Goal: Task Accomplishment & Management: Use online tool/utility

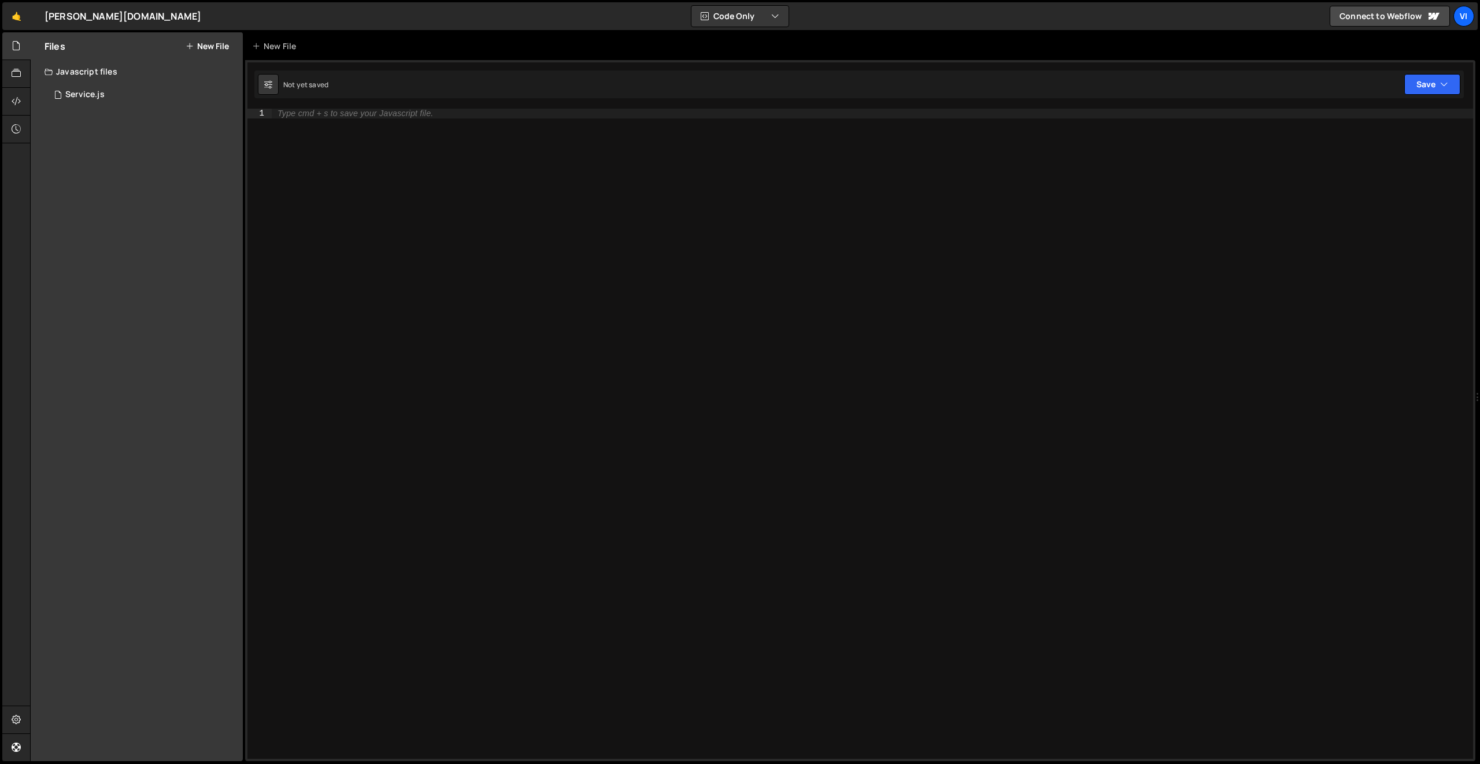
click at [82, 19] on div "Starks.Design ⚠️ Code is being edited in another browser" at bounding box center [123, 16] width 157 height 14
click at [16, 17] on link "🤙" at bounding box center [16, 16] width 28 height 28
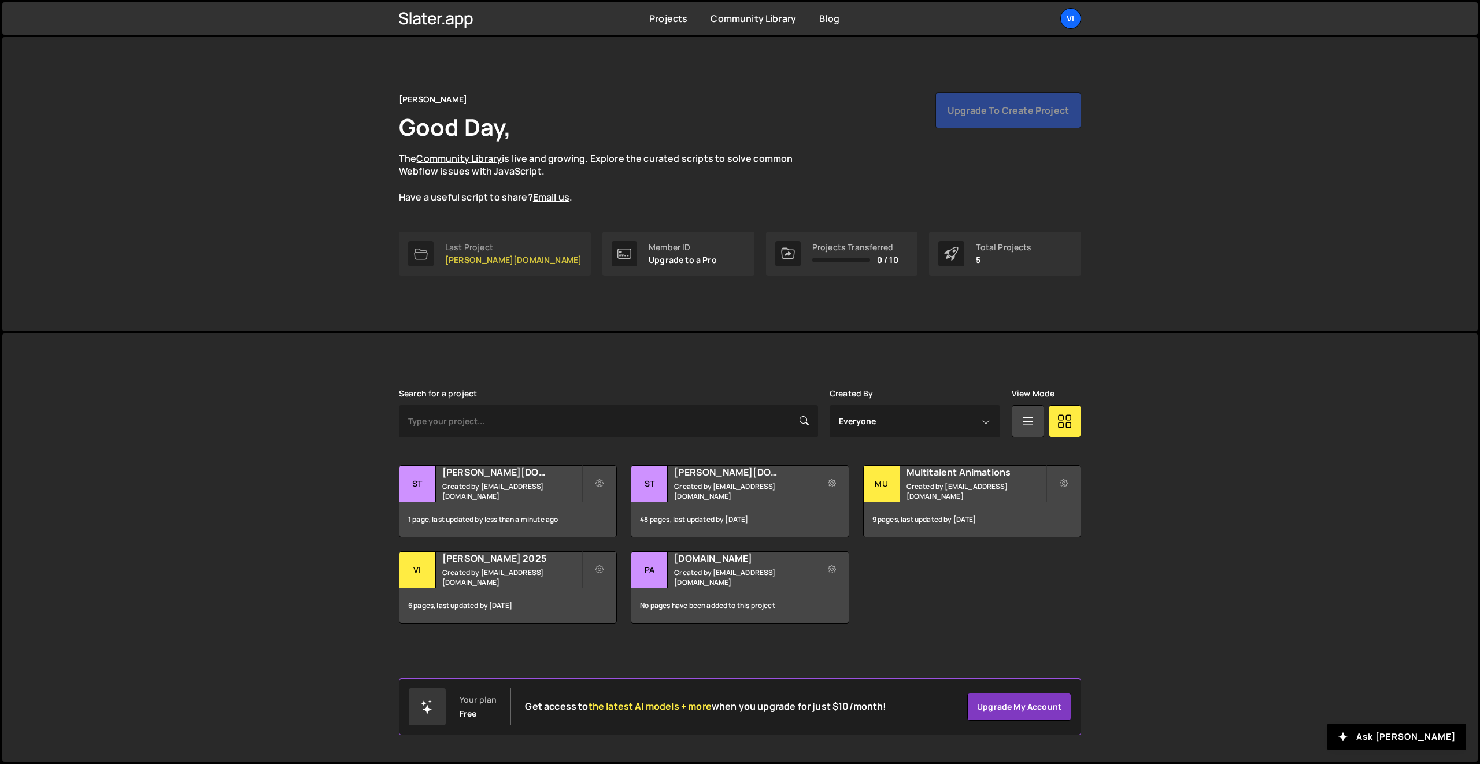
click at [457, 254] on div "Last Project Starks.Design" at bounding box center [513, 254] width 136 height 22
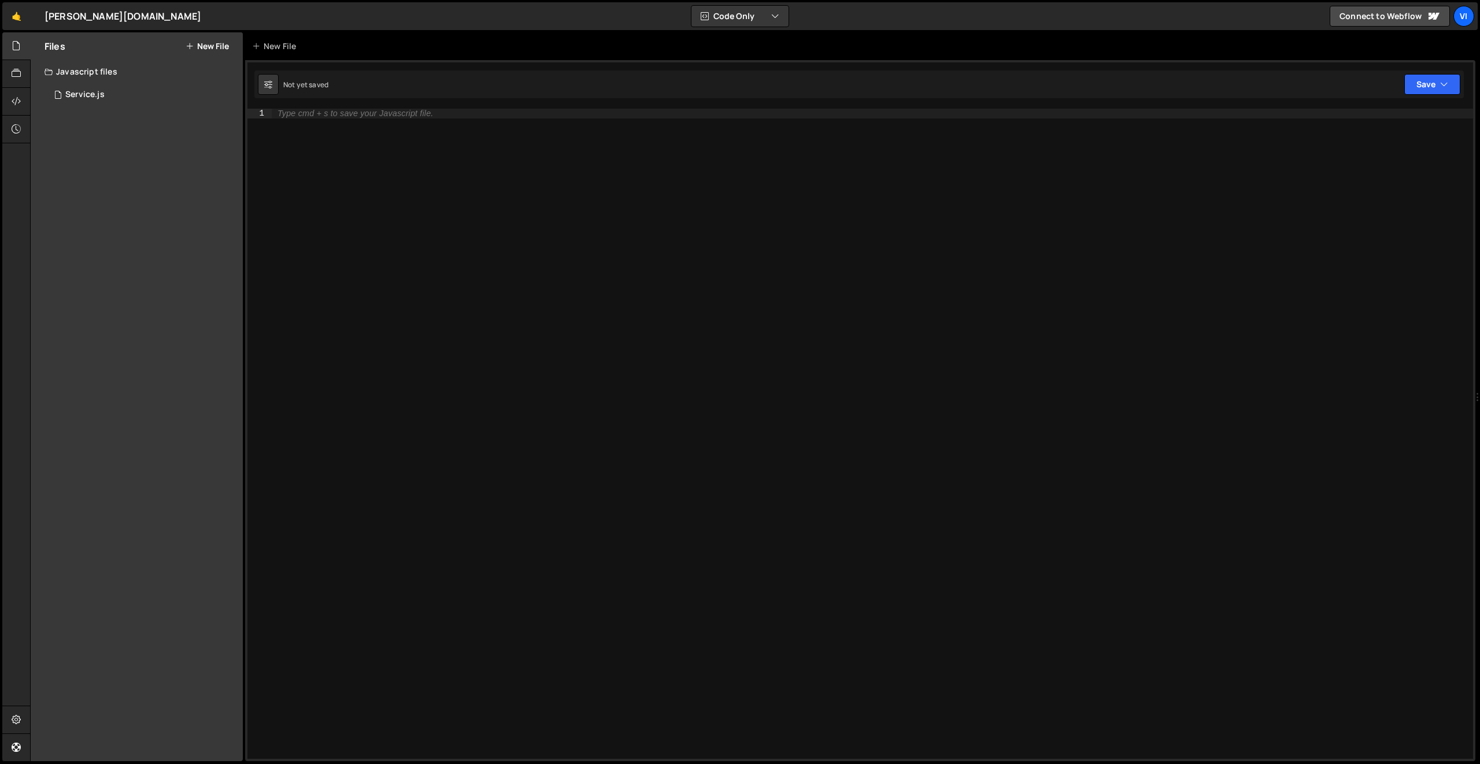
click at [89, 70] on div "Javascript files" at bounding box center [137, 71] width 212 height 23
click at [88, 71] on div "Javascript files" at bounding box center [137, 71] width 212 height 23
click at [89, 91] on div "Service.js" at bounding box center [84, 95] width 39 height 10
click at [9, 68] on div at bounding box center [16, 74] width 28 height 28
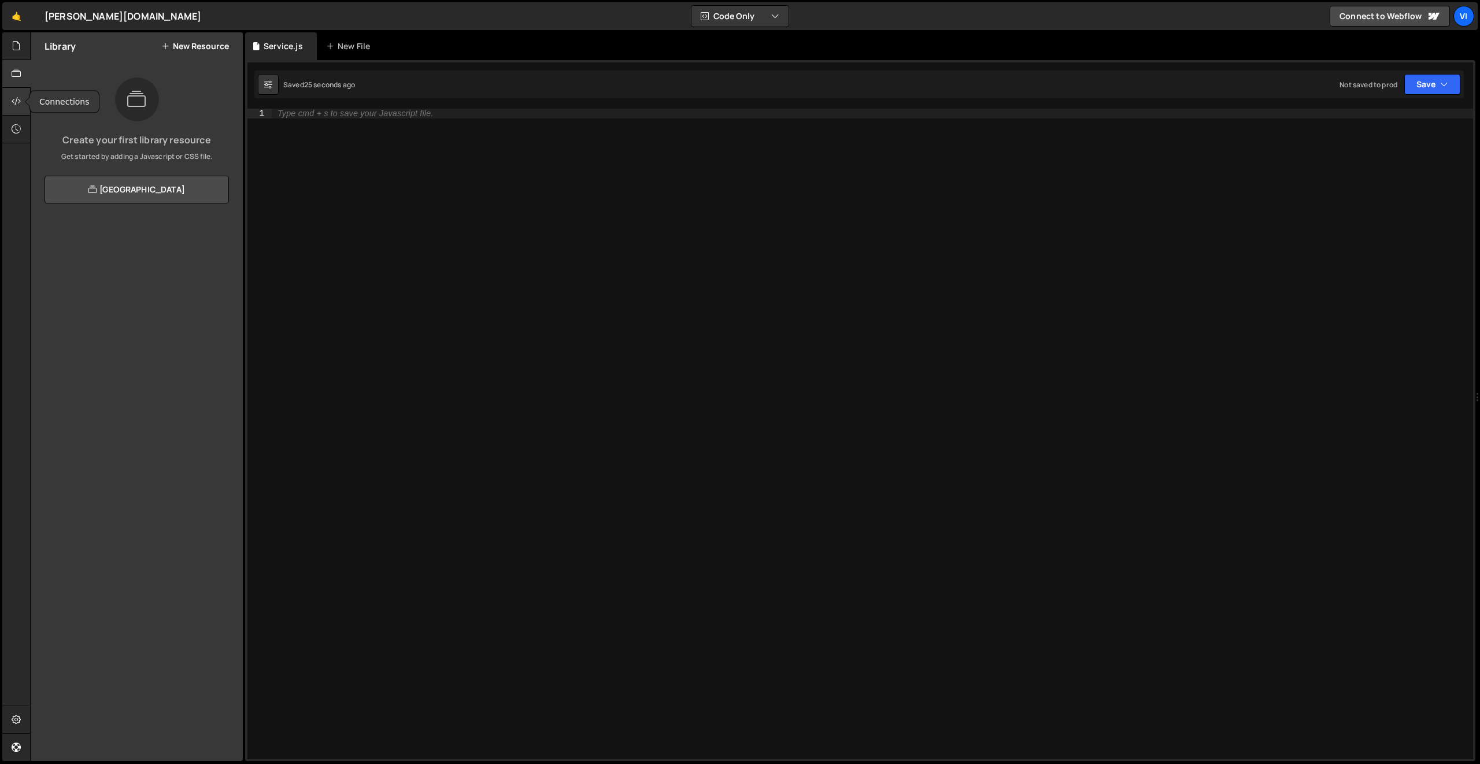
click at [18, 99] on icon at bounding box center [16, 101] width 9 height 13
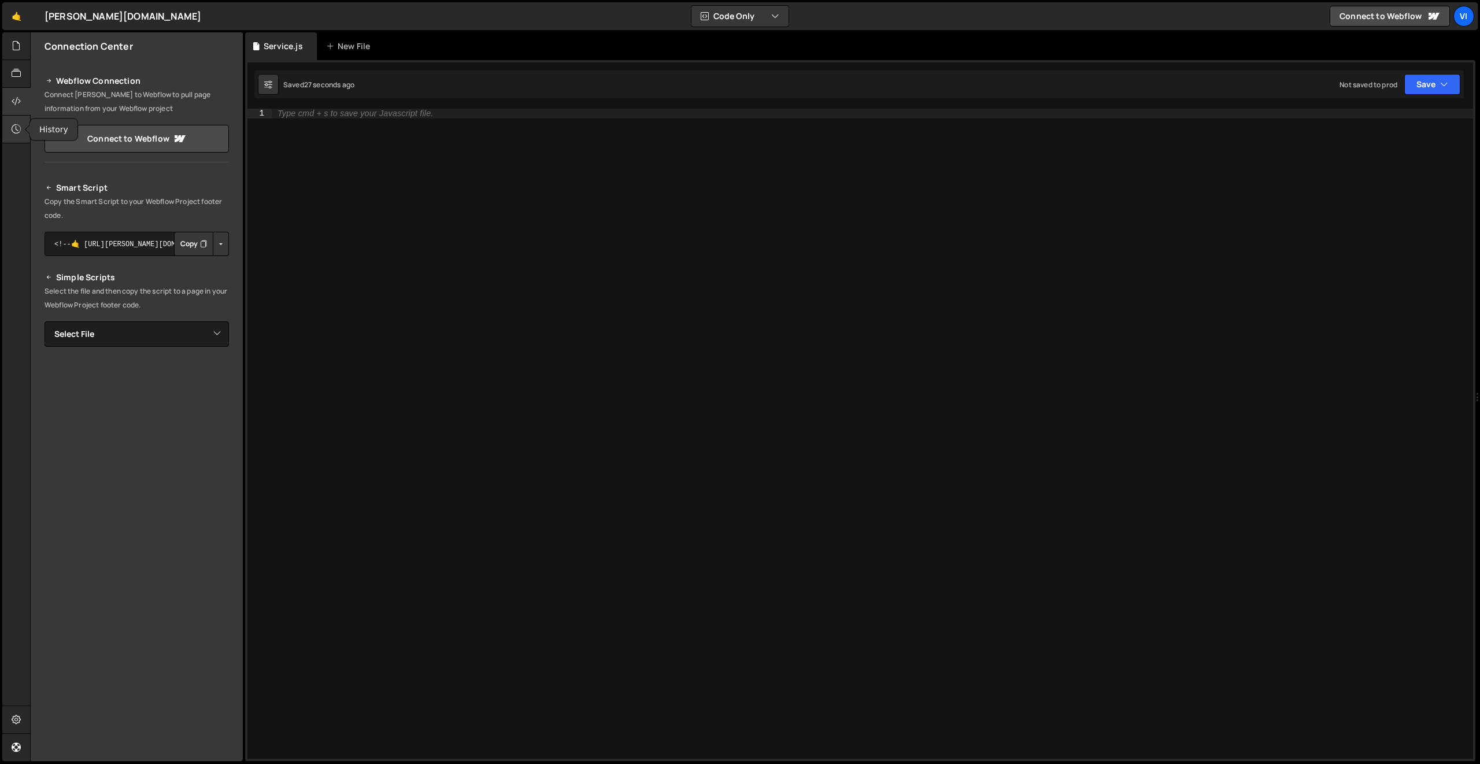
click at [18, 136] on div at bounding box center [16, 130] width 28 height 28
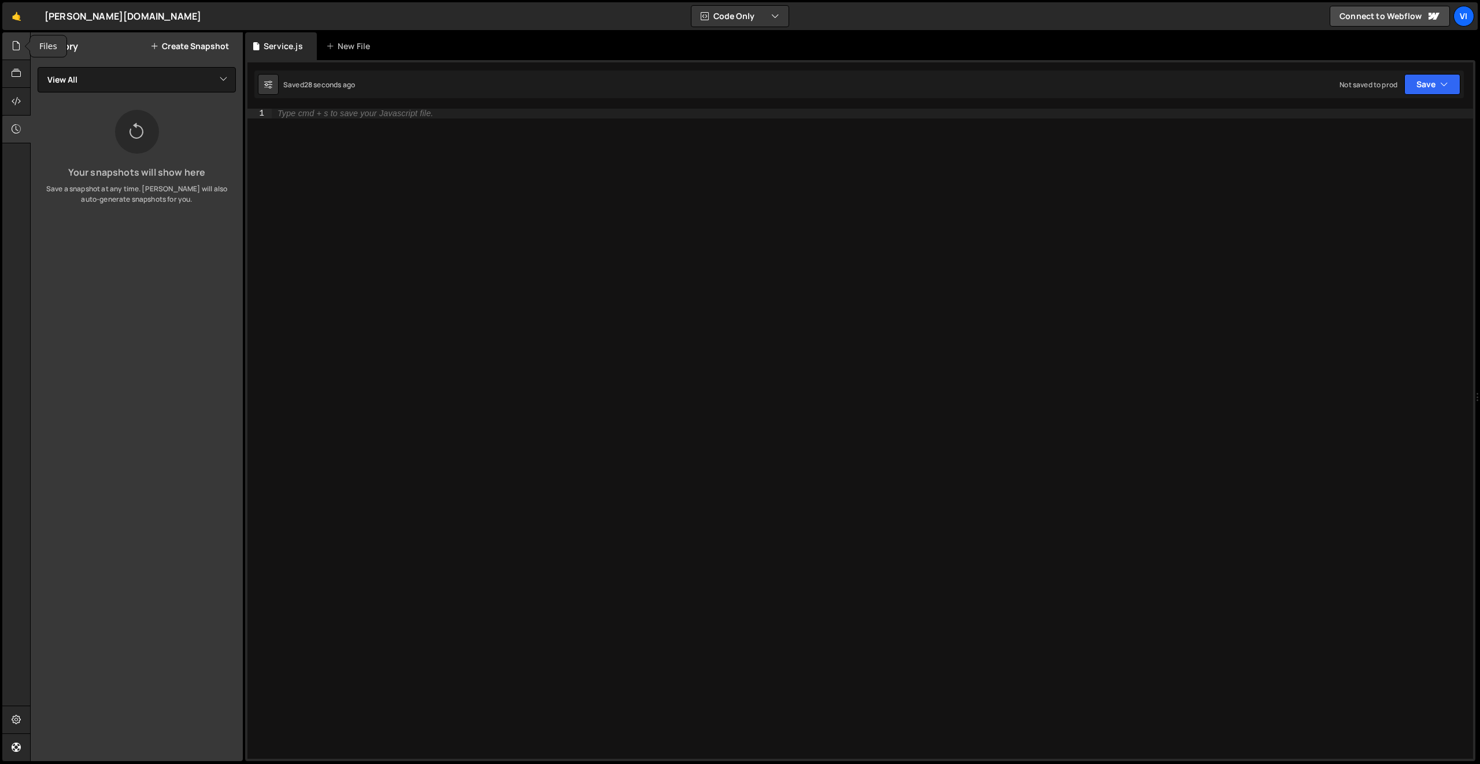
click at [17, 47] on icon at bounding box center [16, 45] width 9 height 13
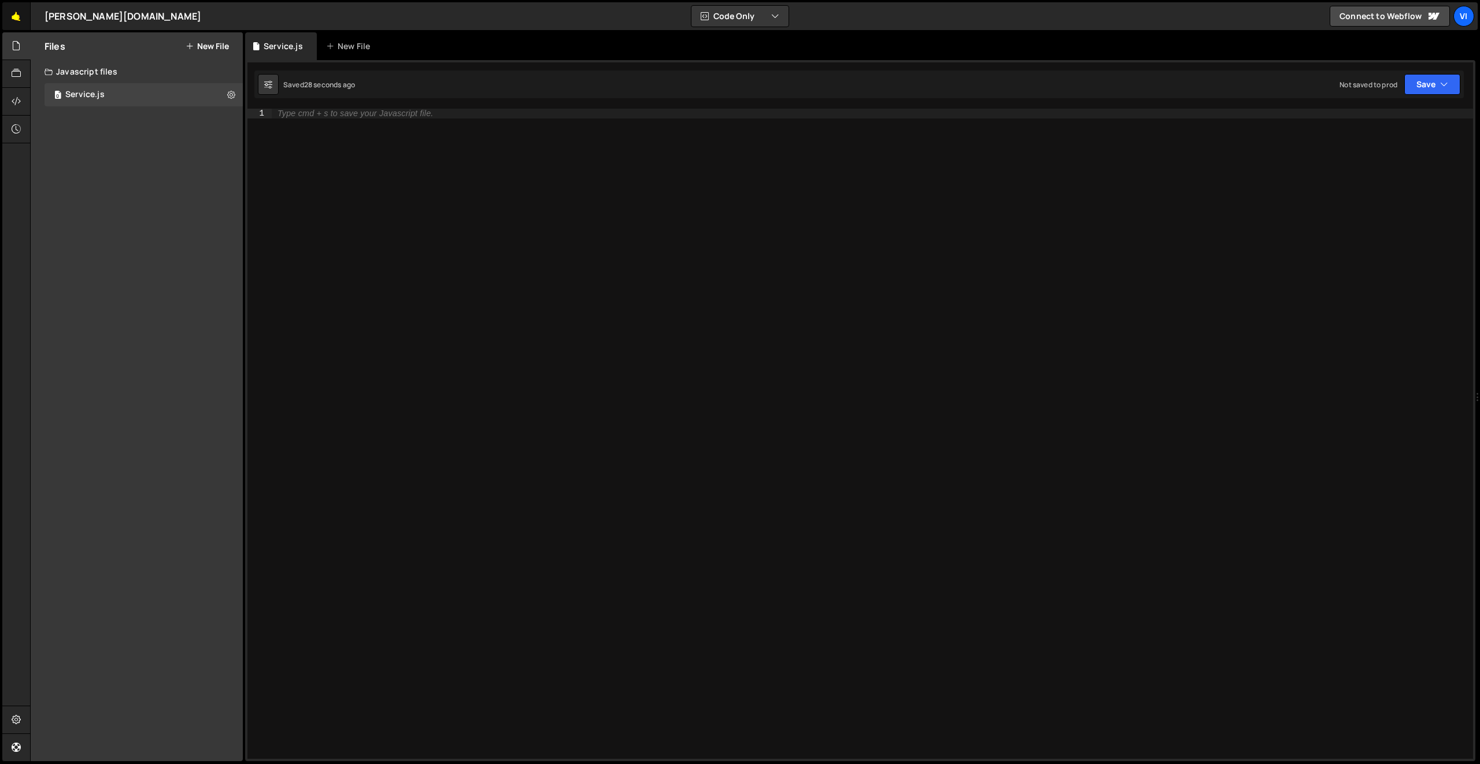
click at [20, 23] on link "🤙" at bounding box center [16, 16] width 28 height 28
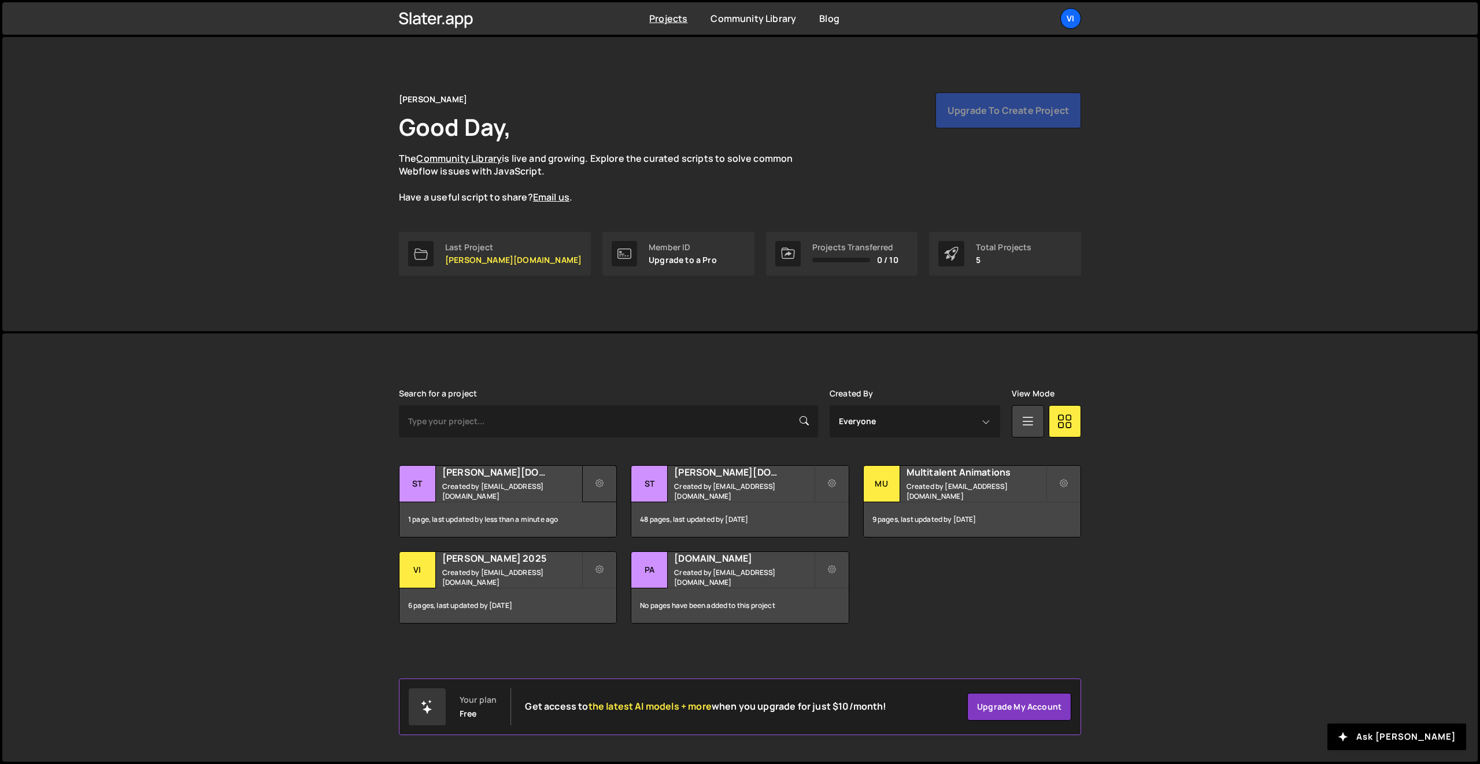
click at [603, 483] on icon at bounding box center [600, 484] width 8 height 12
click at [631, 548] on link "Delete Project" at bounding box center [652, 549] width 138 height 19
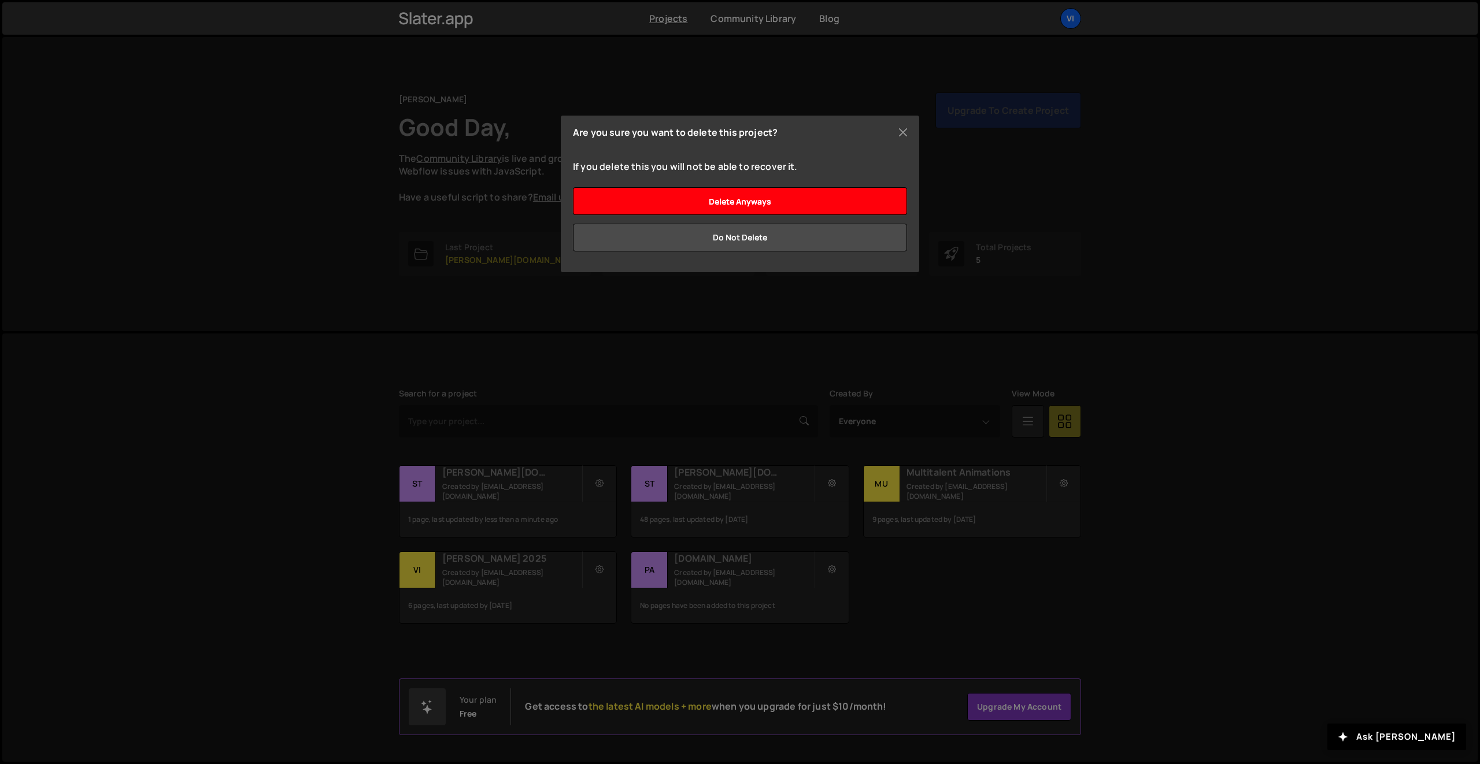
click at [747, 202] on input "Delete anyways" at bounding box center [740, 201] width 334 height 28
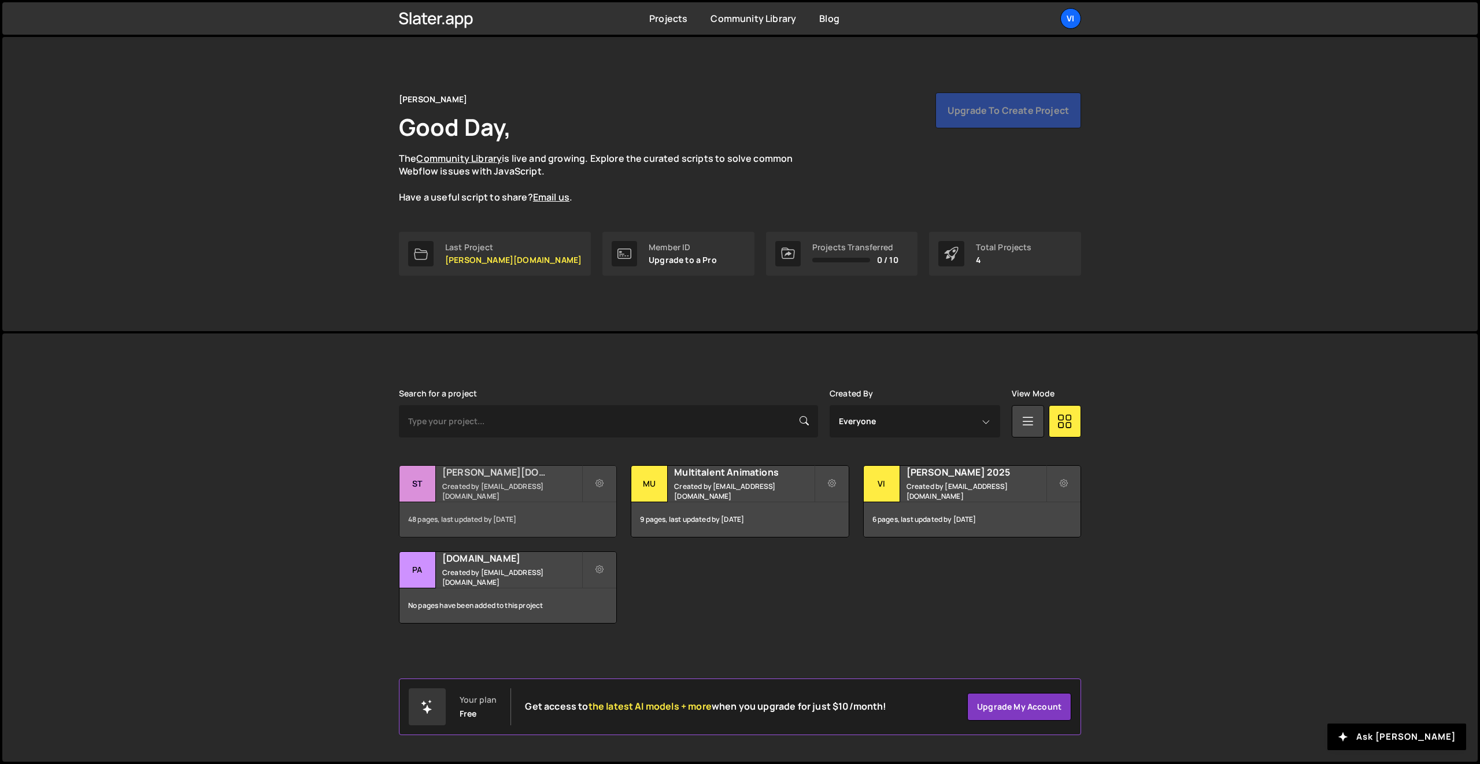
click at [544, 494] on small "Created by info@viktorstark.de" at bounding box center [511, 492] width 139 height 20
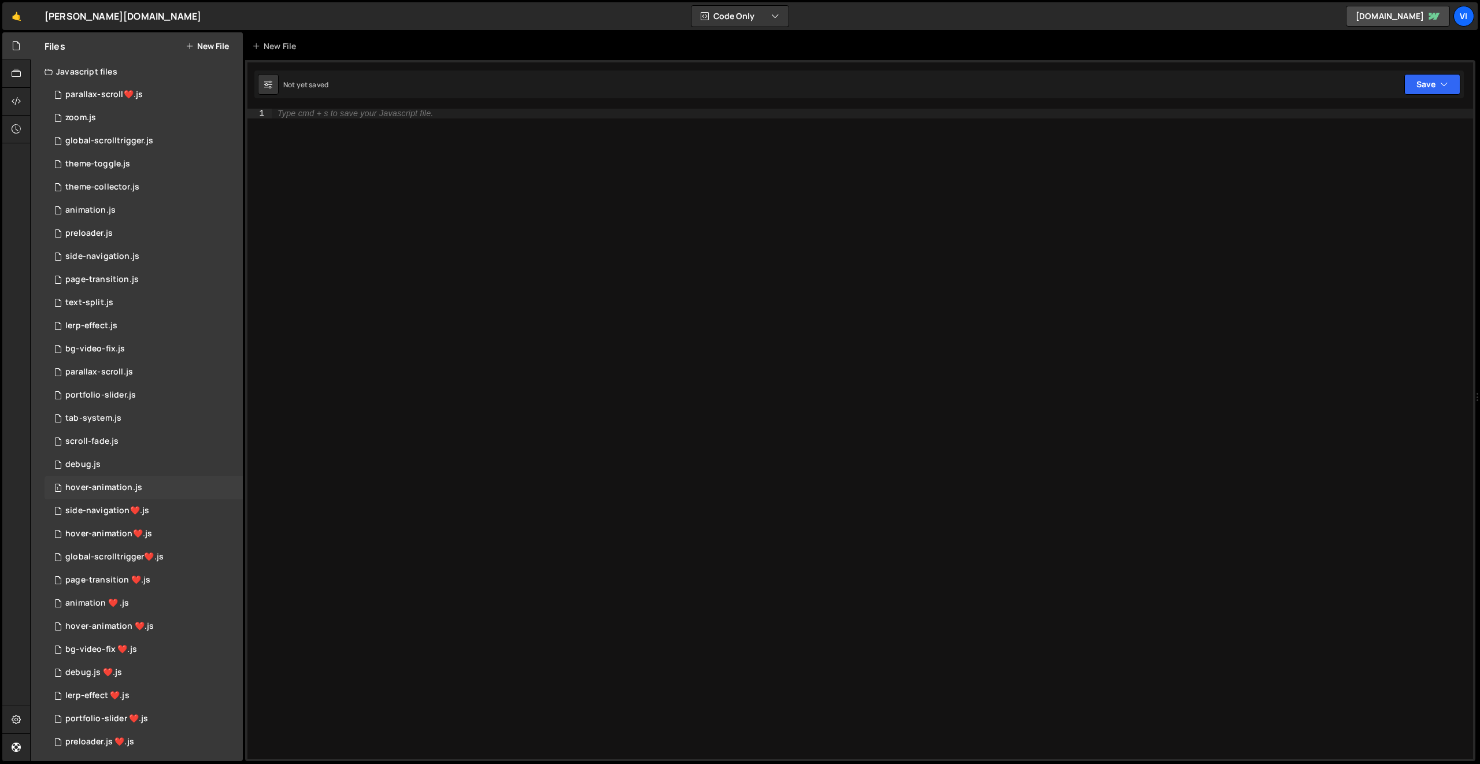
click at [93, 484] on div "hover-animation.js" at bounding box center [103, 488] width 77 height 10
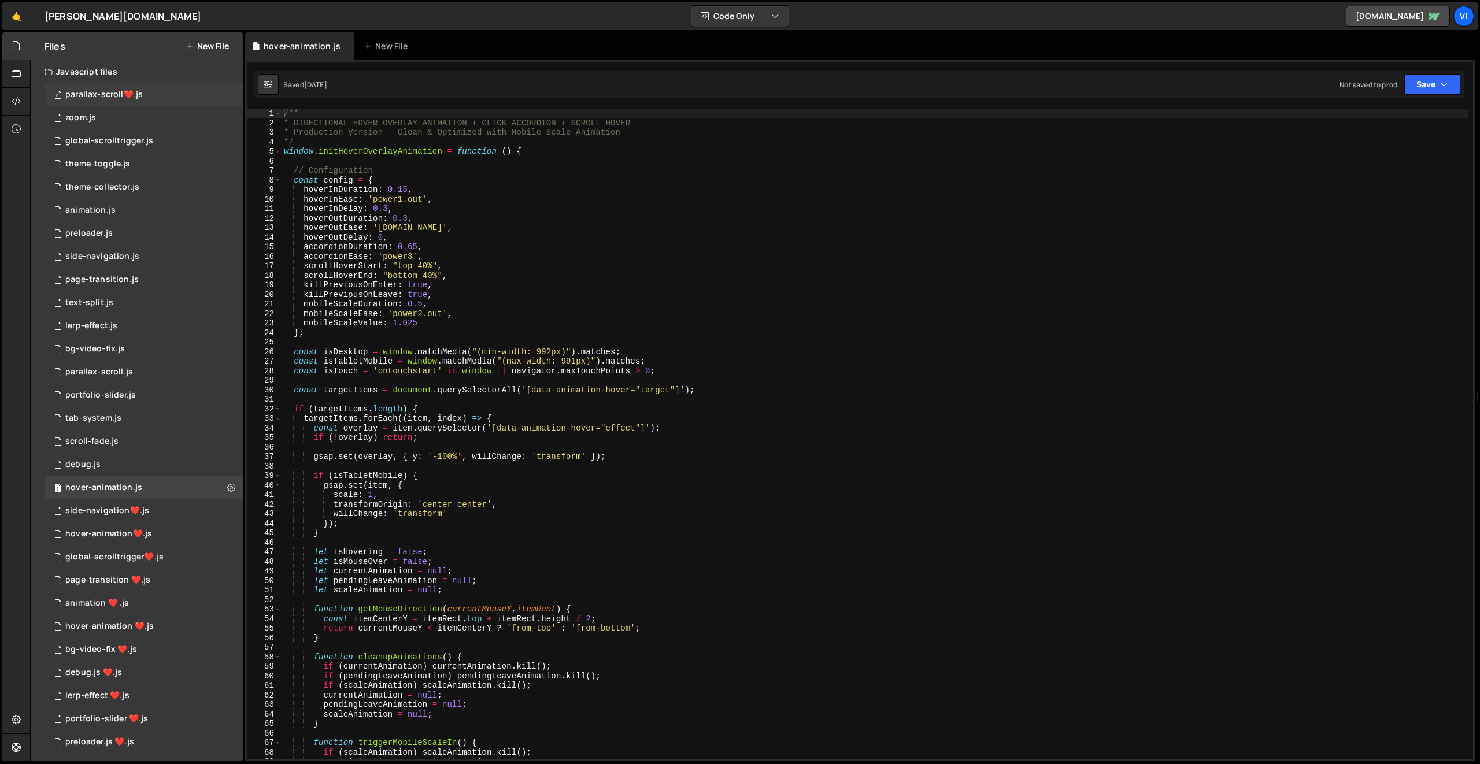
click at [89, 94] on div "parallax-scroll❤️.js" at bounding box center [103, 95] width 77 height 10
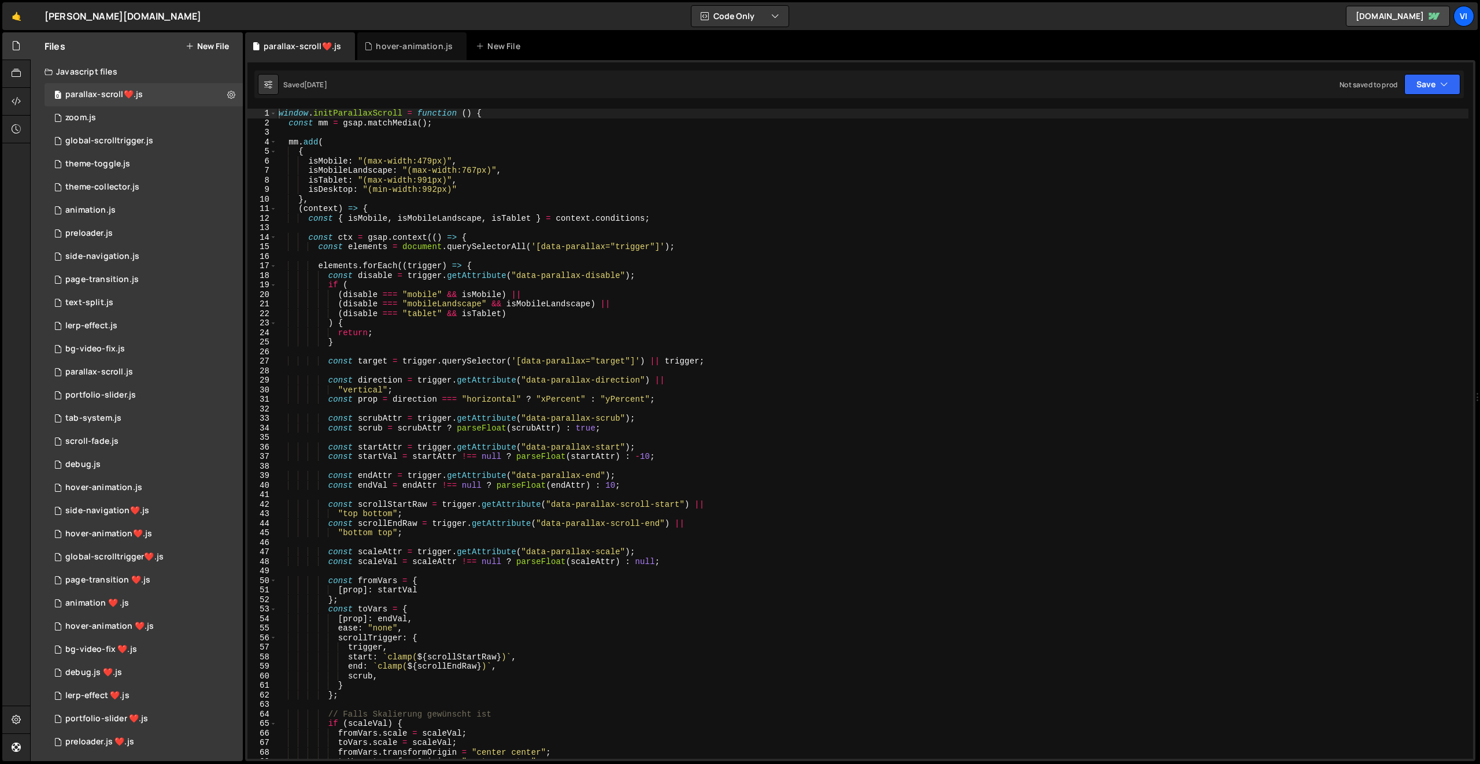
click at [203, 44] on button "New File" at bounding box center [207, 46] width 43 height 9
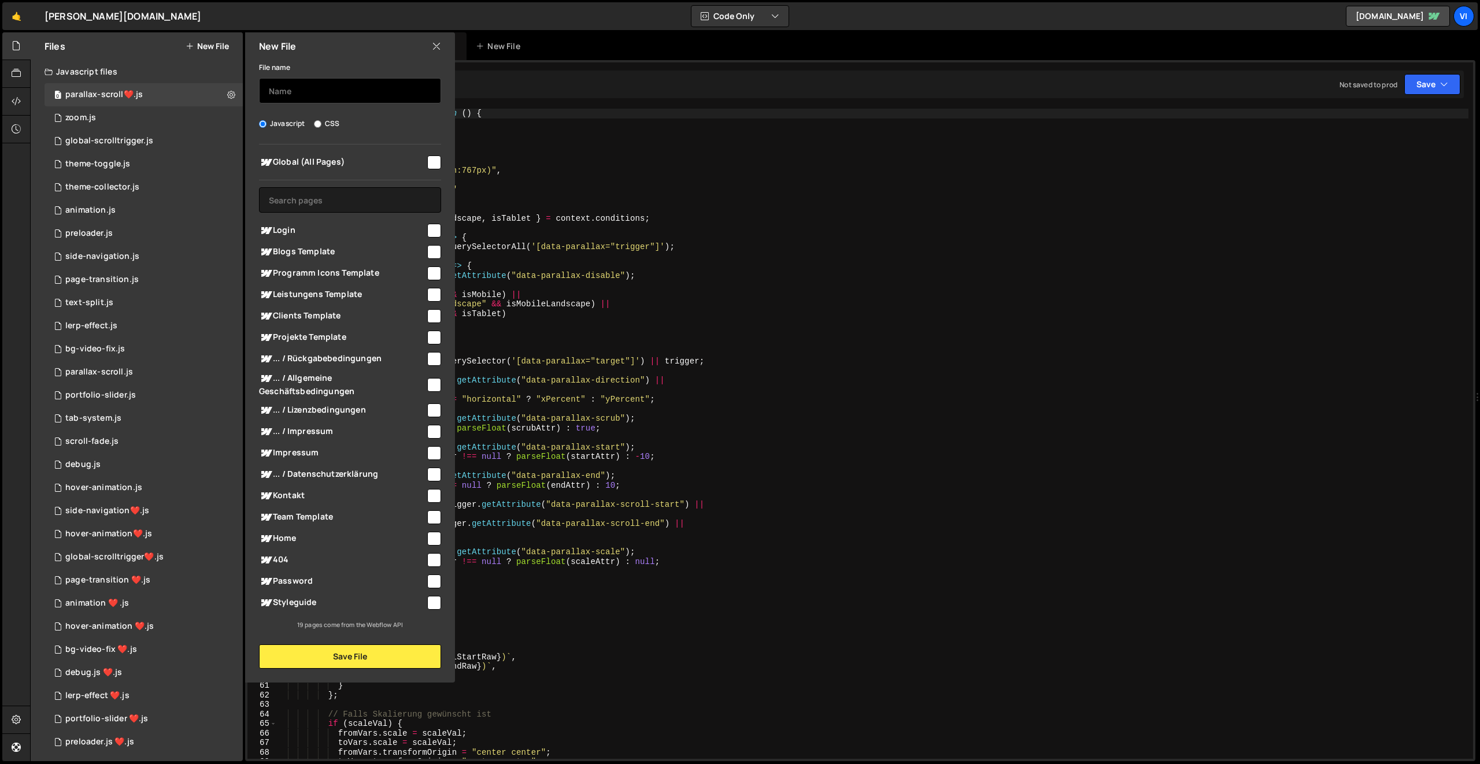
click at [322, 90] on input "text" at bounding box center [350, 90] width 182 height 25
type input "accordion"
click at [441, 42] on div "New File" at bounding box center [350, 46] width 210 height 28
click at [438, 43] on icon at bounding box center [436, 46] width 9 height 13
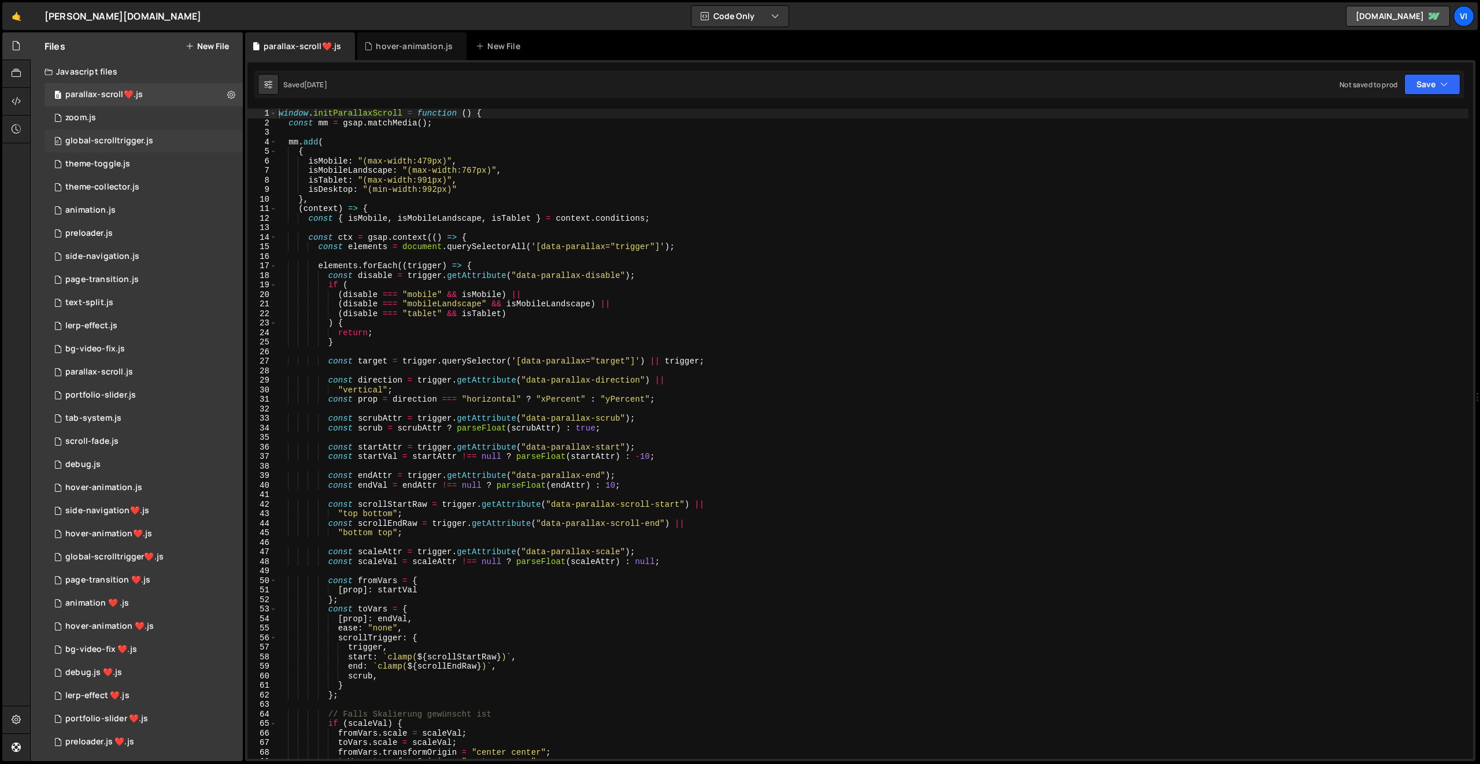
click at [127, 141] on div "global-scrolltrigger.js" at bounding box center [109, 141] width 88 height 10
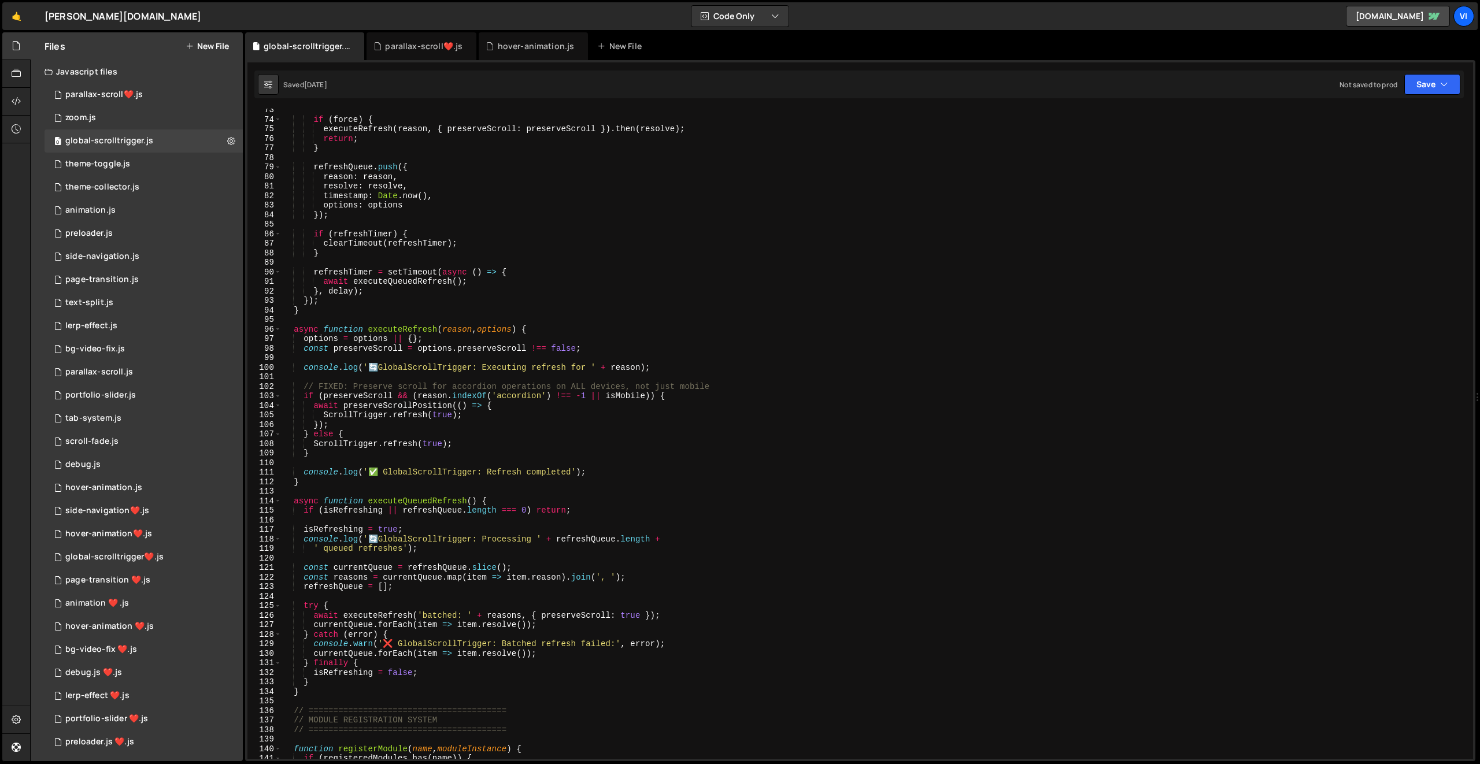
scroll to position [870, 0]
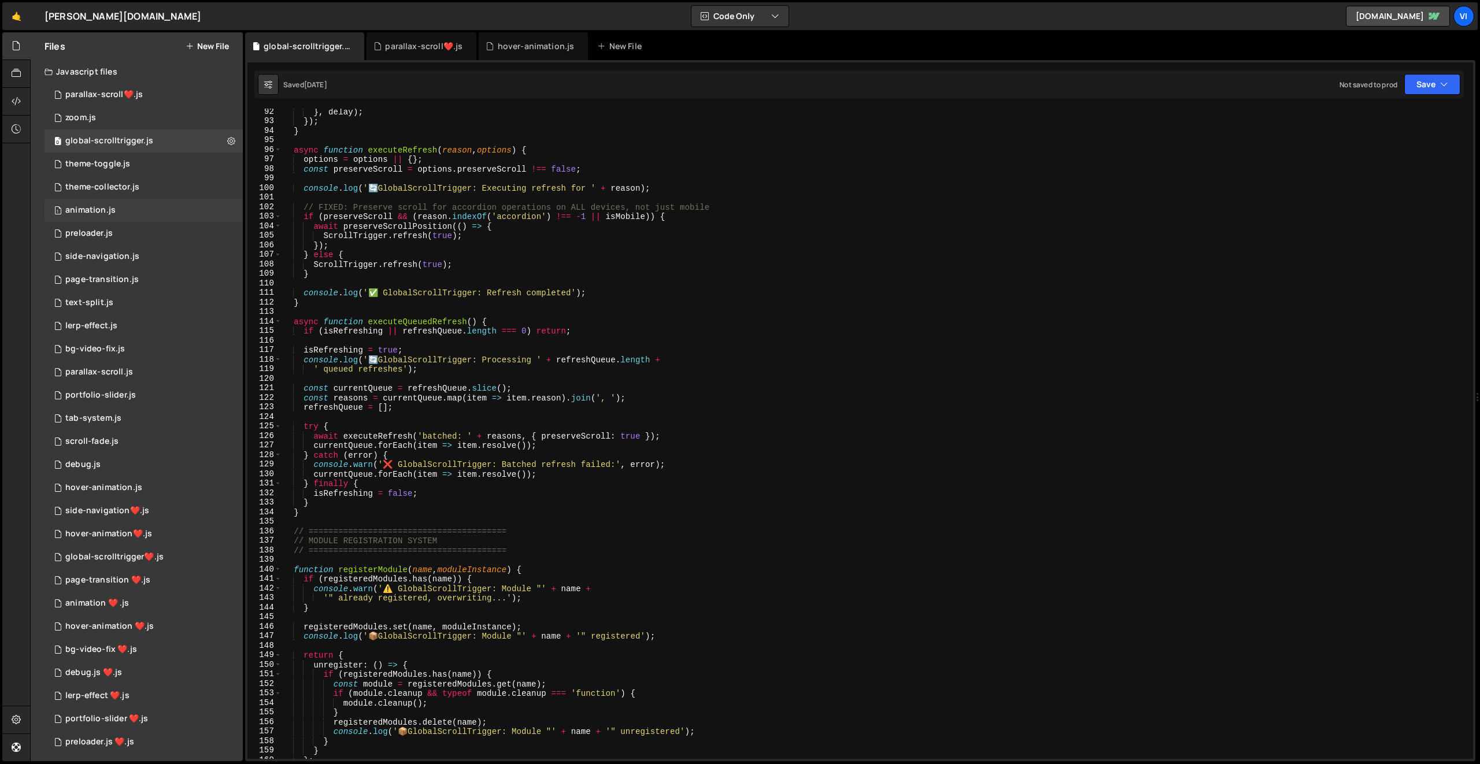
click at [112, 215] on div "animation.js" at bounding box center [90, 210] width 50 height 10
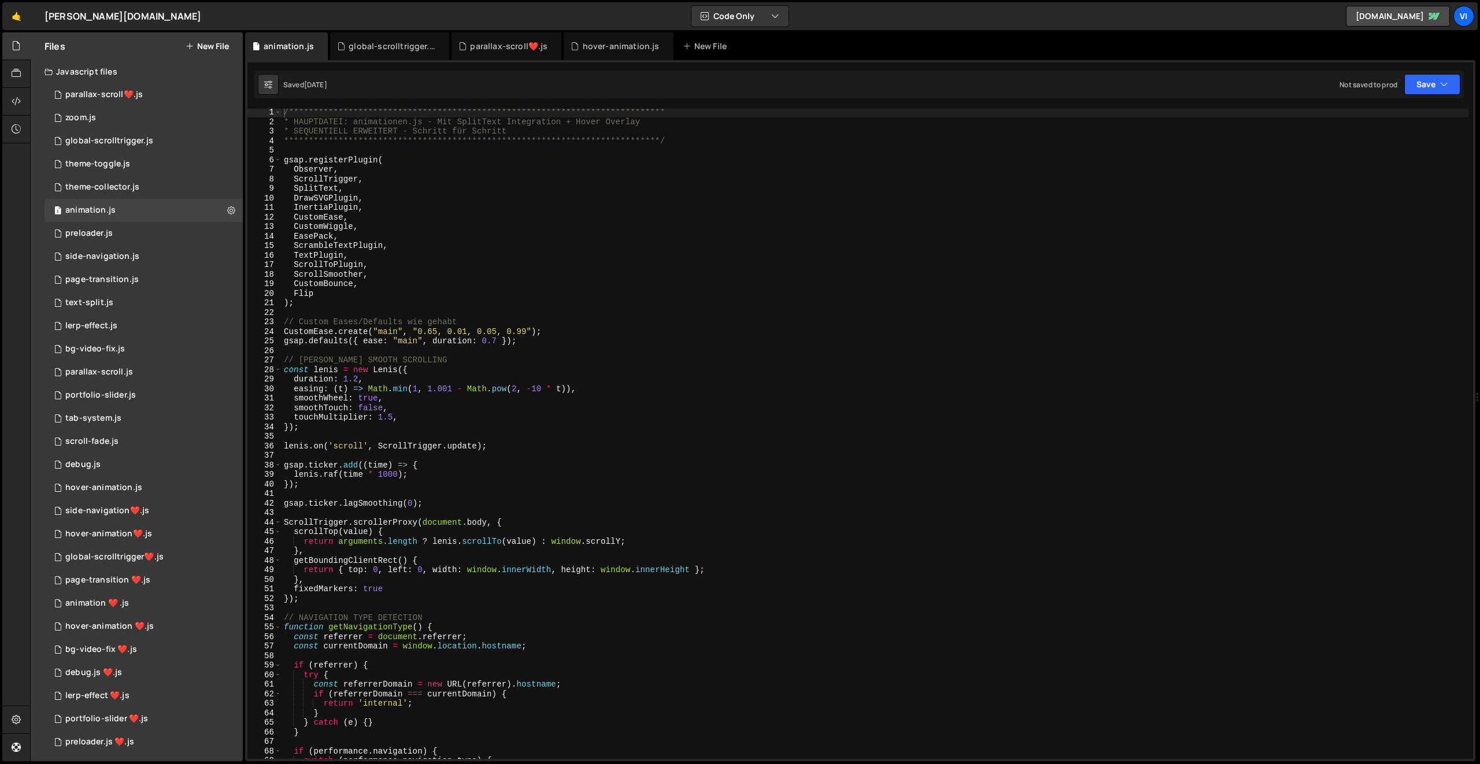
scroll to position [1, 0]
click at [153, 392] on div "1 portfolio-slider.js 0" at bounding box center [144, 395] width 198 height 23
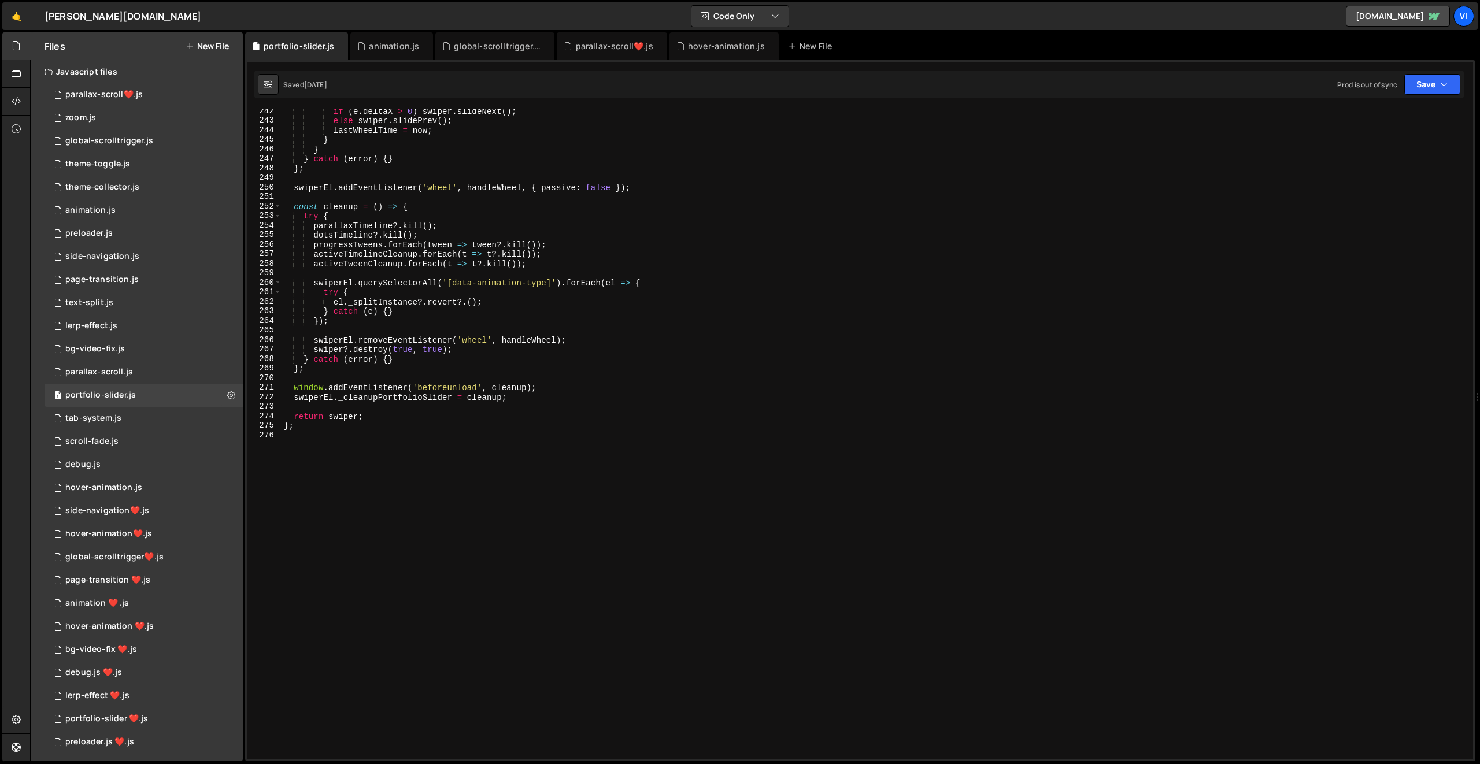
scroll to position [0, 0]
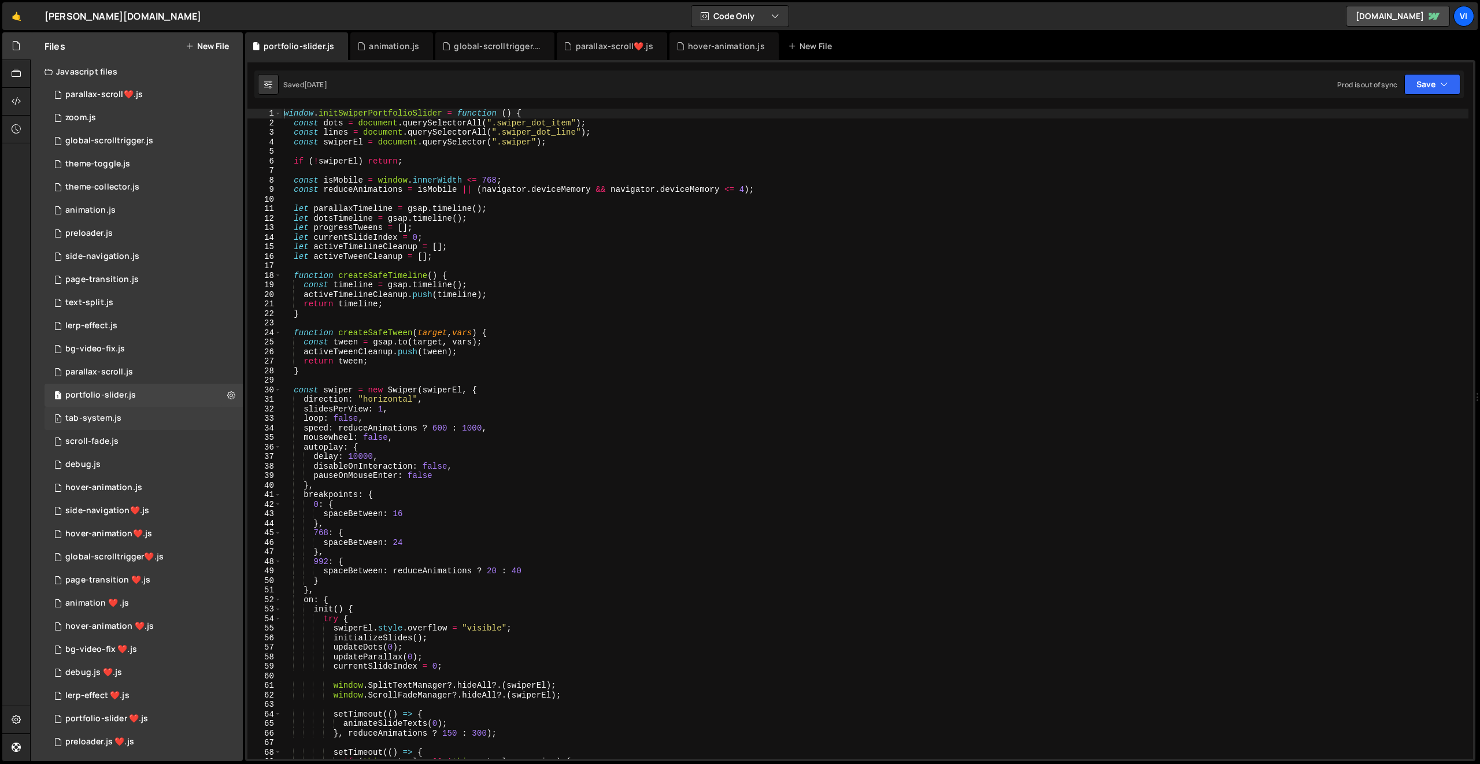
click at [133, 421] on div "1 tab-system.js 0" at bounding box center [144, 418] width 198 height 23
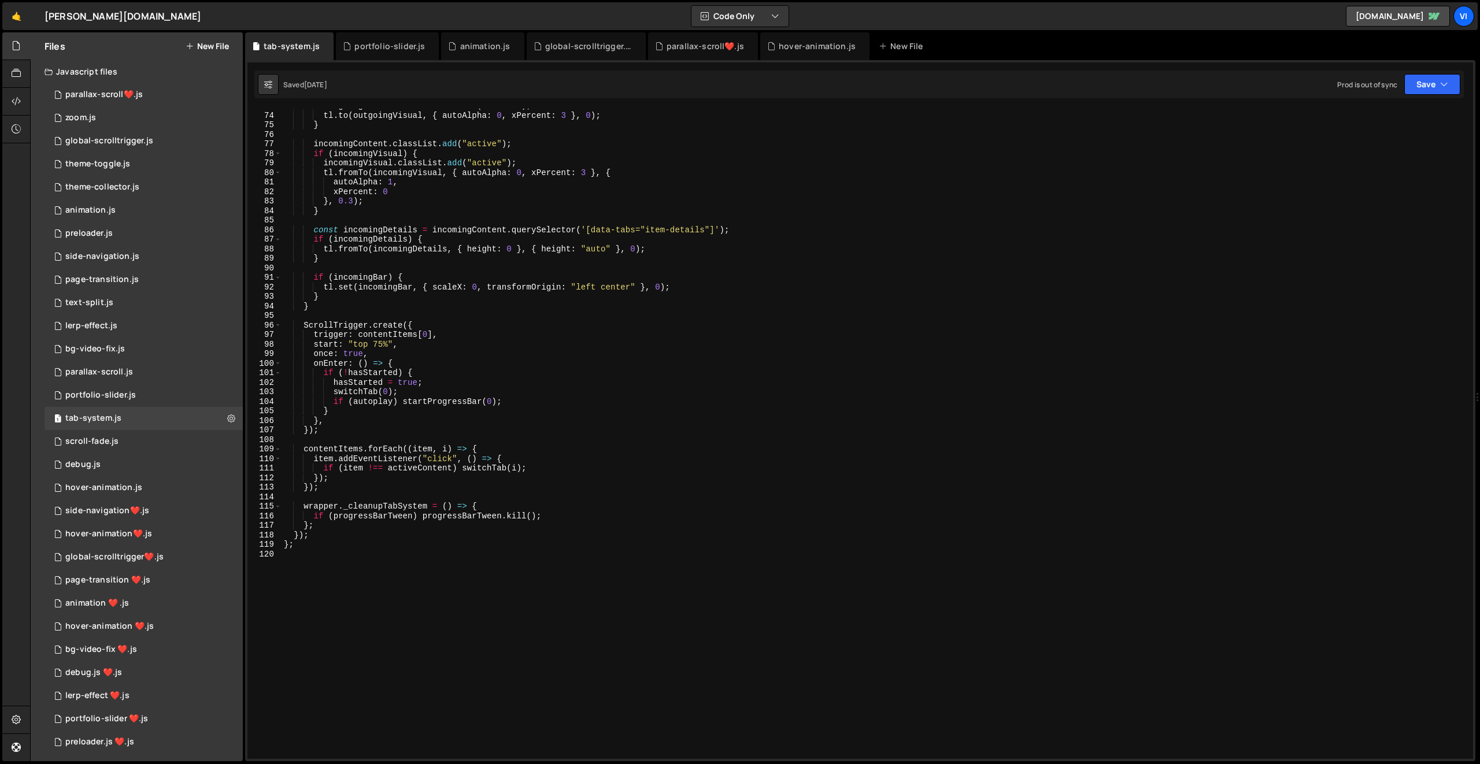
scroll to position [815, 0]
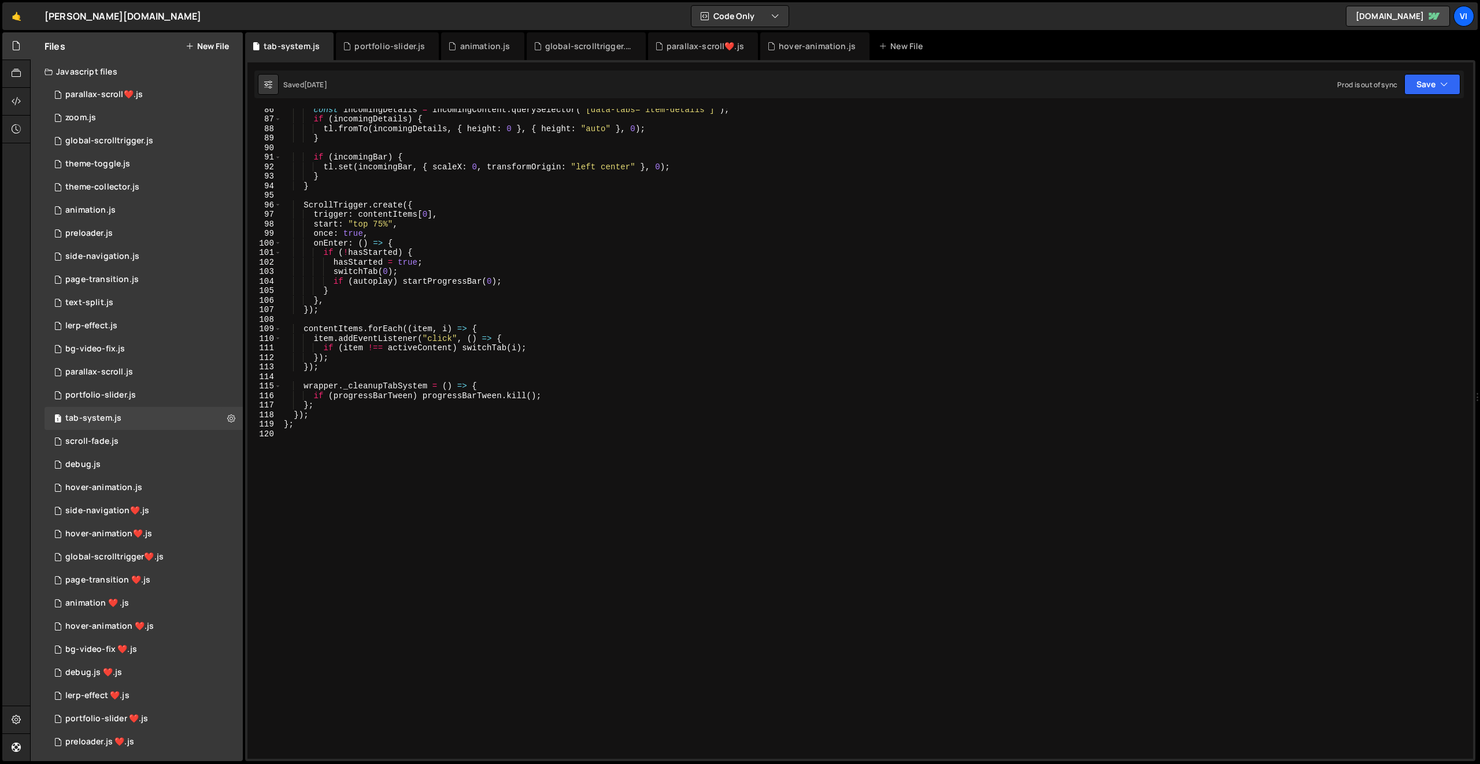
click at [363, 417] on div "const incomingDetails = incomingContent . querySelector ( '[data-tabs="item-det…" at bounding box center [875, 440] width 1187 height 670
type textarea "};"
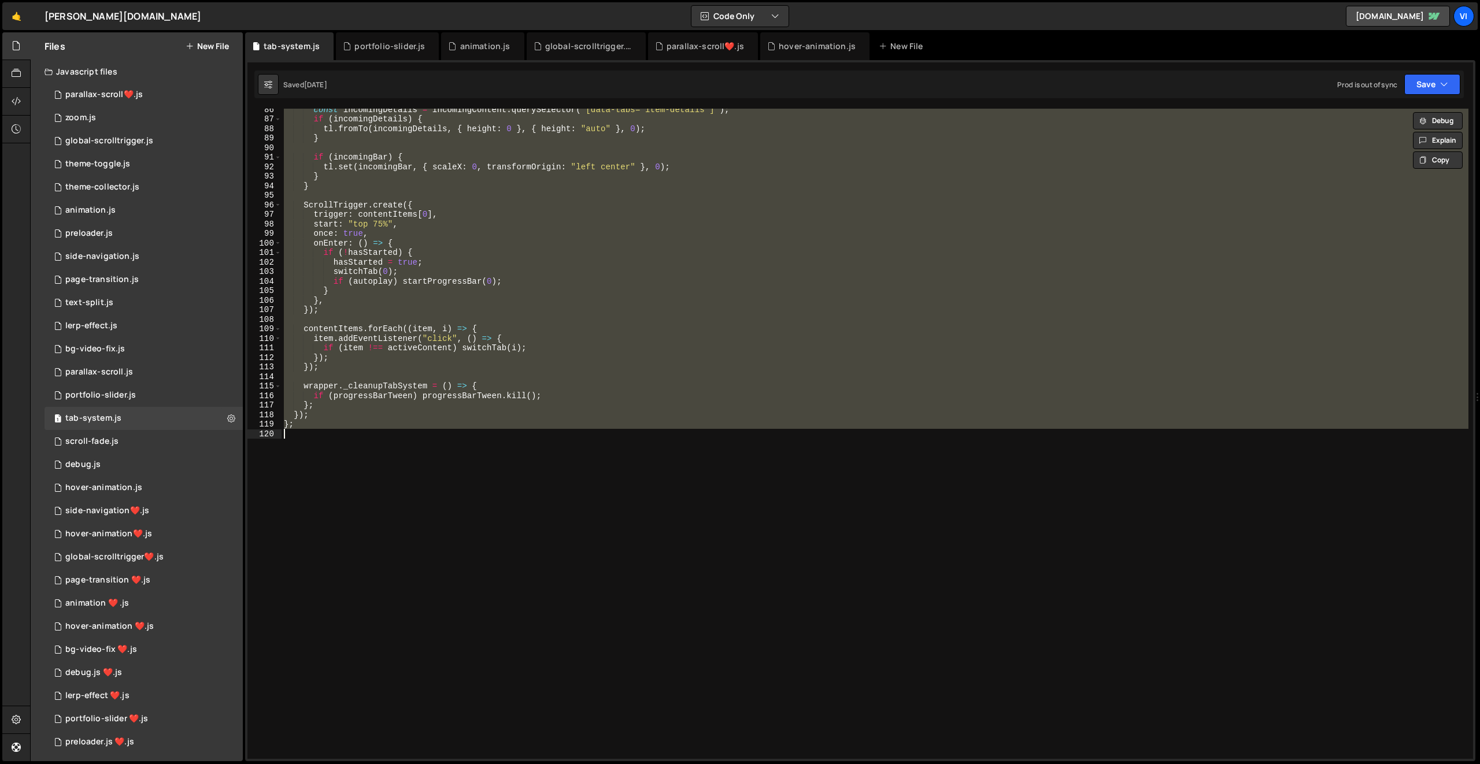
click at [326, 434] on div "const incomingDetails = incomingContent . querySelector ( '[data-tabs="item-det…" at bounding box center [875, 434] width 1187 height 650
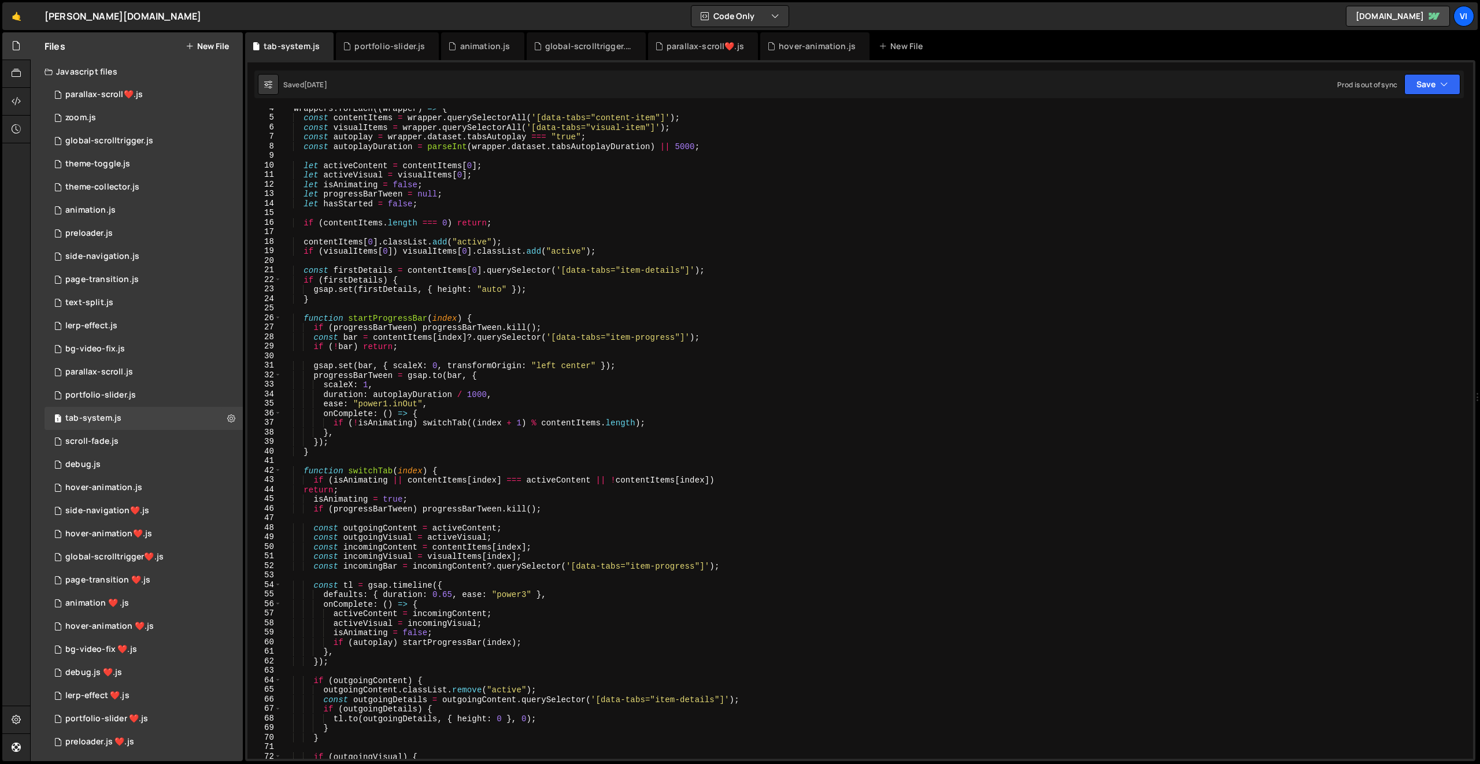
scroll to position [0, 0]
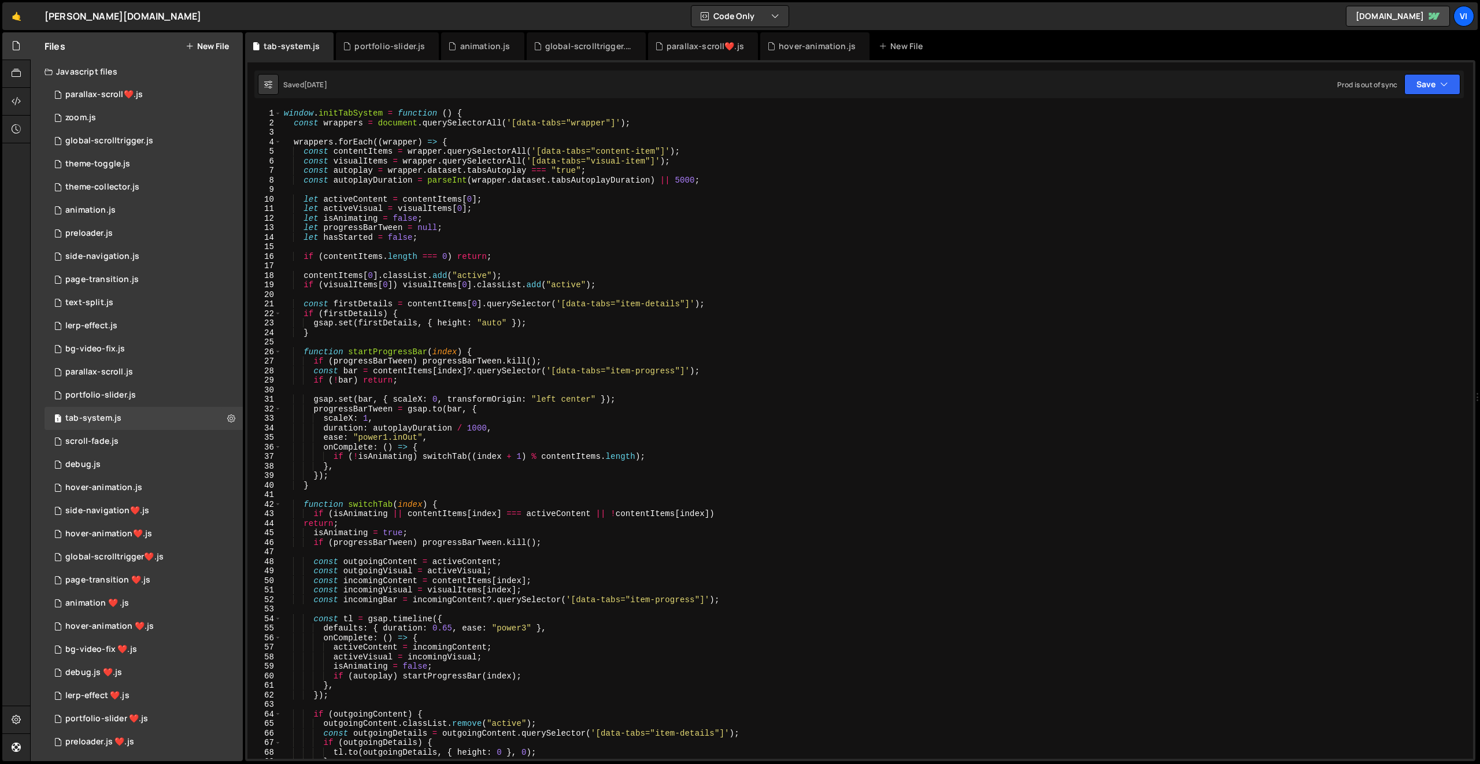
click at [216, 46] on button "New File" at bounding box center [207, 46] width 43 height 9
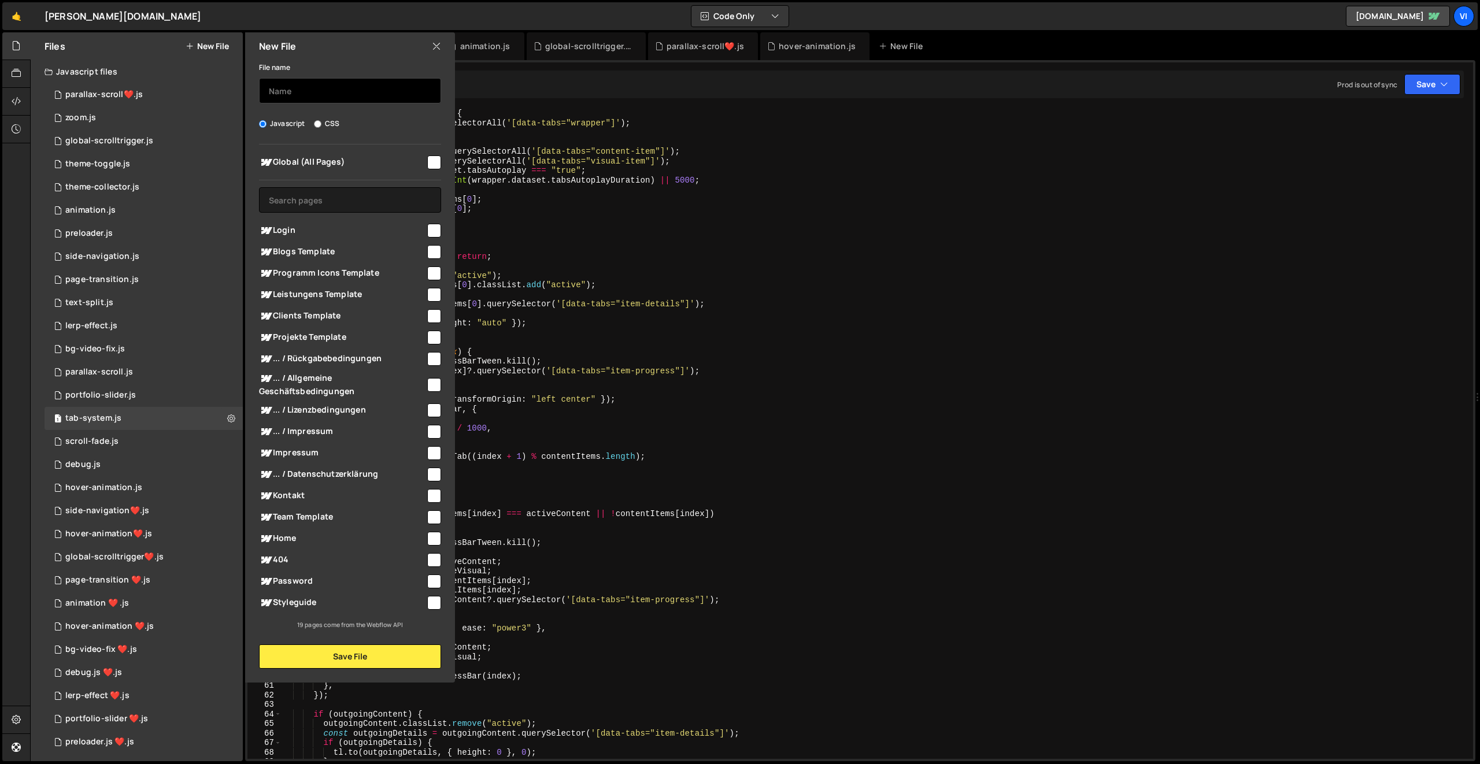
click at [305, 88] on input "text" at bounding box center [350, 90] width 182 height 25
click at [438, 158] on input "checkbox" at bounding box center [434, 163] width 14 height 14
checkbox input "true"
click at [342, 91] on input "text" at bounding box center [350, 90] width 182 height 25
type input "accordion"
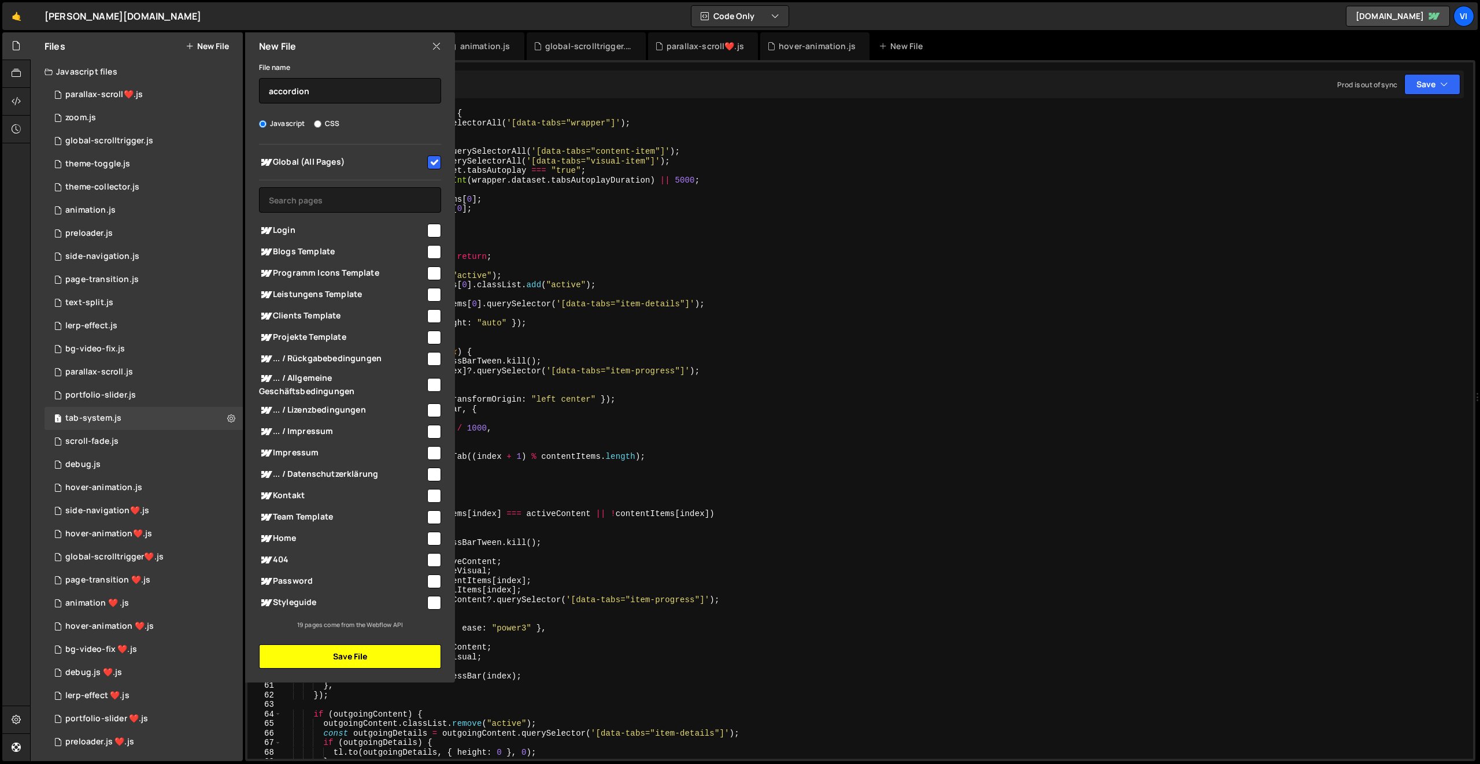
click at [389, 660] on button "Save File" at bounding box center [350, 657] width 182 height 24
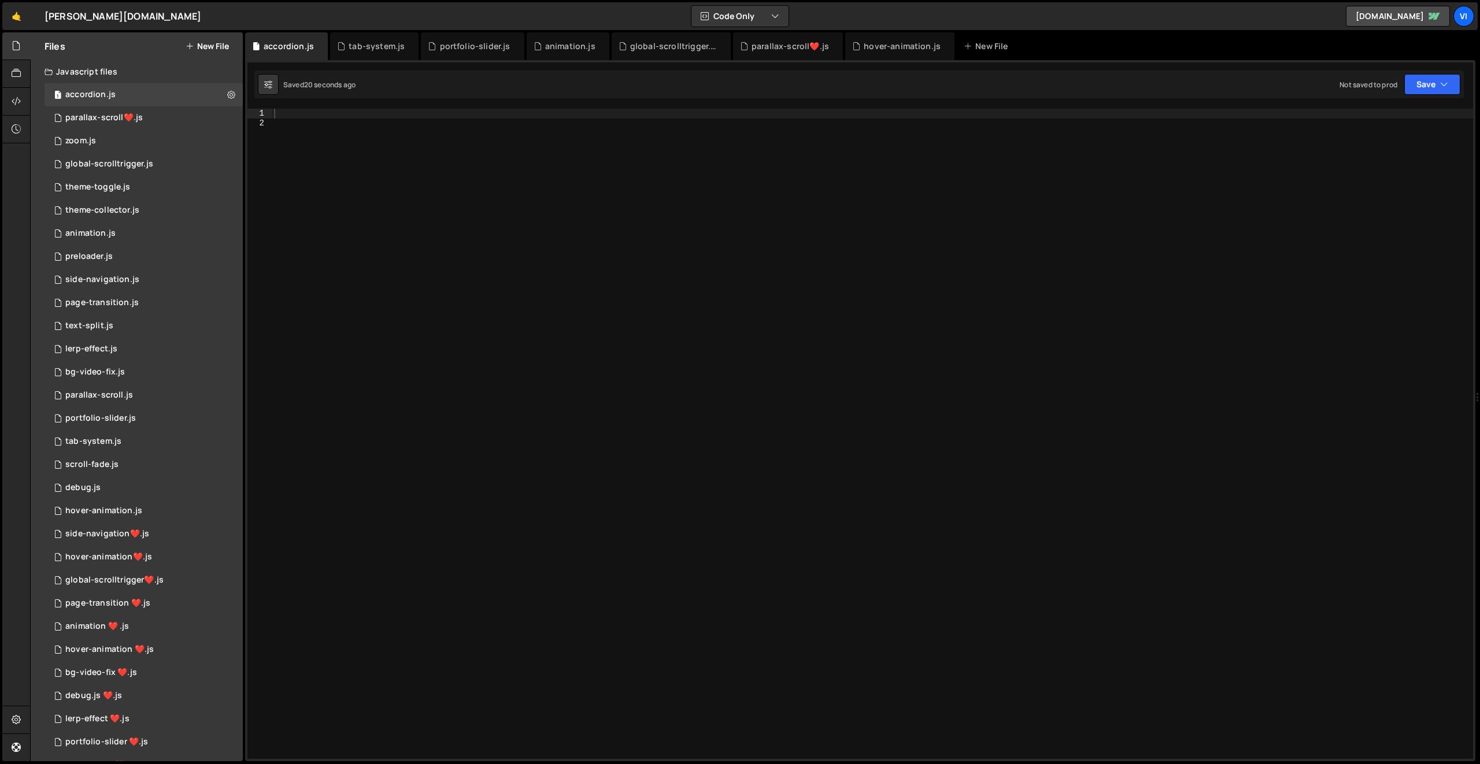
click at [293, 114] on div at bounding box center [872, 444] width 1201 height 670
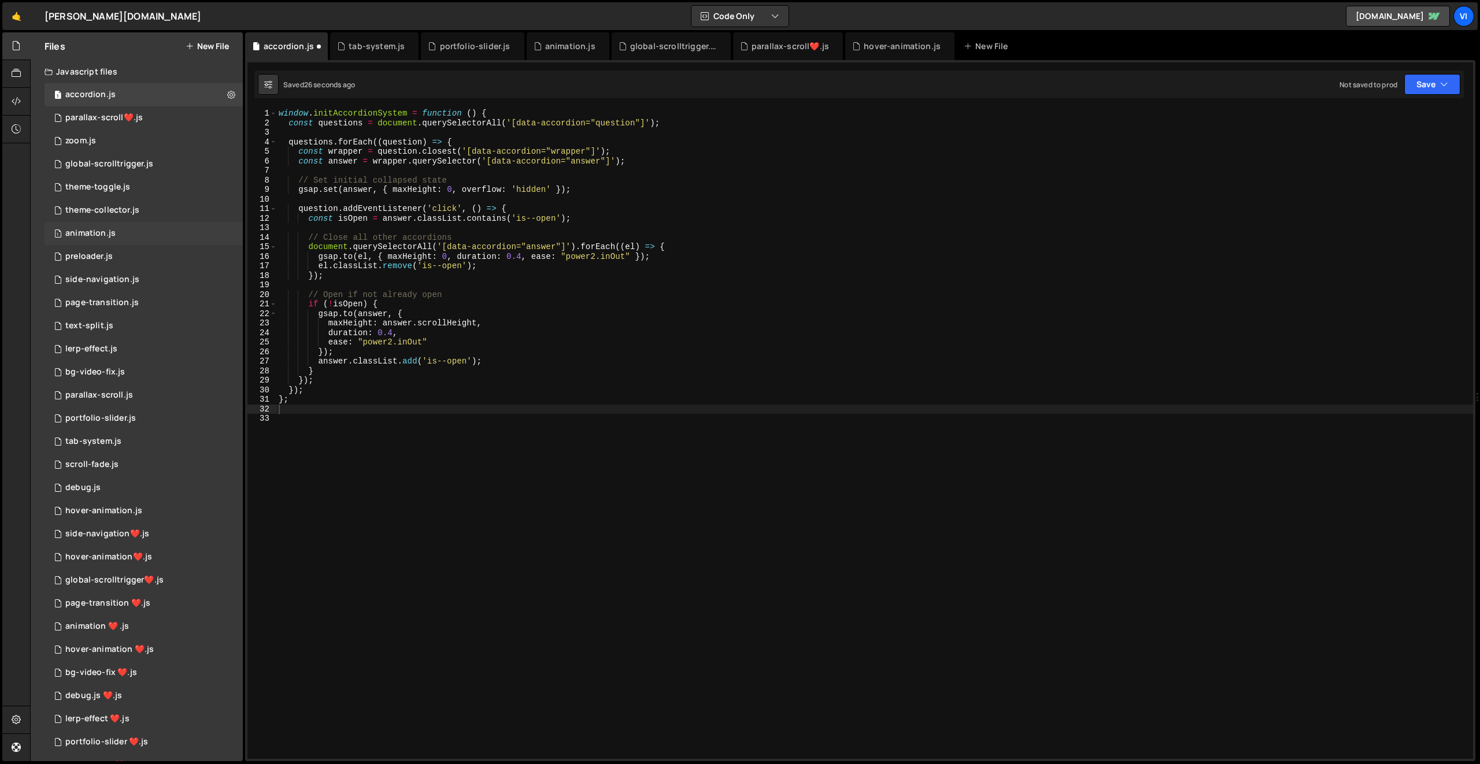
click at [88, 236] on div "animation.js" at bounding box center [90, 233] width 50 height 10
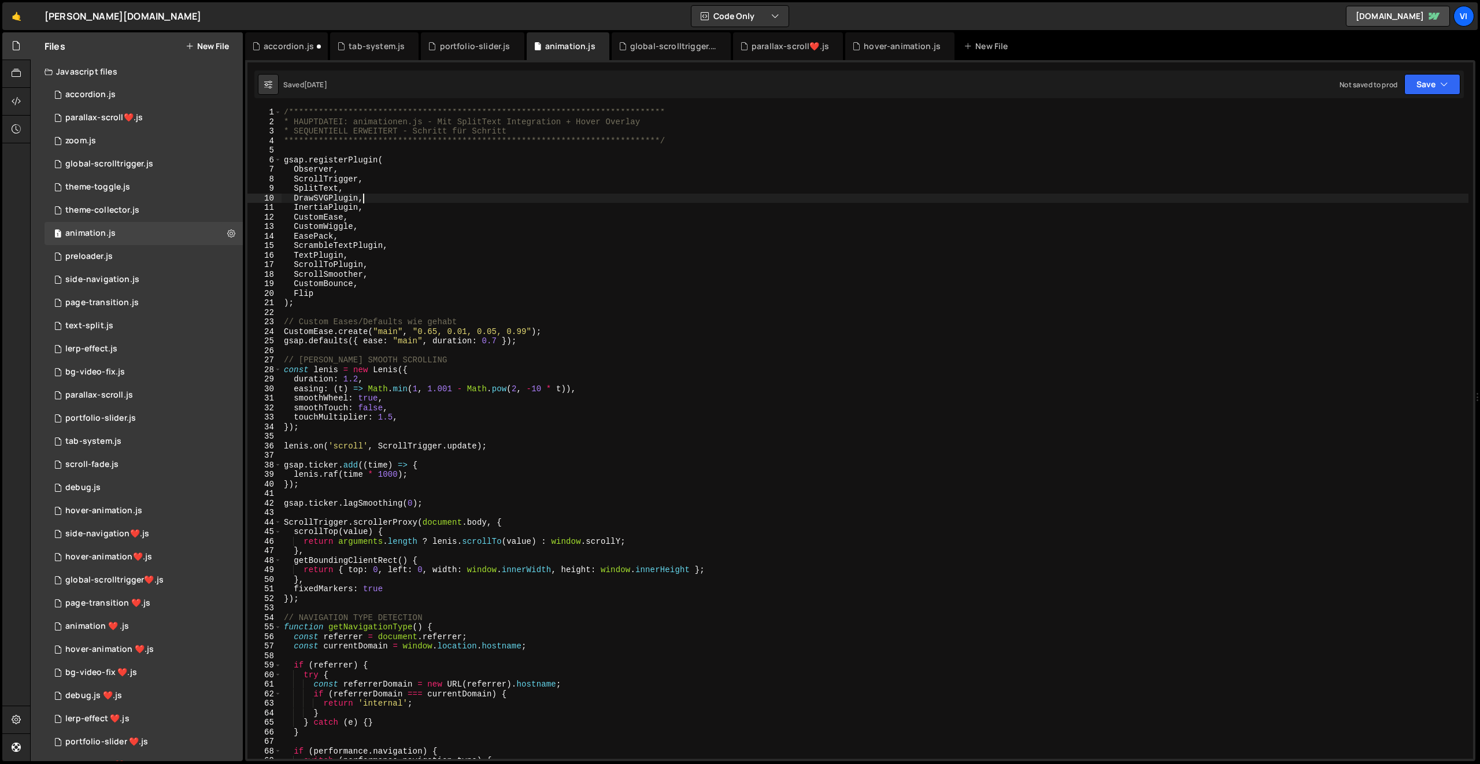
click at [412, 194] on div "**********" at bounding box center [875, 443] width 1187 height 670
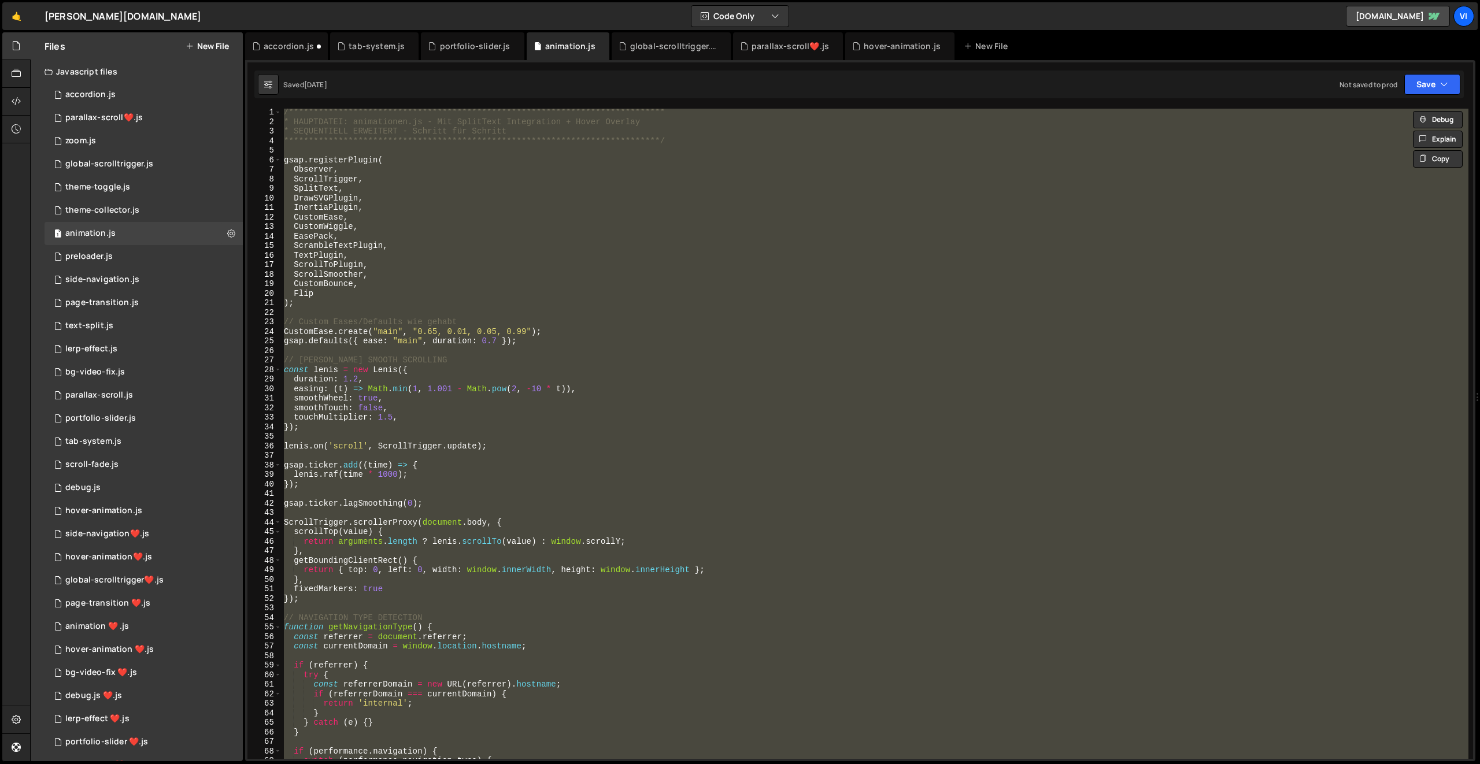
click at [360, 187] on div "**********" at bounding box center [875, 434] width 1187 height 650
type textarea "SplitText,"
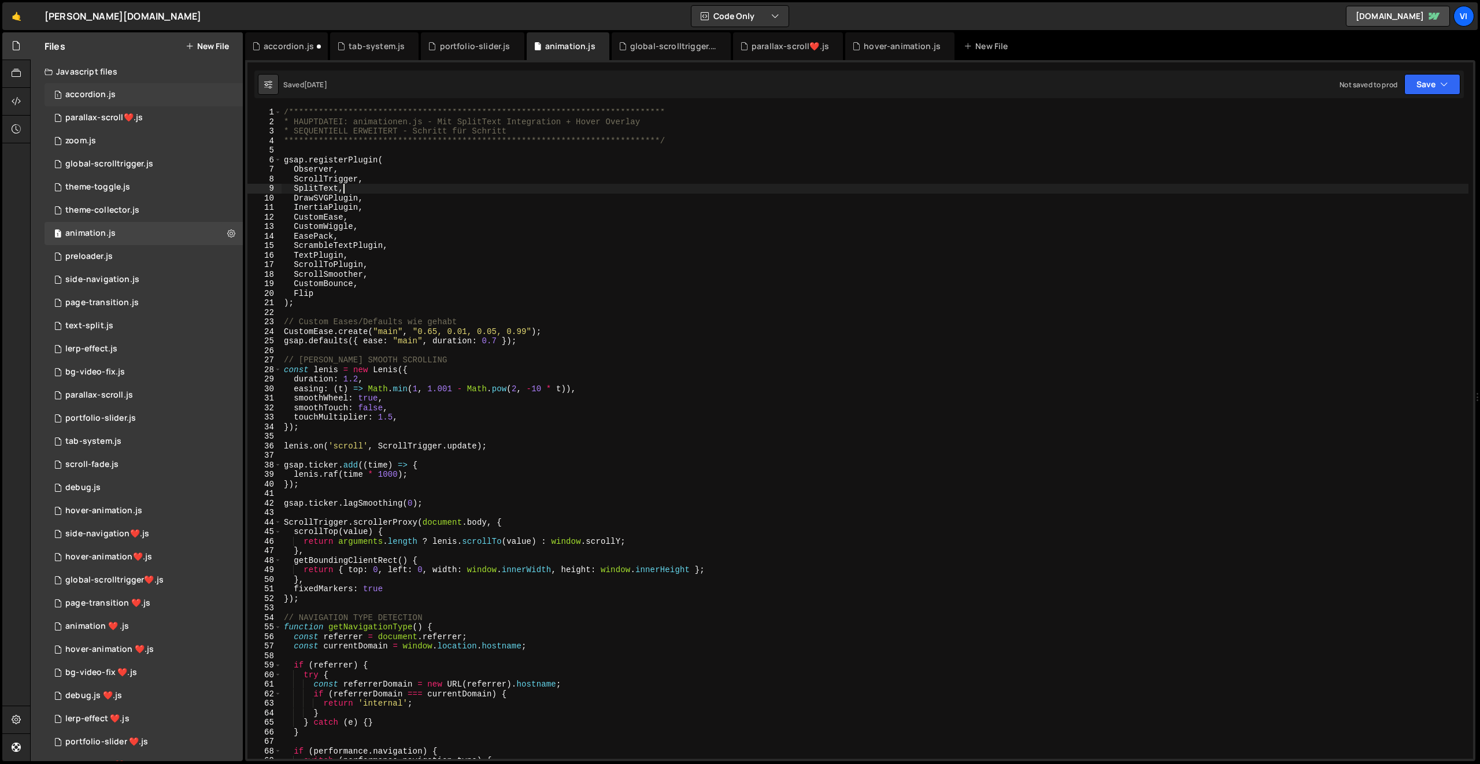
click at [93, 92] on div "accordion.js" at bounding box center [90, 95] width 50 height 10
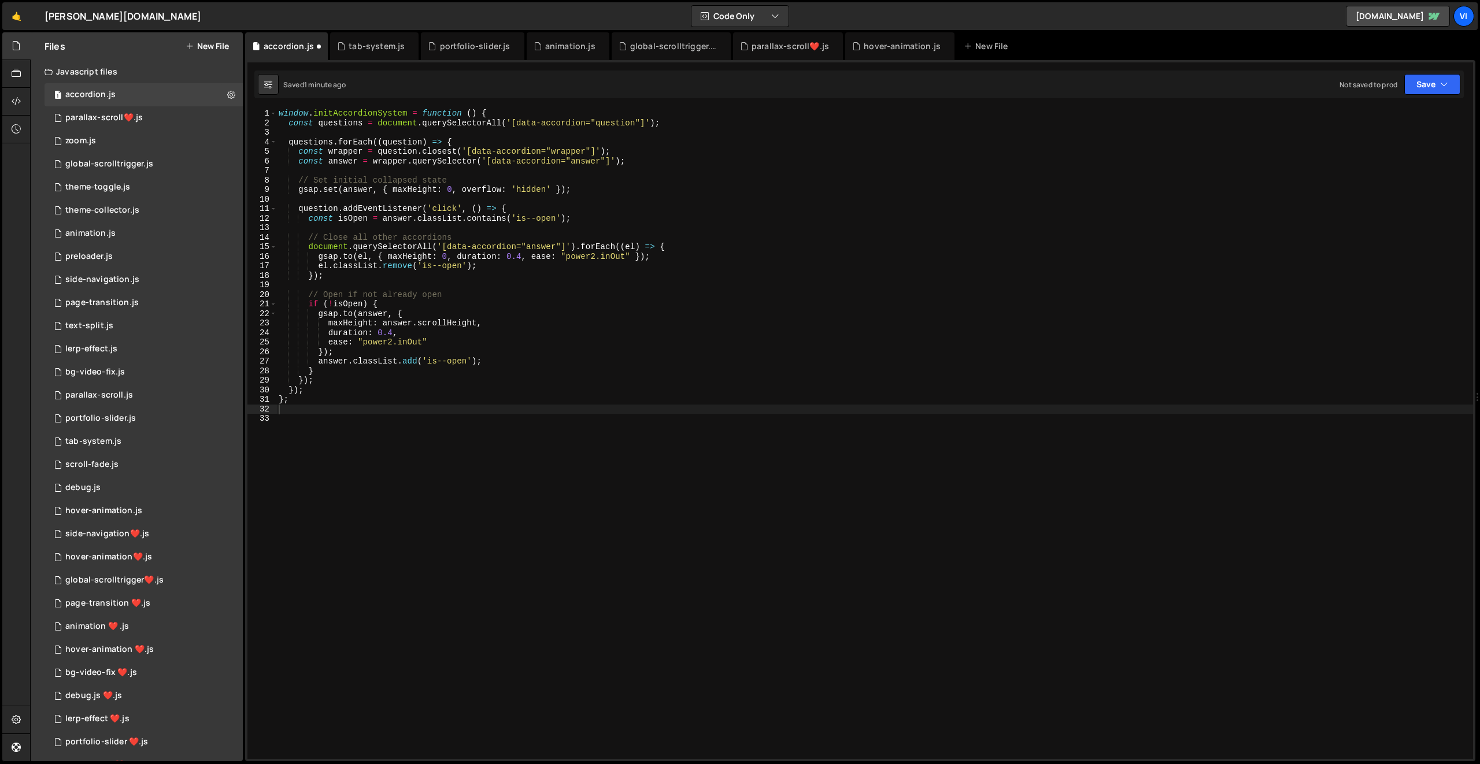
type textarea "gsap.set(answer, { maxHeight: 0, overflow: 'hidden' });"
click at [394, 194] on div "window . initAccordionSystem = function ( ) { const questions = document . quer…" at bounding box center [874, 444] width 1197 height 670
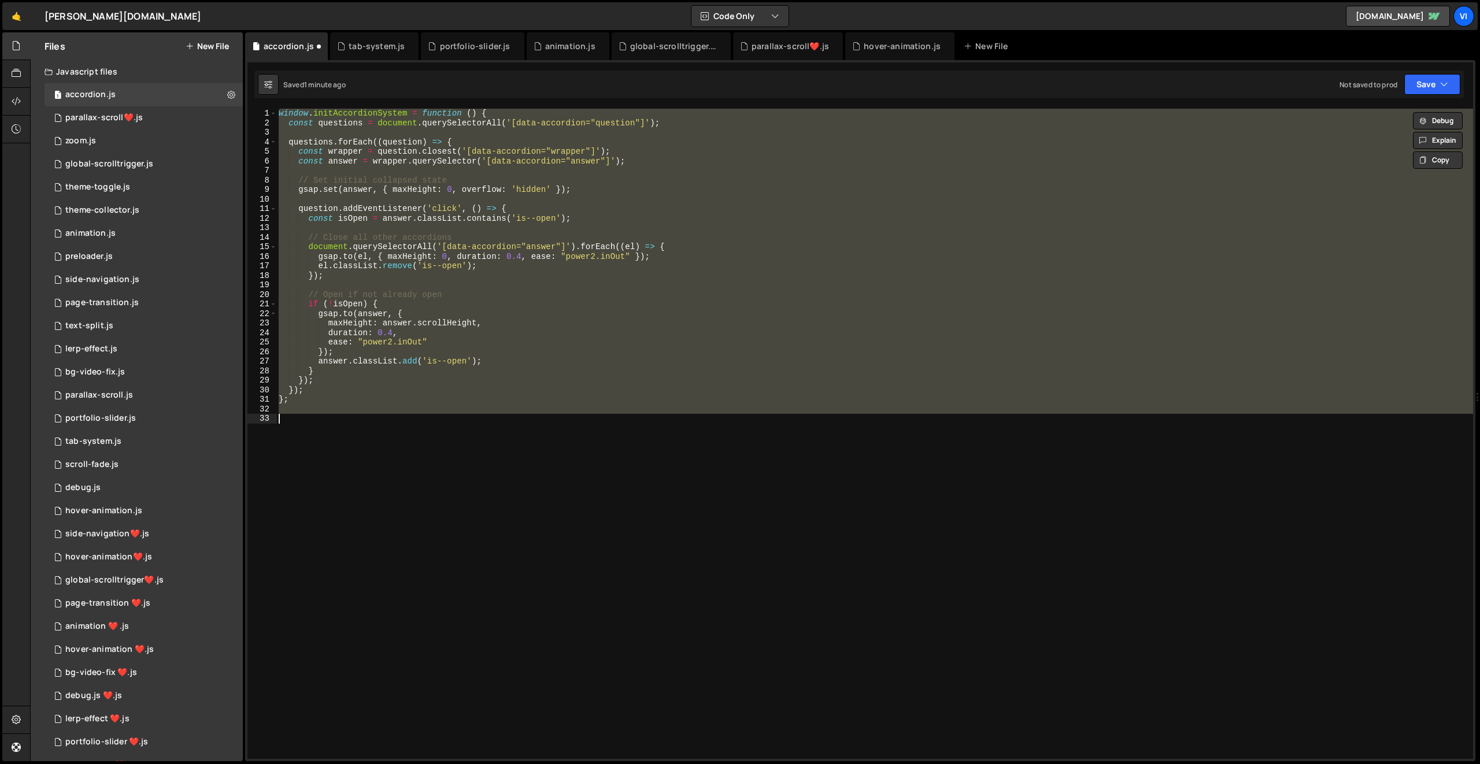
paste textarea "}"
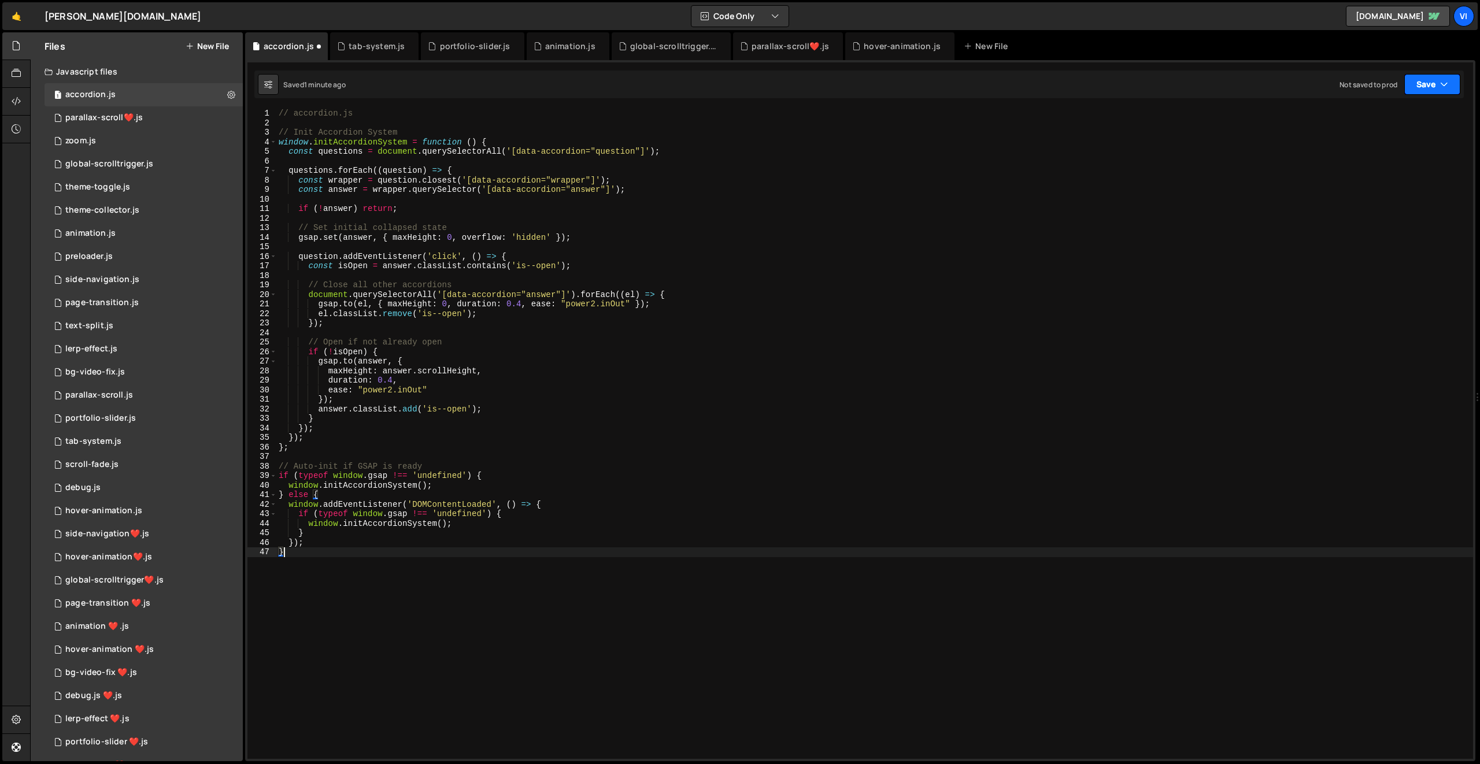
click at [1418, 91] on button "Save" at bounding box center [1432, 84] width 56 height 21
click at [1345, 127] on div "Saved 1 minute ago" at bounding box center [1393, 126] width 120 height 14
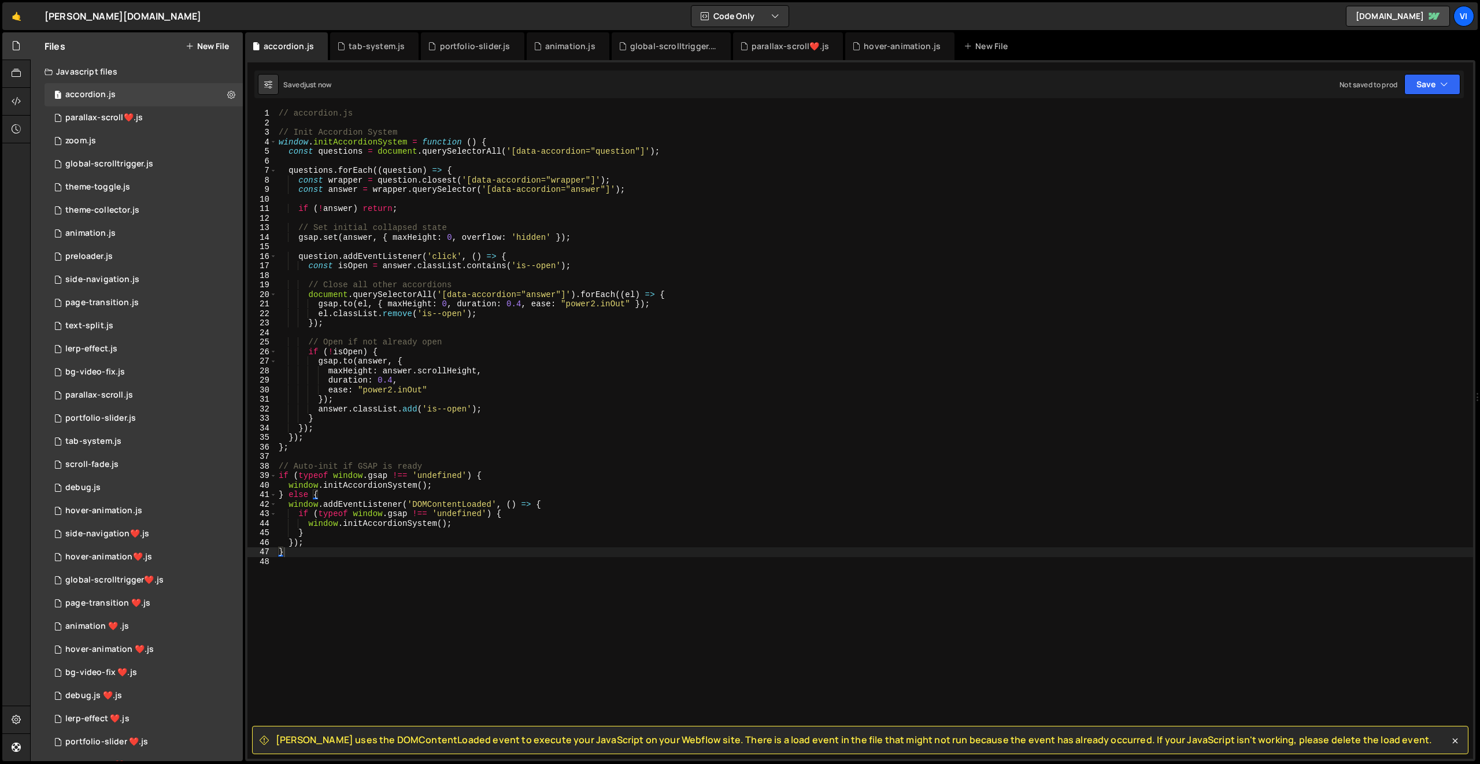
click at [791, 744] on span "Slater uses the DOMContentLoaded event to execute your JavaScript on your Webfl…" at bounding box center [854, 740] width 1156 height 13
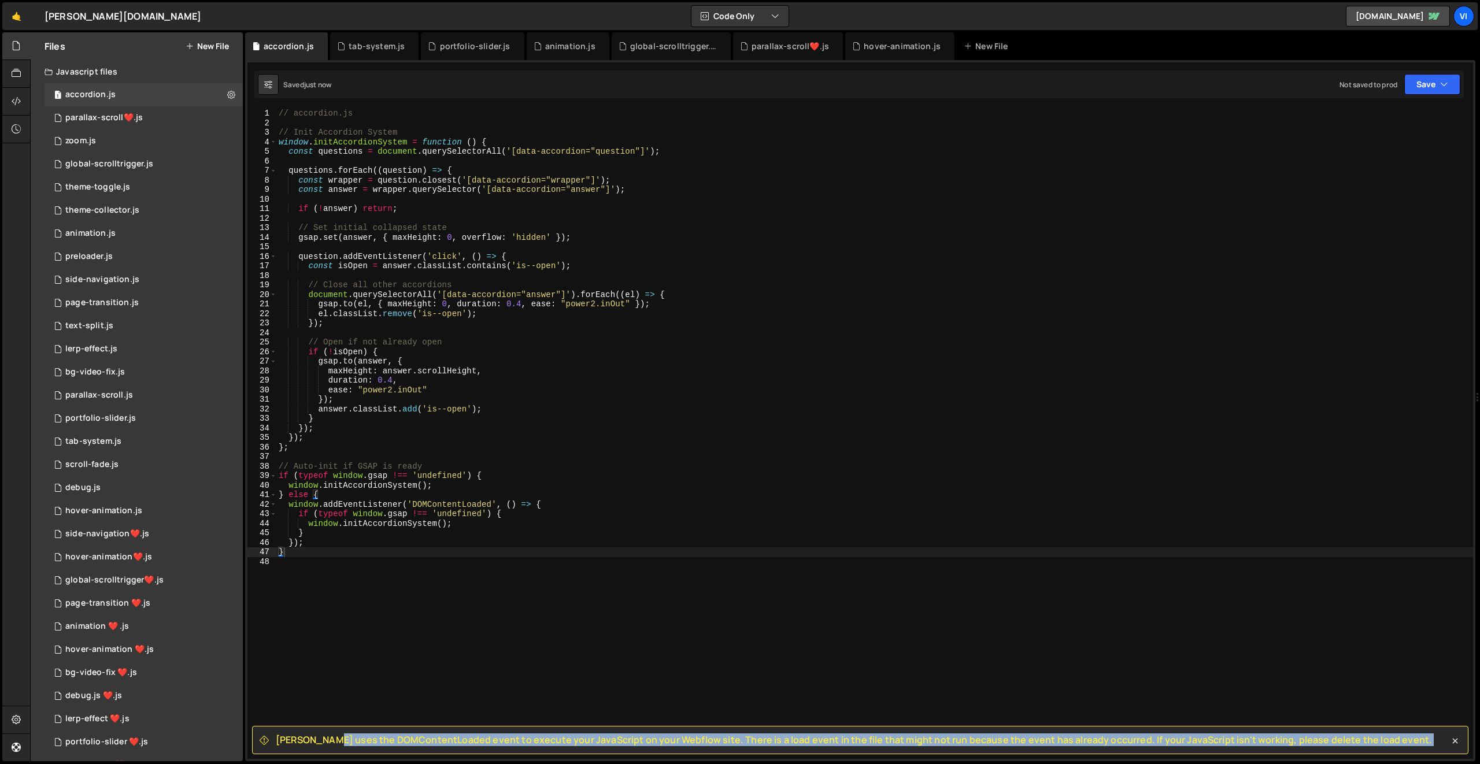
click at [791, 744] on span "Slater uses the DOMContentLoaded event to execute your JavaScript on your Webfl…" at bounding box center [854, 740] width 1156 height 13
copy div "Slater uses the DOMContentLoaded event to execute your JavaScript on your Webfl…"
click at [358, 204] on div "// accordion.js // Init Accordion System window . initAccordionSystem = functio…" at bounding box center [874, 444] width 1197 height 670
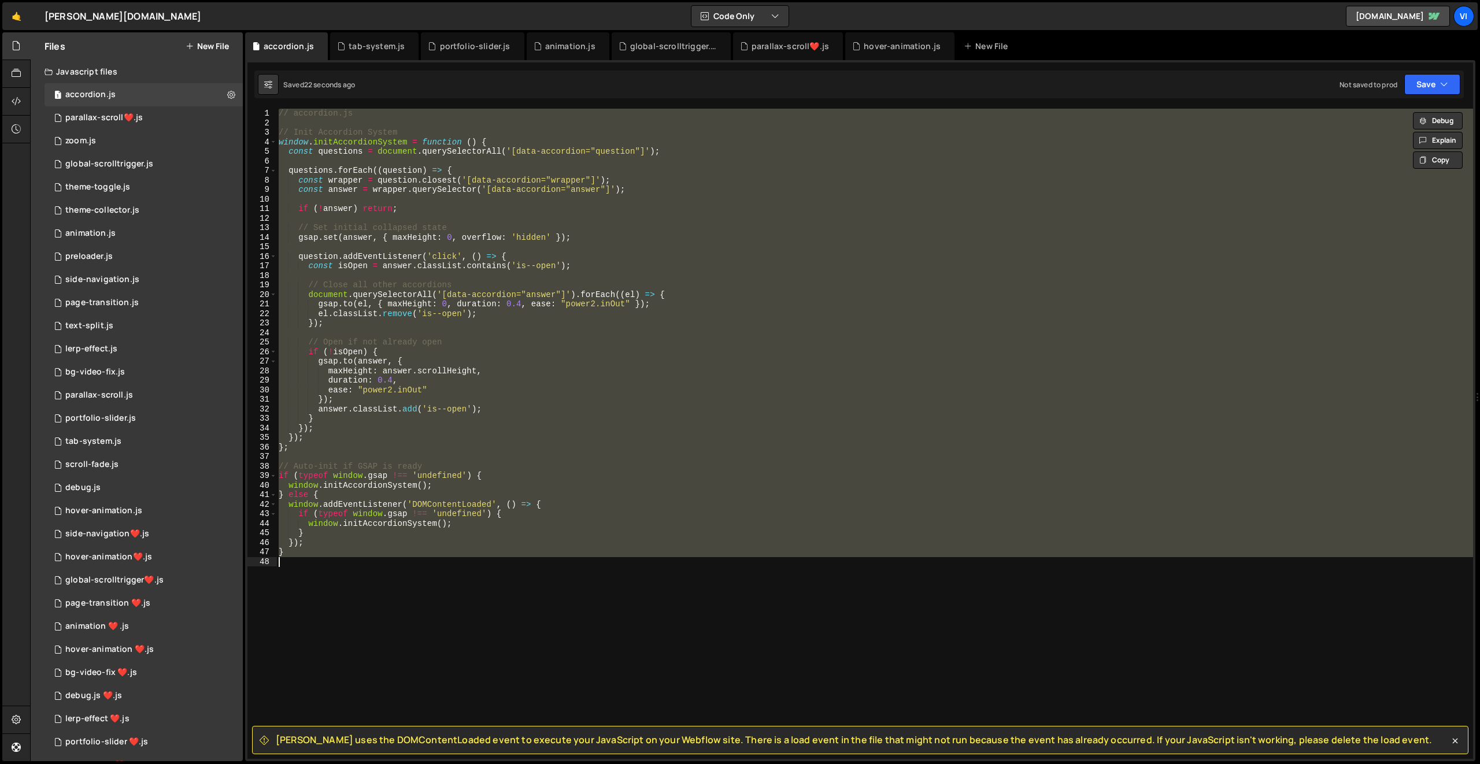
paste textarea ";"
type textarea "};"
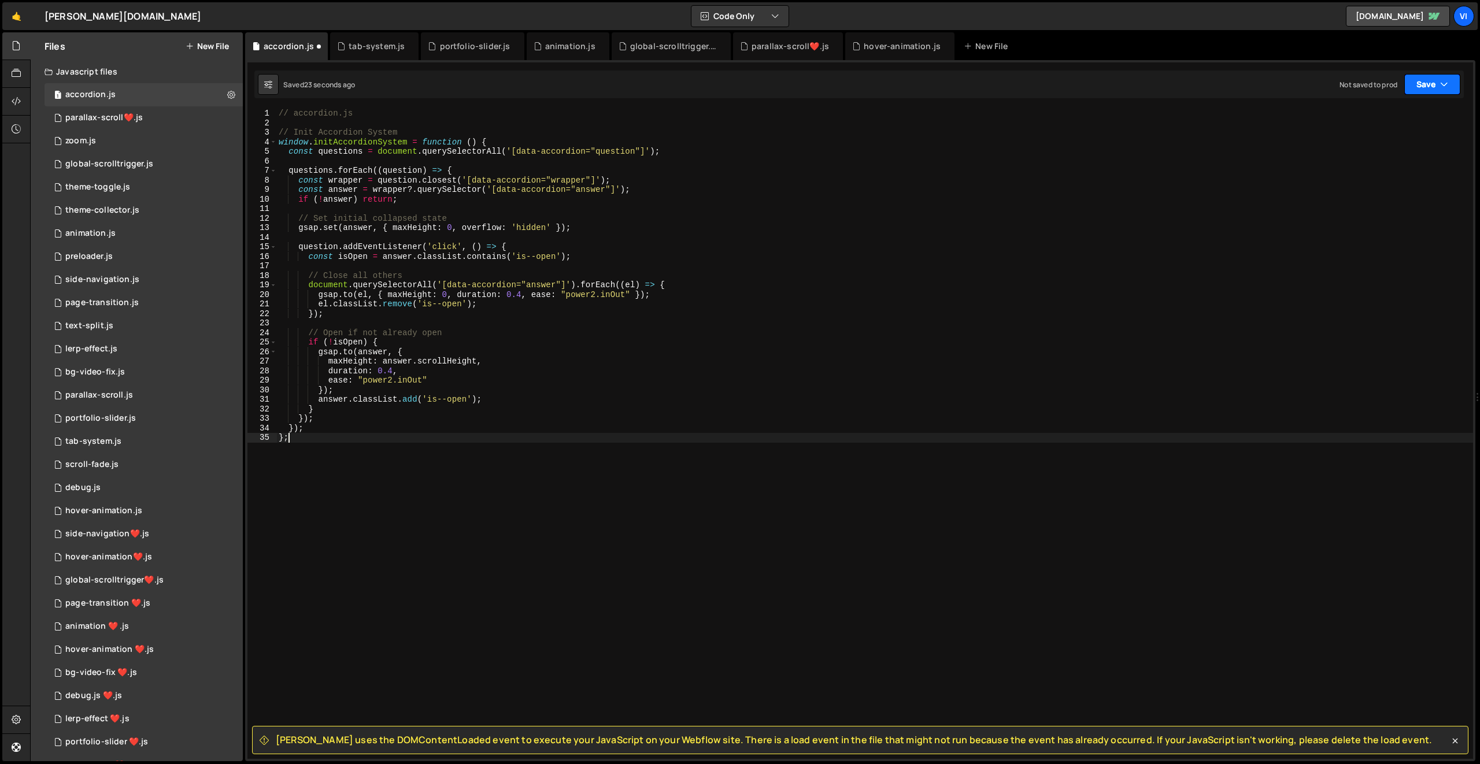
click at [1428, 88] on button "Save" at bounding box center [1432, 84] width 56 height 21
click at [1408, 113] on div "Save to Staging S" at bounding box center [1393, 113] width 120 height 12
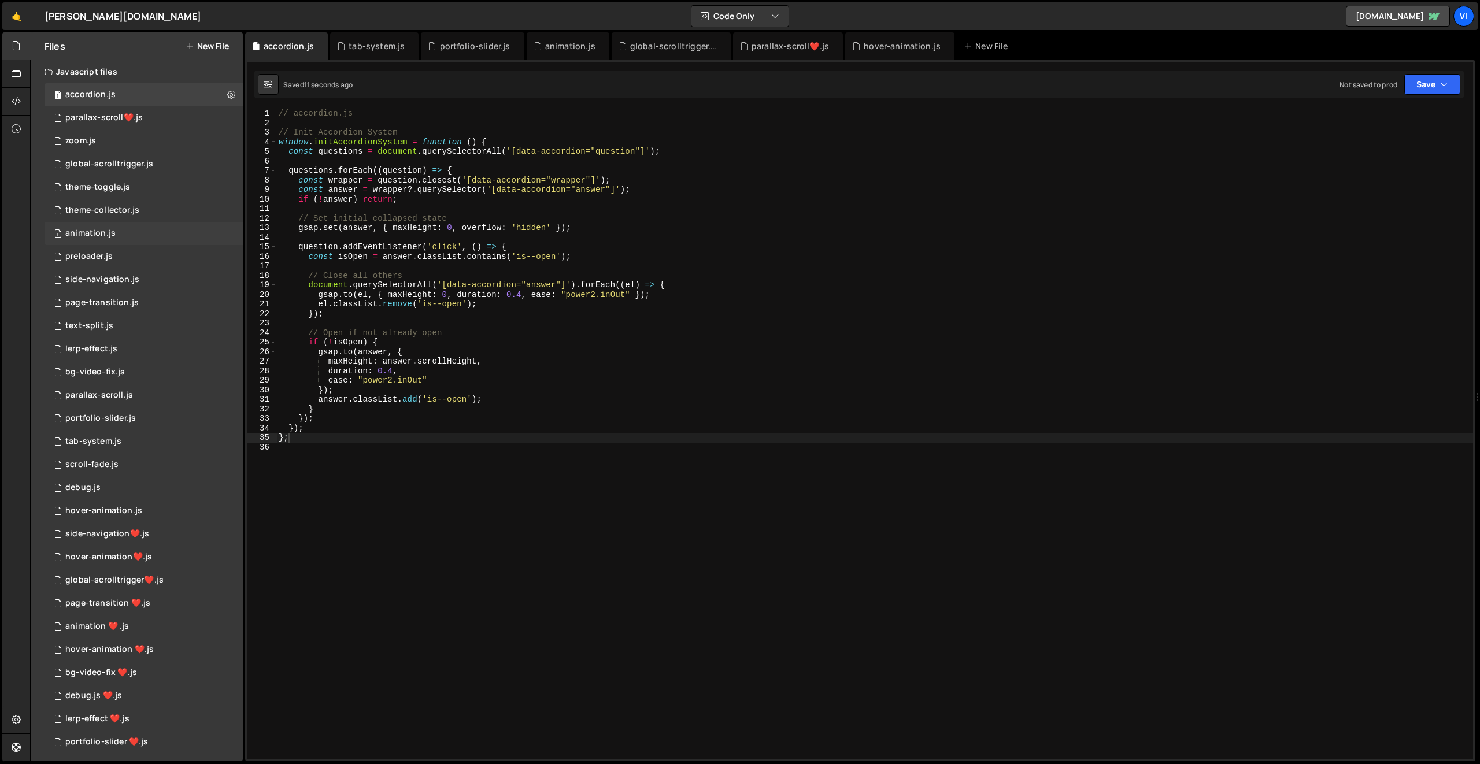
click at [82, 225] on div "1 animation.js 0" at bounding box center [144, 233] width 198 height 23
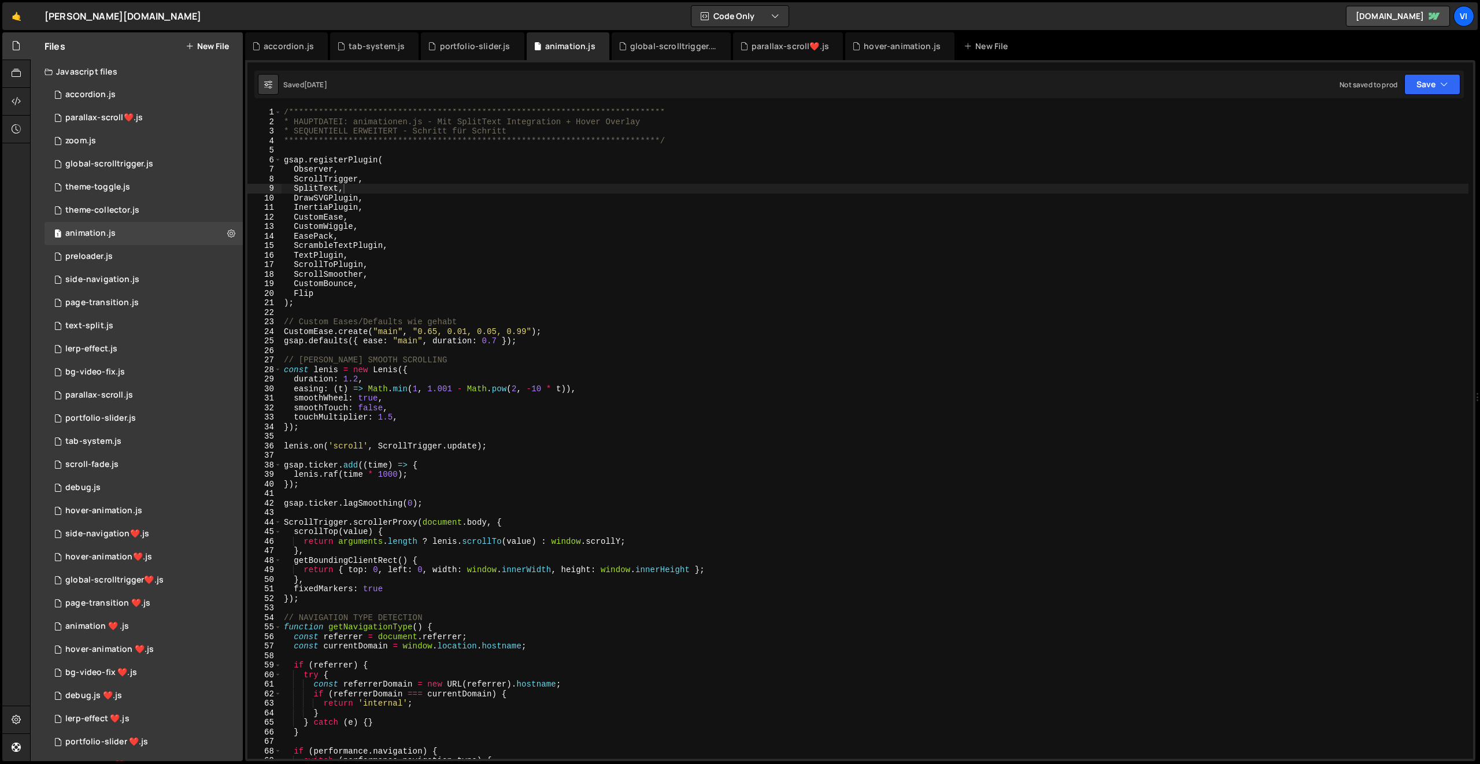
click at [419, 306] on div "**********" at bounding box center [875, 443] width 1187 height 670
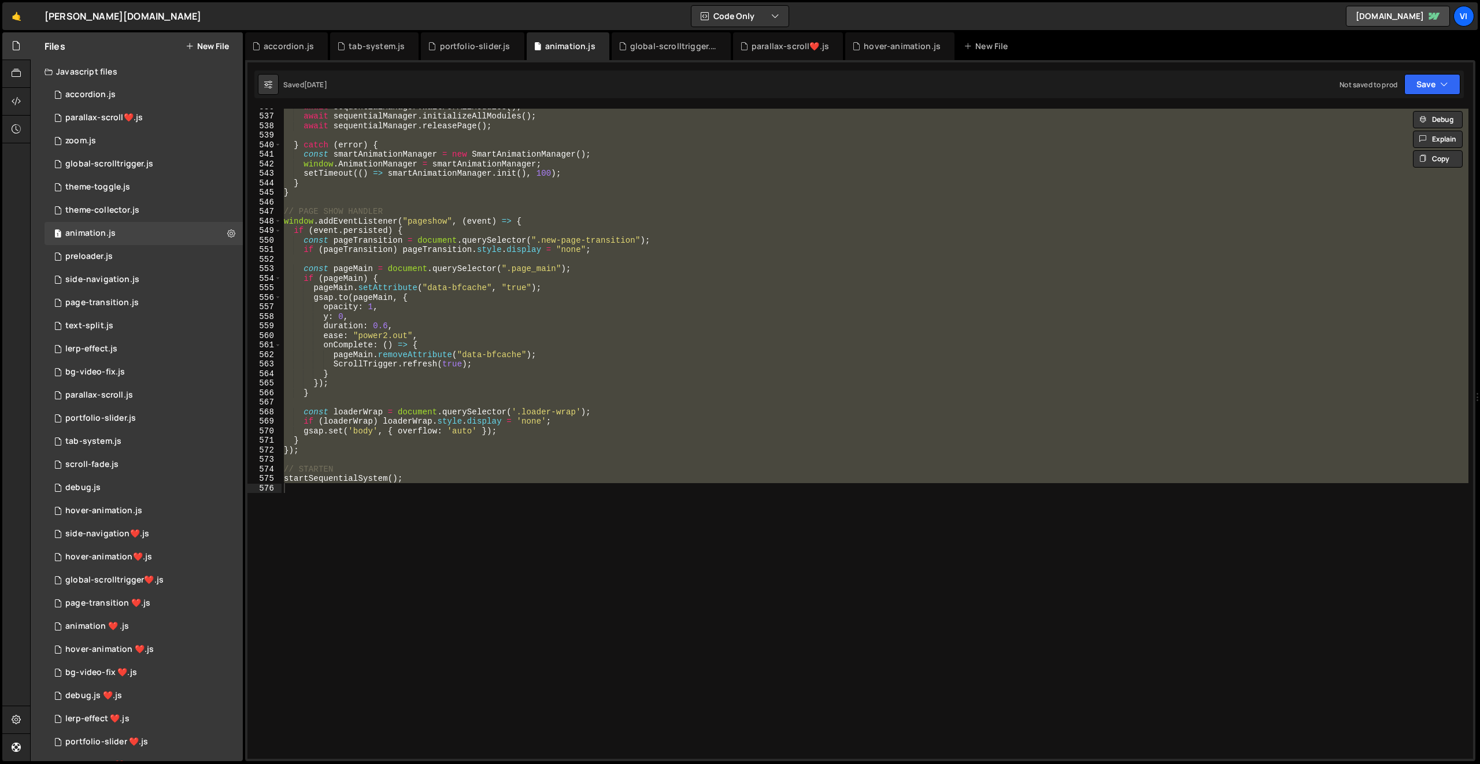
scroll to position [5165, 0]
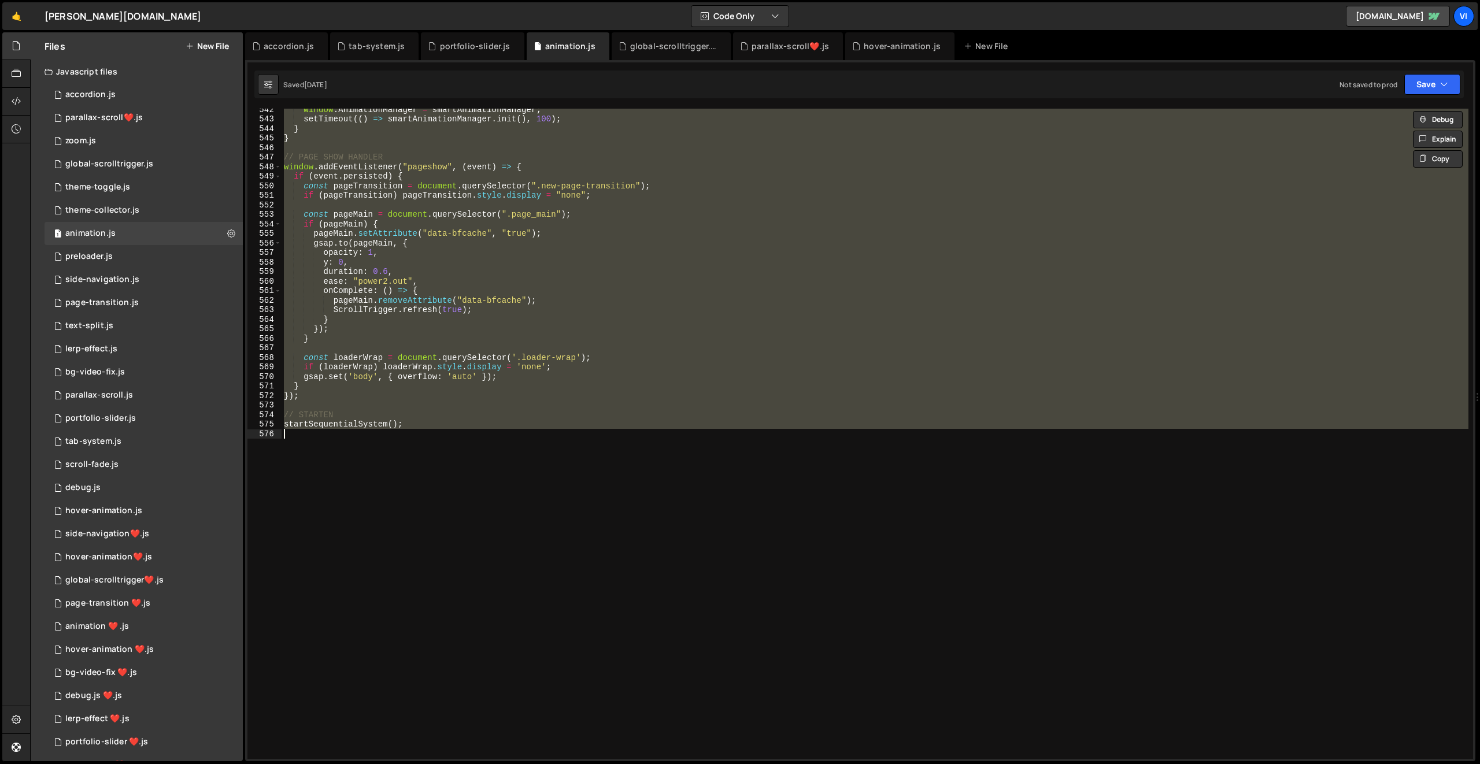
click at [411, 277] on div "window . AnimationManager = smartAnimationManager ; setTimeout (( ) => smartAni…" at bounding box center [875, 434] width 1187 height 650
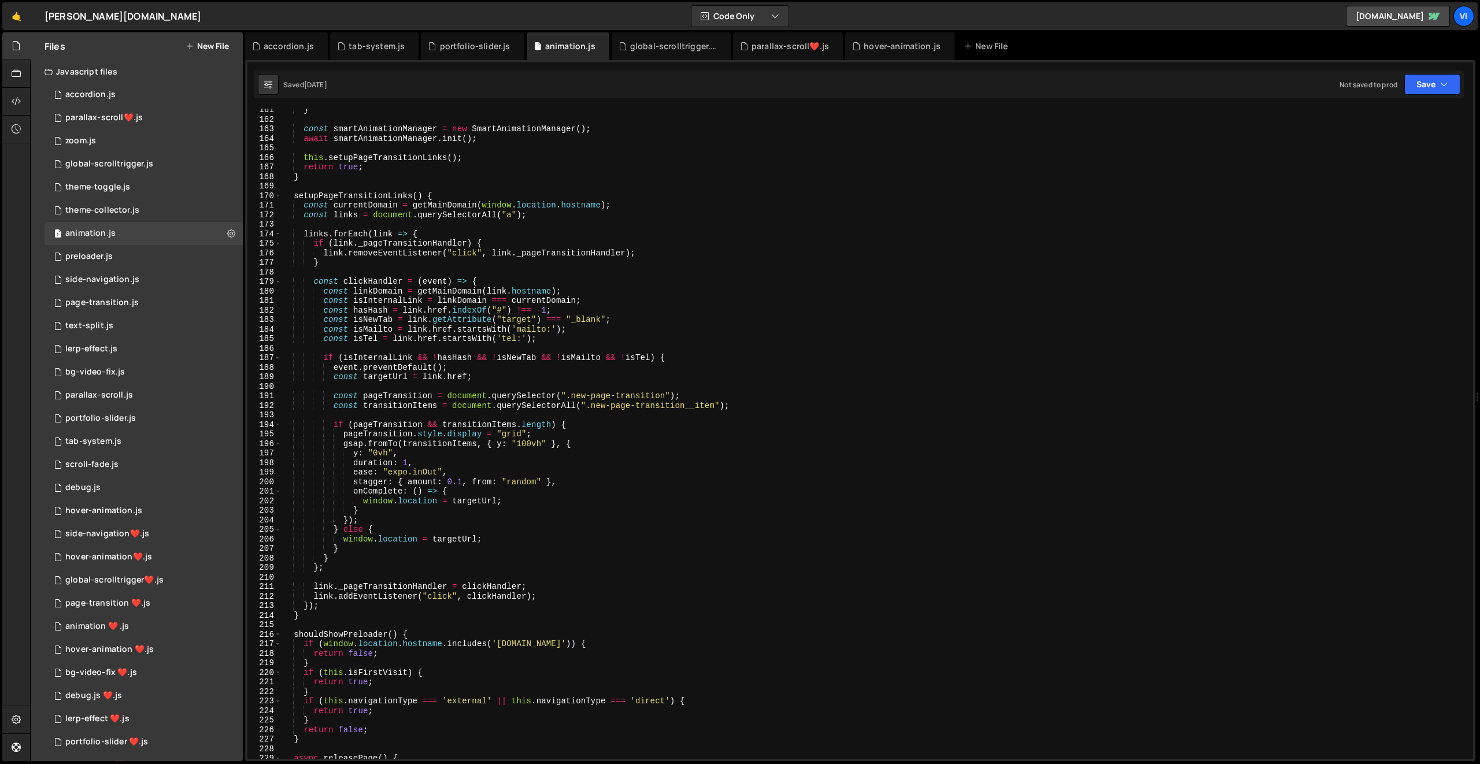
scroll to position [0, 0]
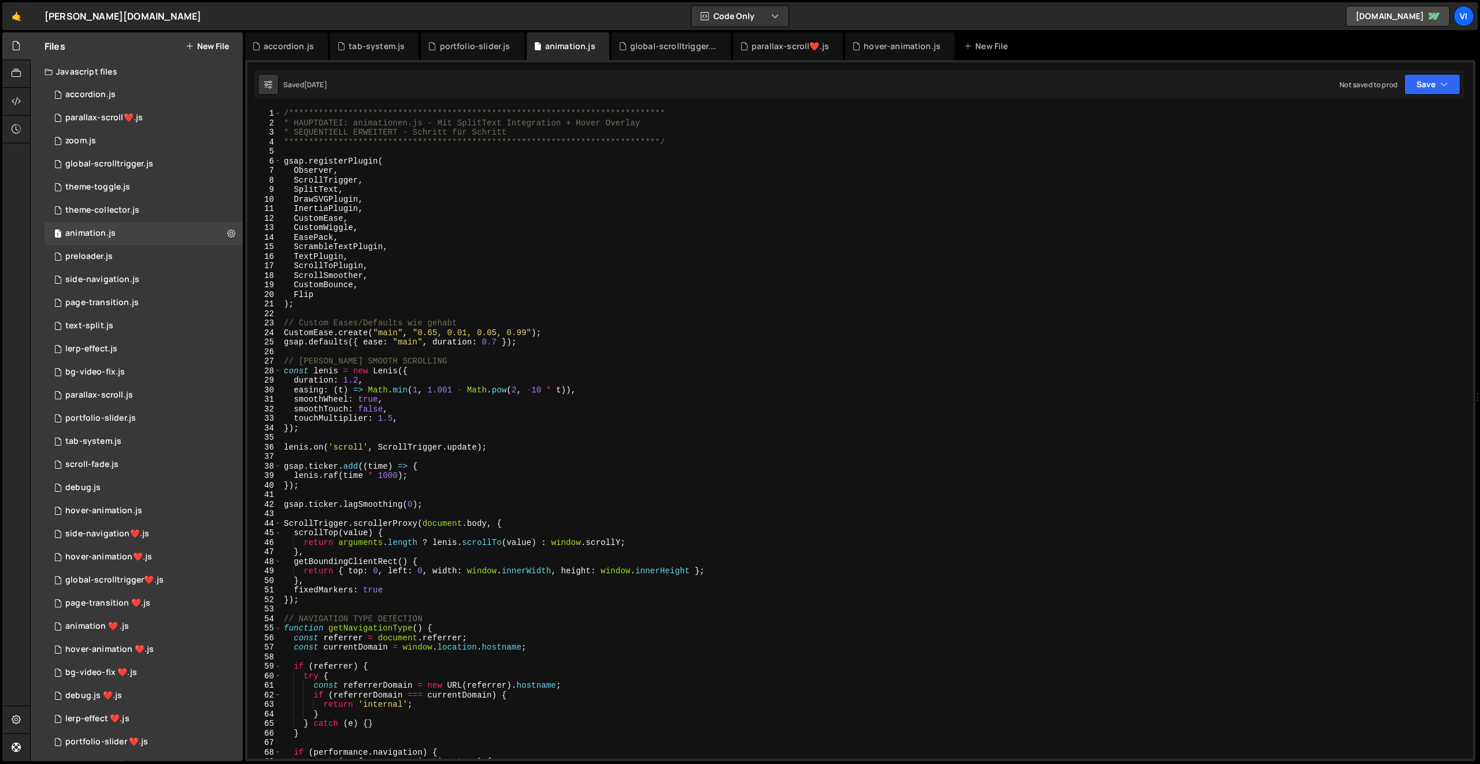
click at [359, 265] on div "**********" at bounding box center [875, 444] width 1187 height 670
type textarea "ScrollToPlugin,"
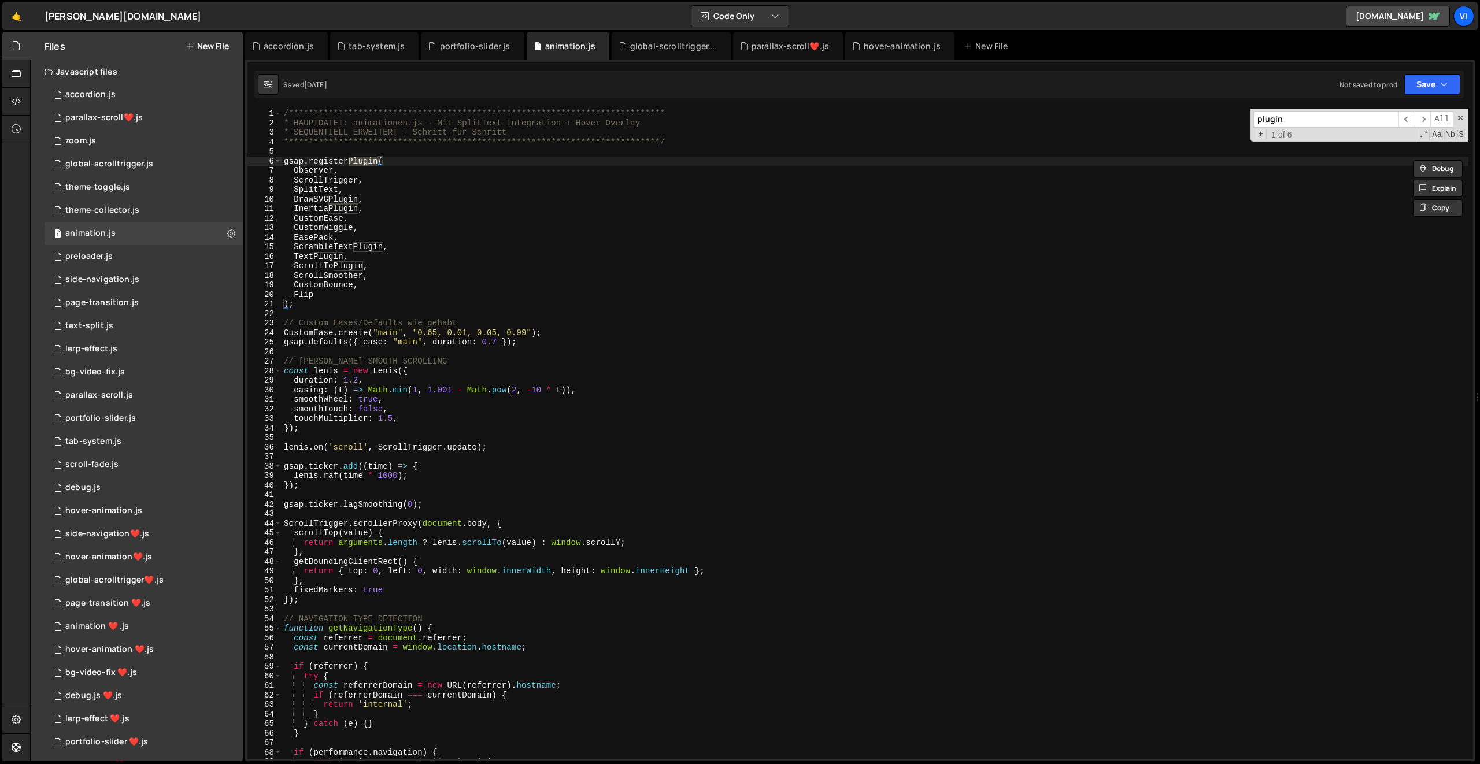
click at [1307, 121] on input "plugin" at bounding box center [1326, 119] width 145 height 17
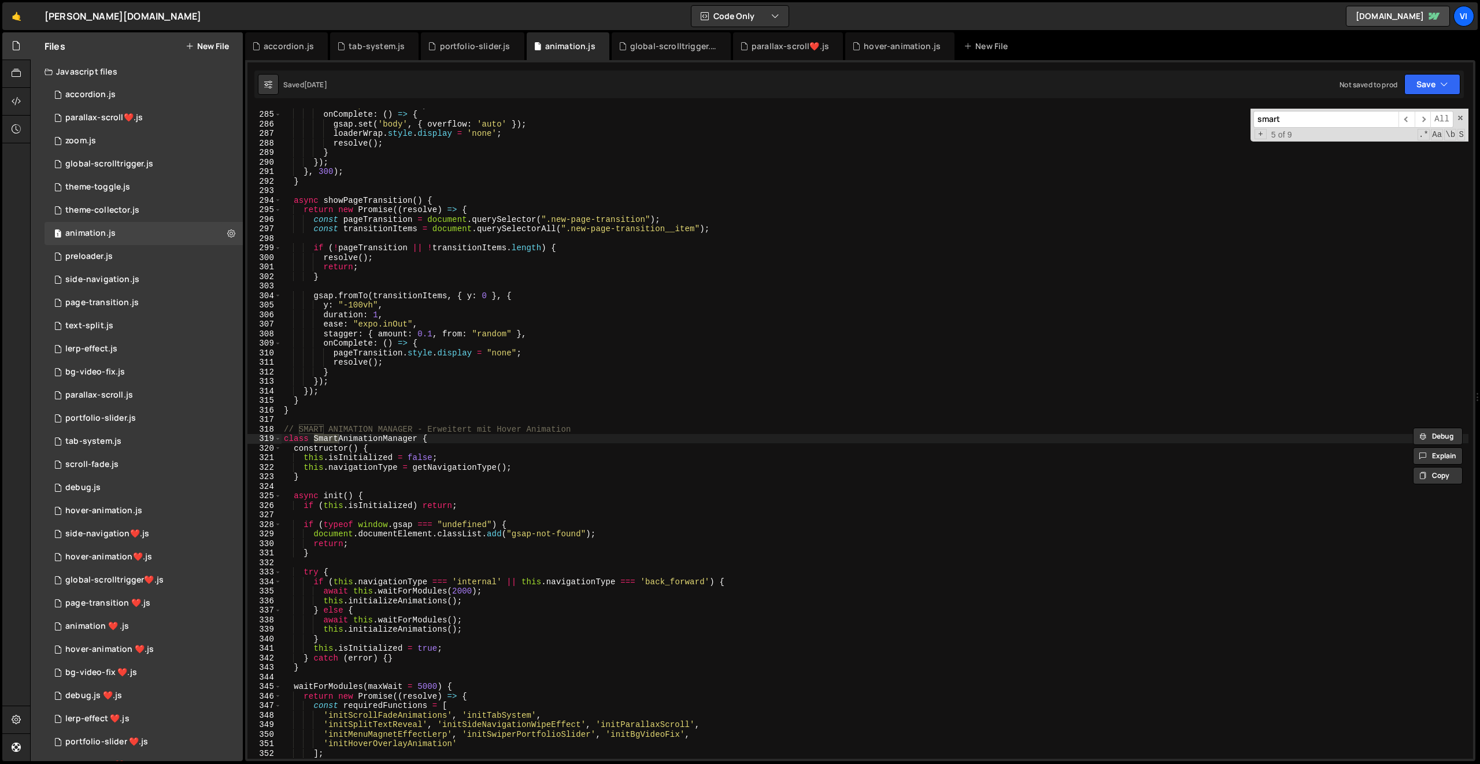
scroll to position [4836, 0]
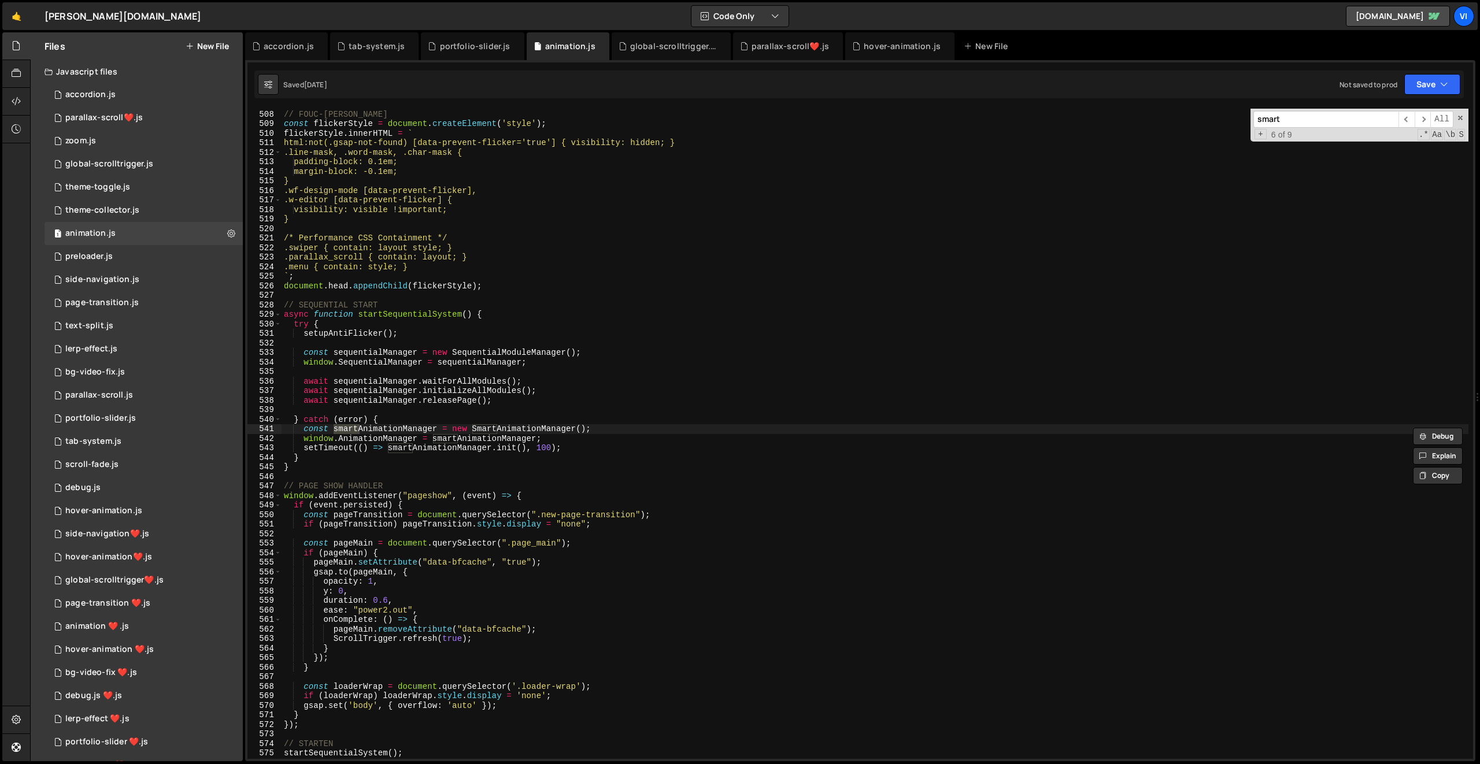
type input "smart"
click at [476, 366] on div "// FOUC-SCHUTZ const flickerStyle = document . createElement ( 'style' ) ; flic…" at bounding box center [875, 435] width 1187 height 670
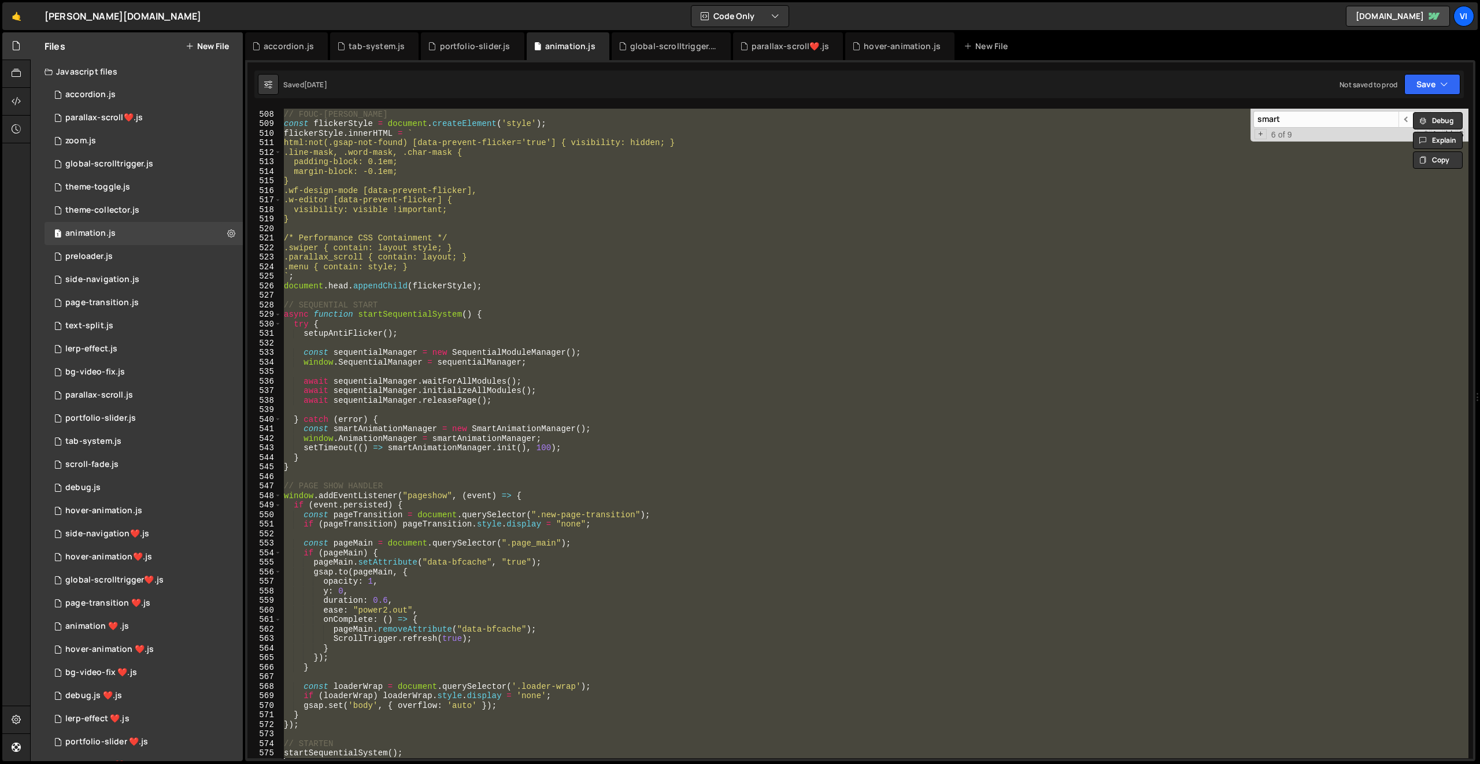
click at [395, 364] on div "// FOUC-SCHUTZ const flickerStyle = document . createElement ( 'style' ) ; flic…" at bounding box center [875, 434] width 1187 height 650
type textarea "window.SequentialManager = sequentialManager;"
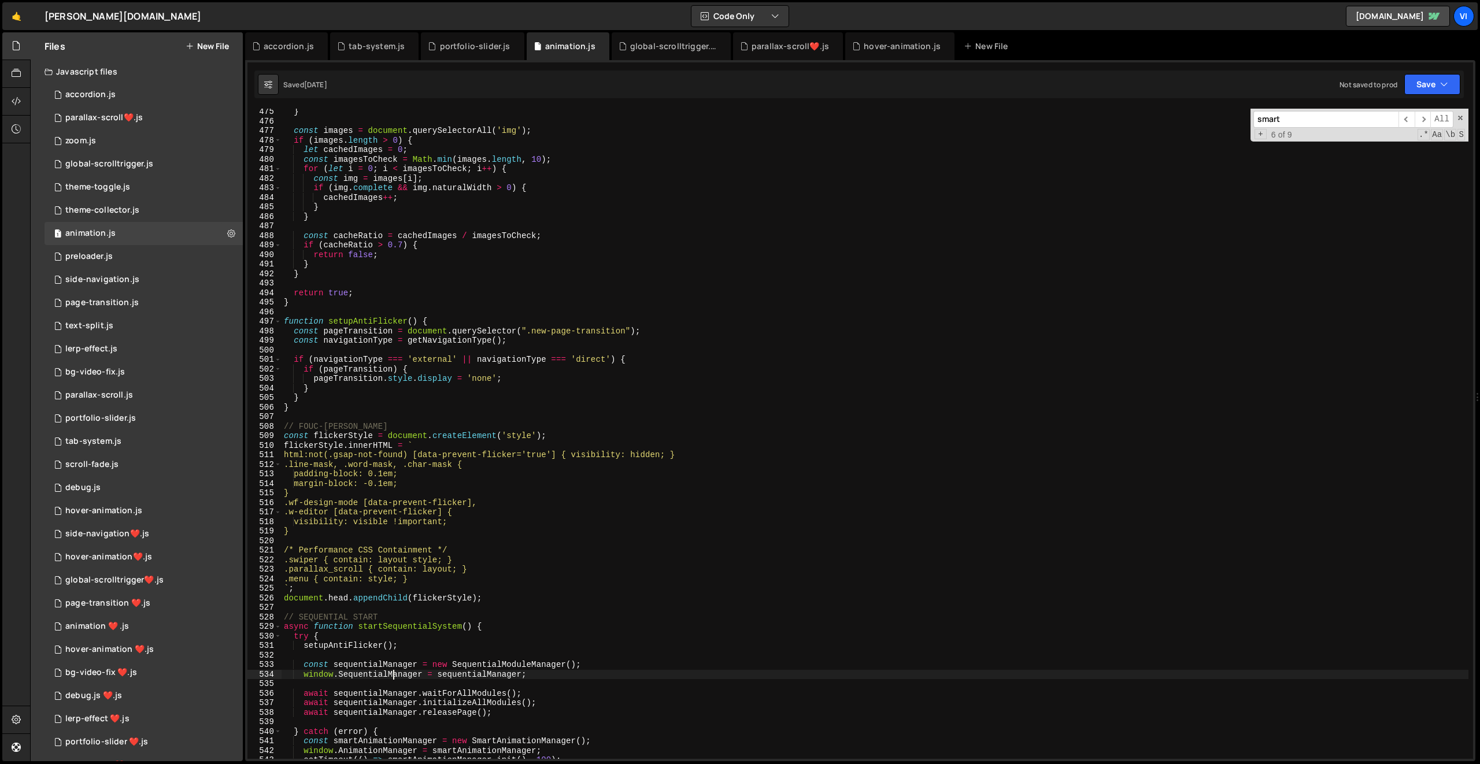
scroll to position [5165, 0]
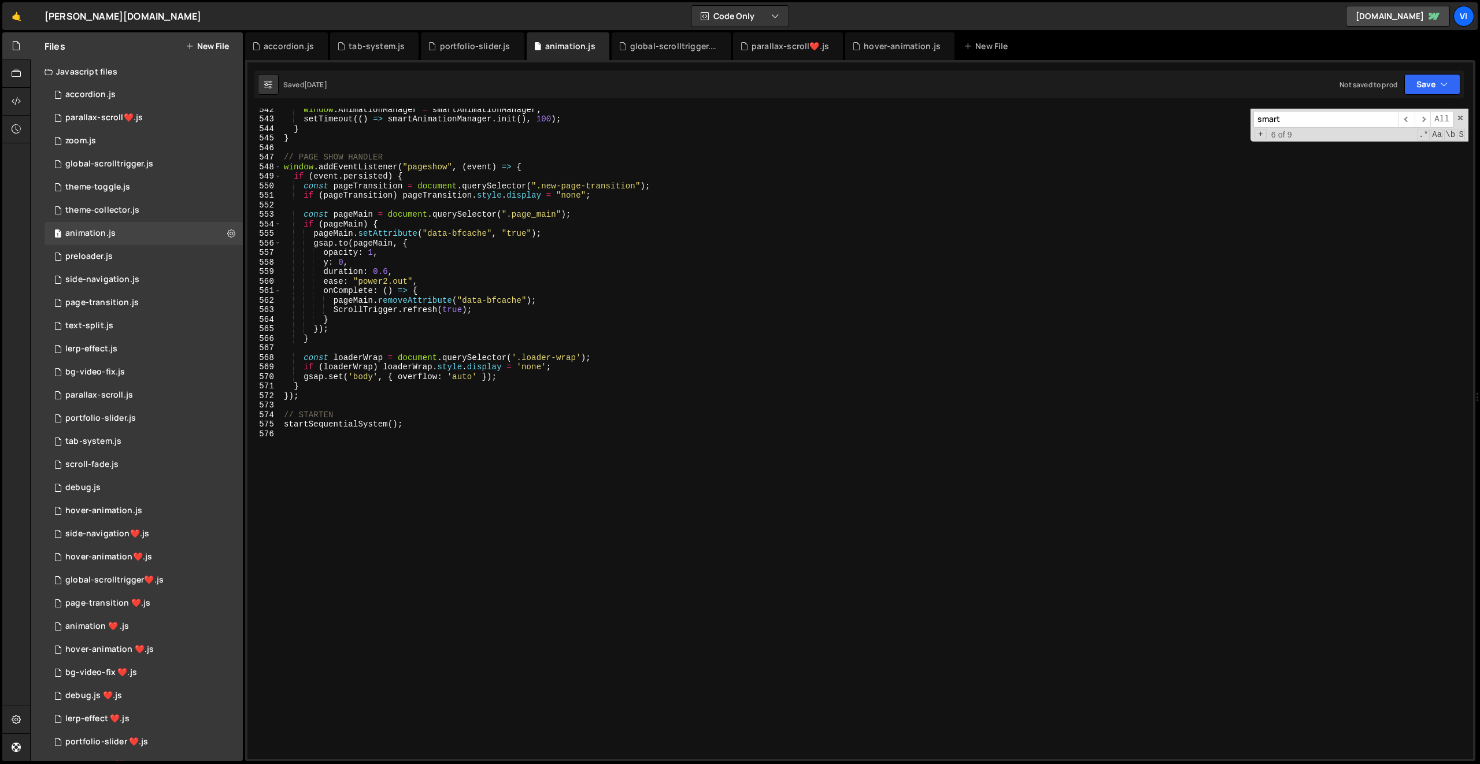
click at [387, 439] on div "window . AnimationManager = smartAnimationManager ; setTimeout (( ) => smartAni…" at bounding box center [875, 440] width 1187 height 670
click at [130, 93] on div "1 accordion.js 0" at bounding box center [144, 94] width 198 height 23
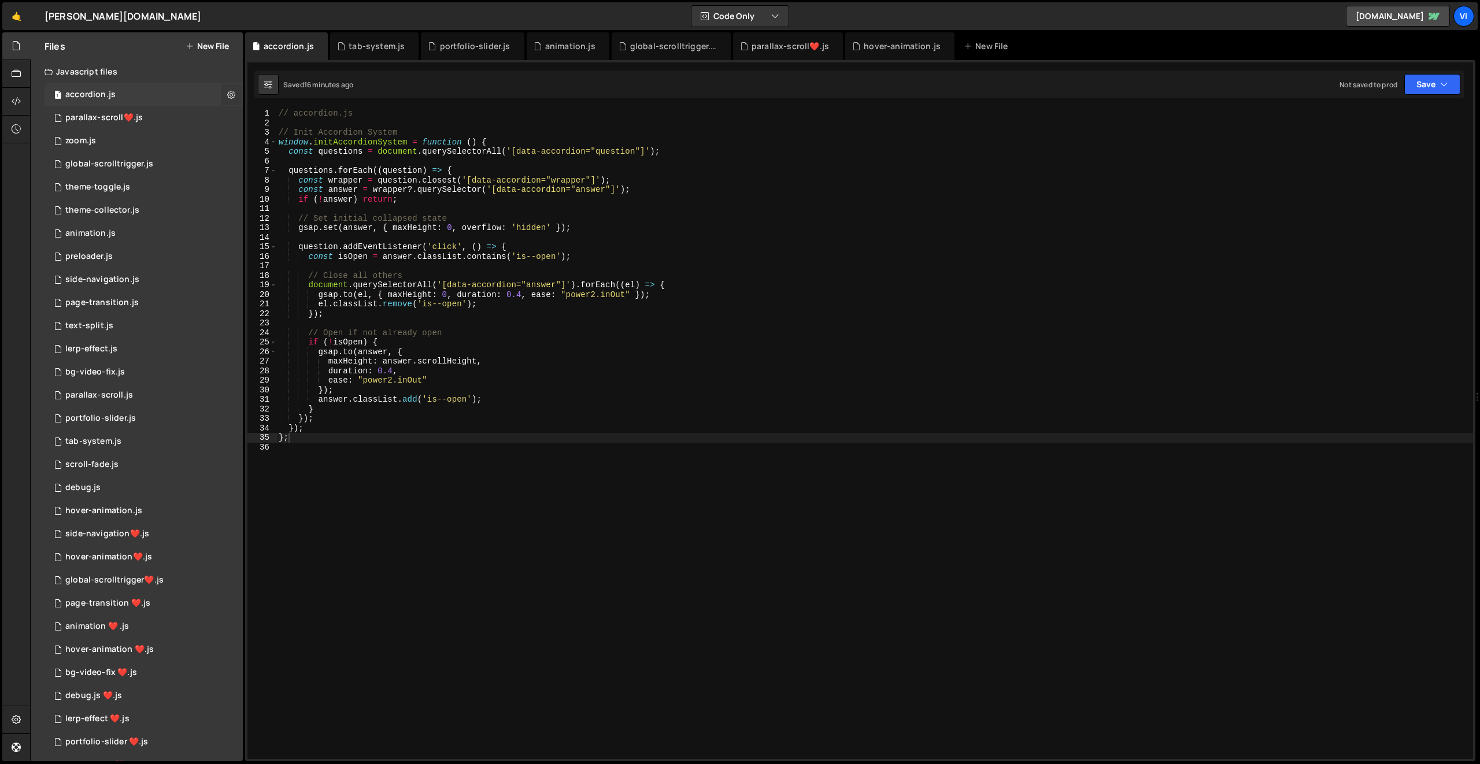
click at [222, 93] on button at bounding box center [231, 94] width 21 height 21
click at [290, 160] on button "Delete File" at bounding box center [301, 165] width 113 height 23
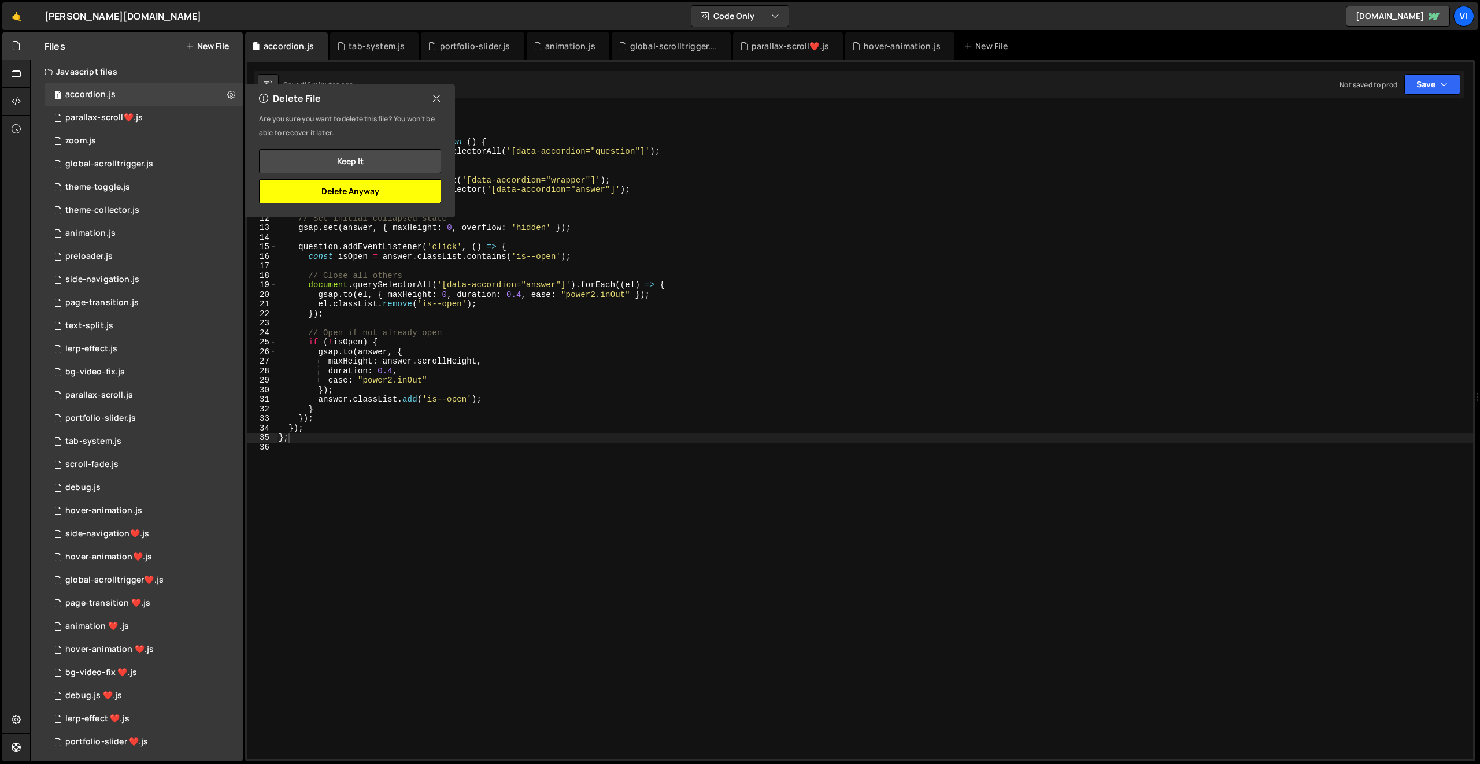
click at [358, 193] on button "Delete Anyway" at bounding box center [350, 191] width 182 height 24
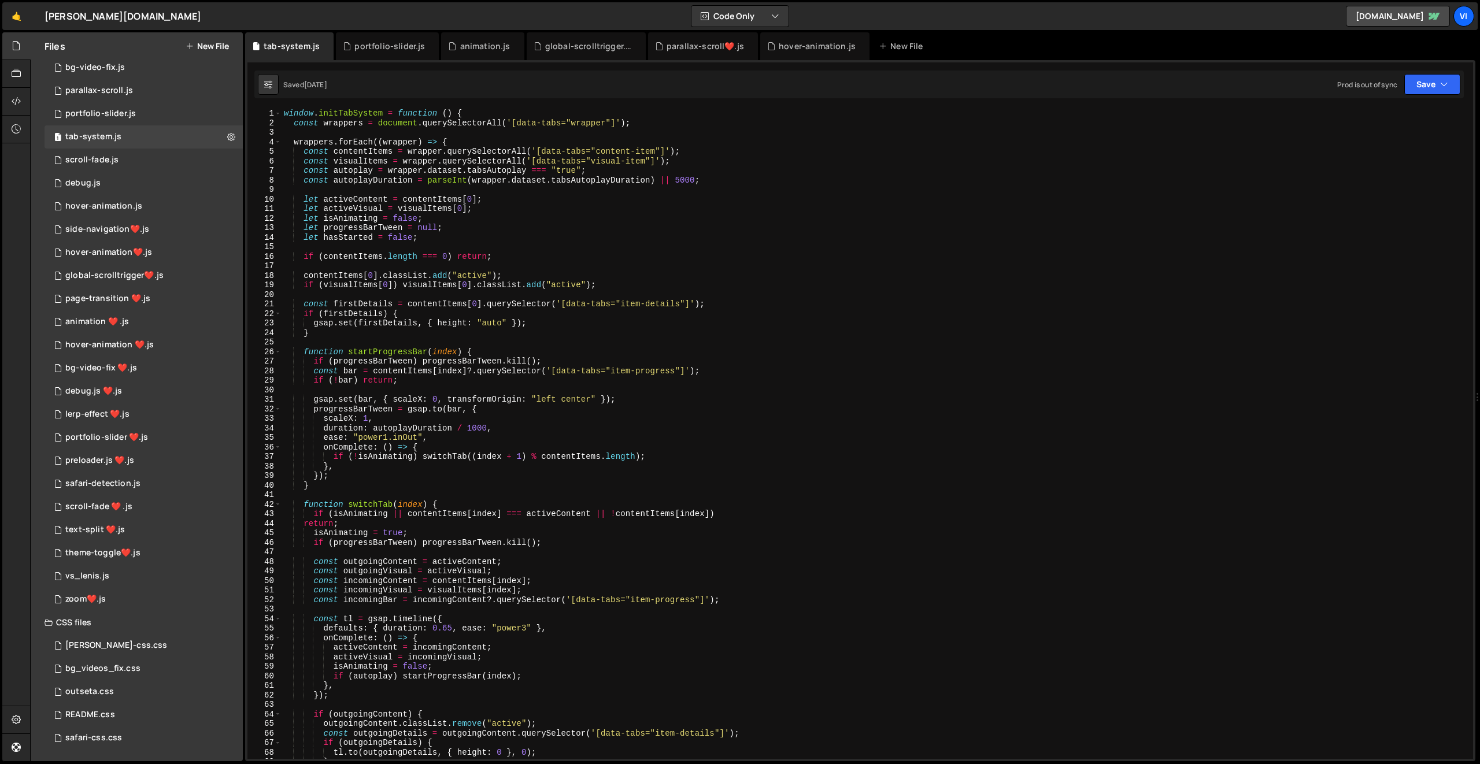
scroll to position [0, 0]
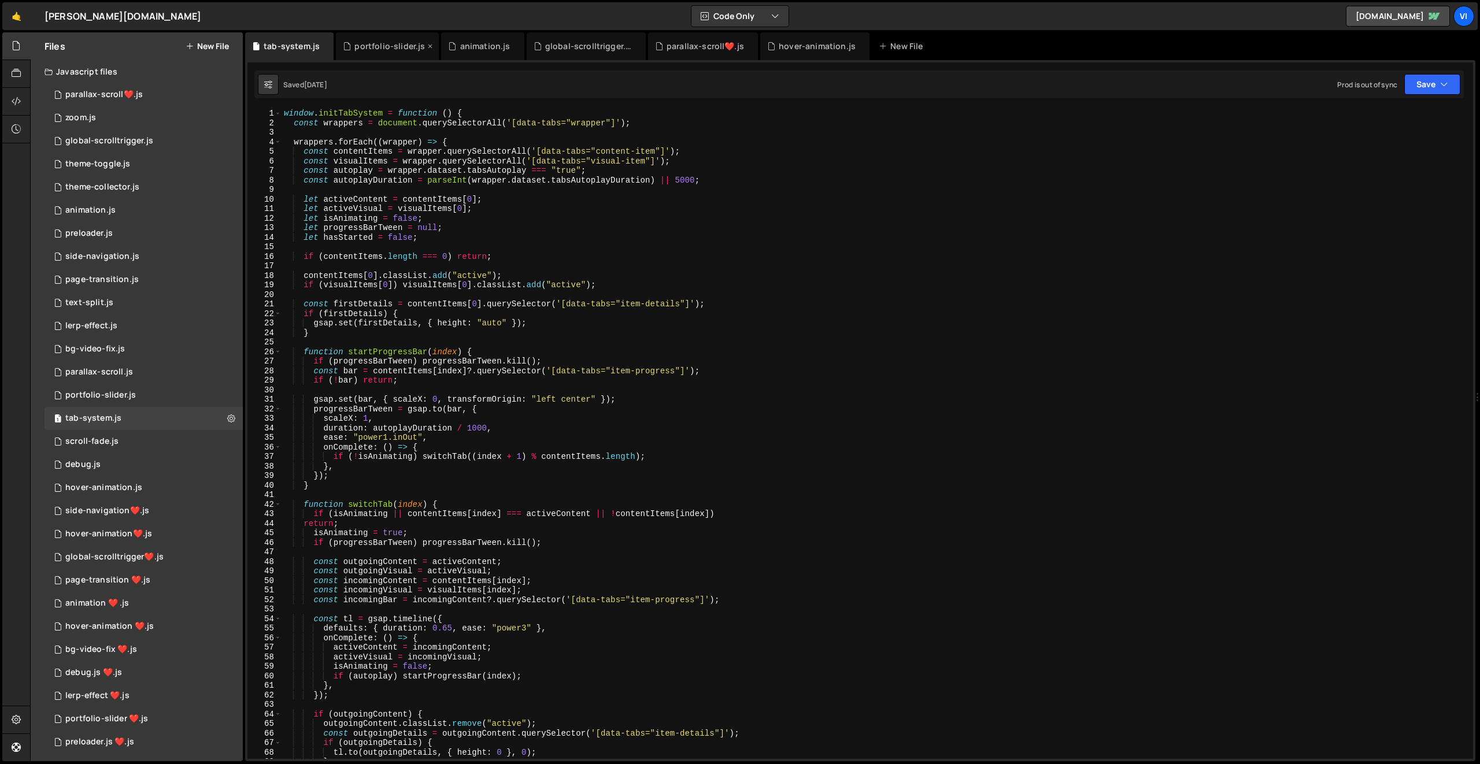
click at [394, 51] on div "portfolio-slider.js" at bounding box center [389, 46] width 71 height 12
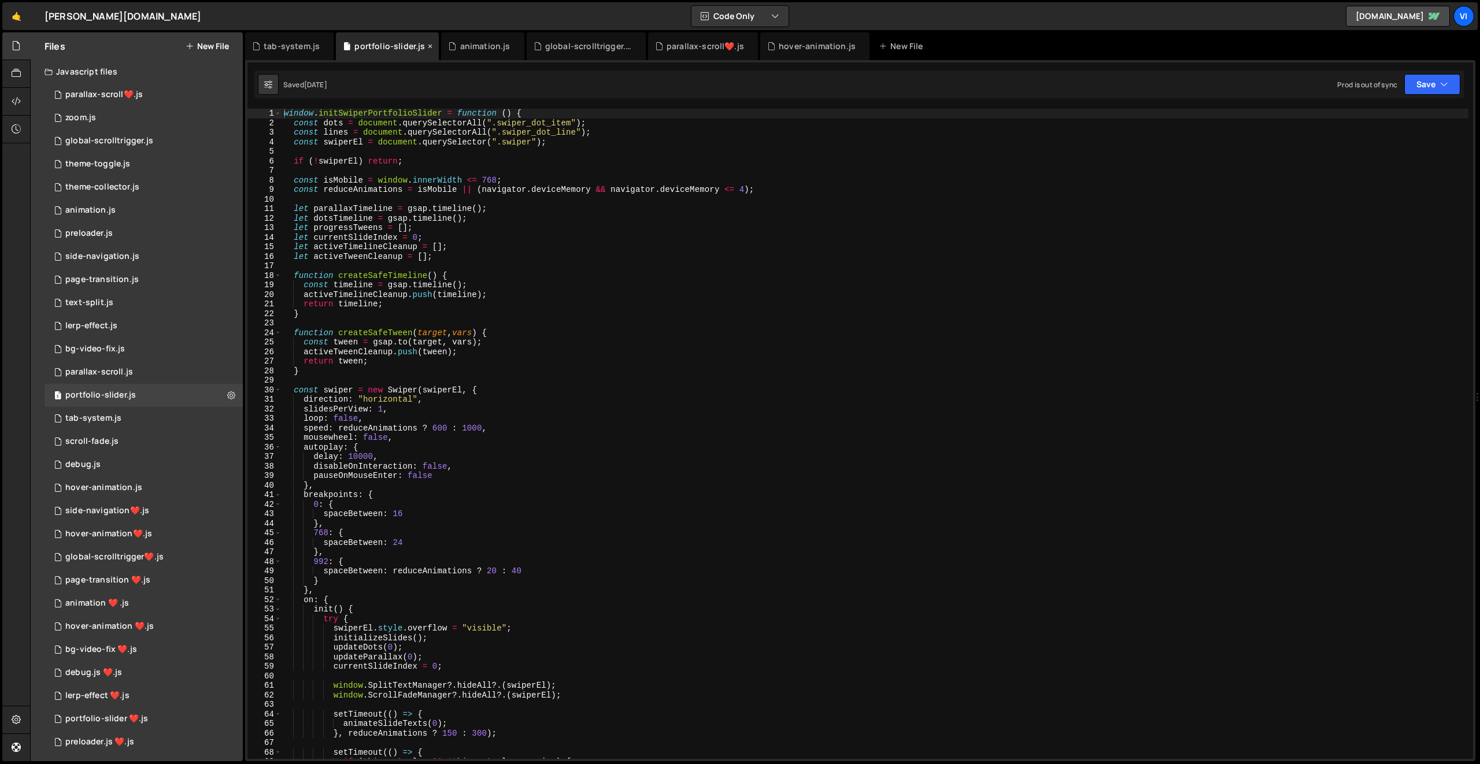
click at [426, 46] on icon at bounding box center [430, 46] width 8 height 12
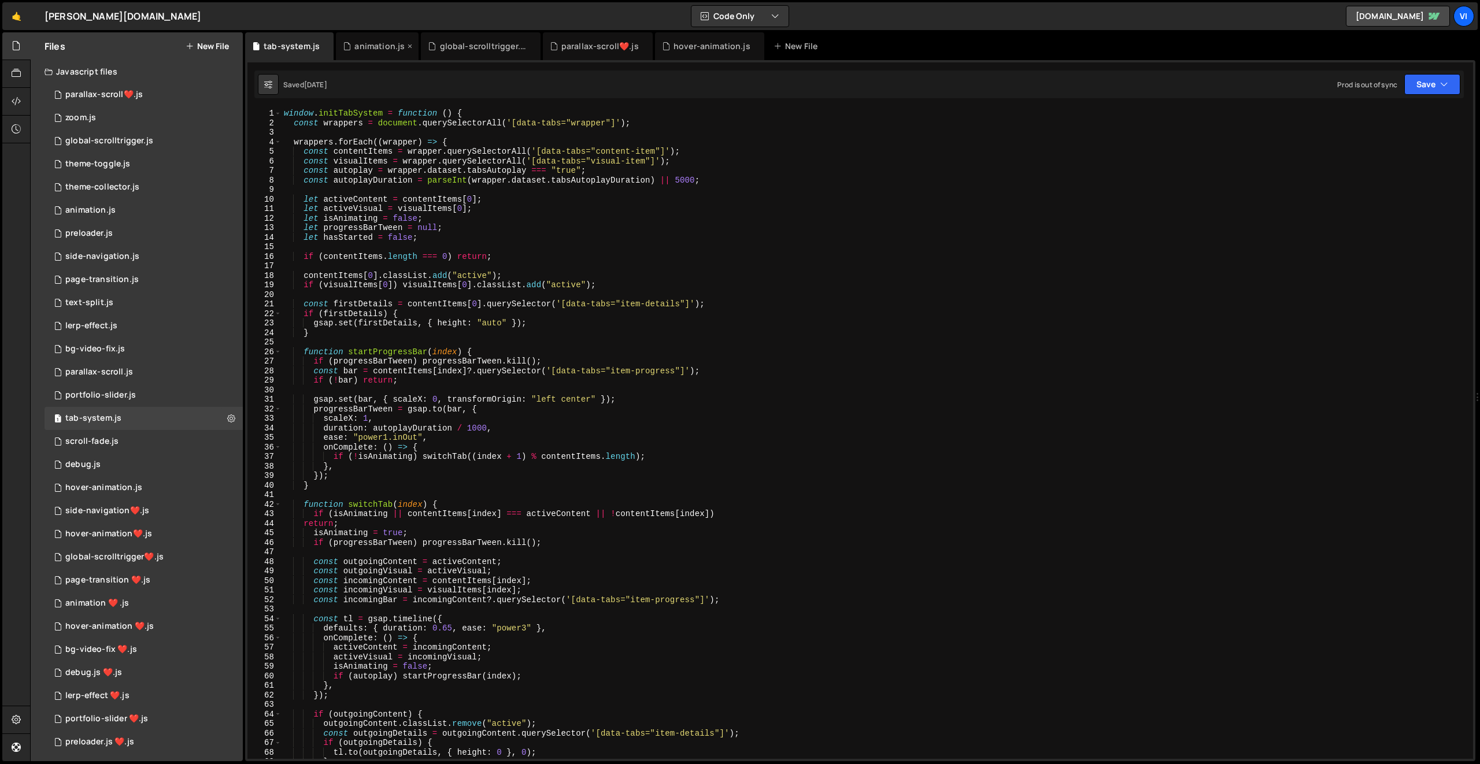
click at [388, 47] on div "animation.js" at bounding box center [379, 46] width 50 height 12
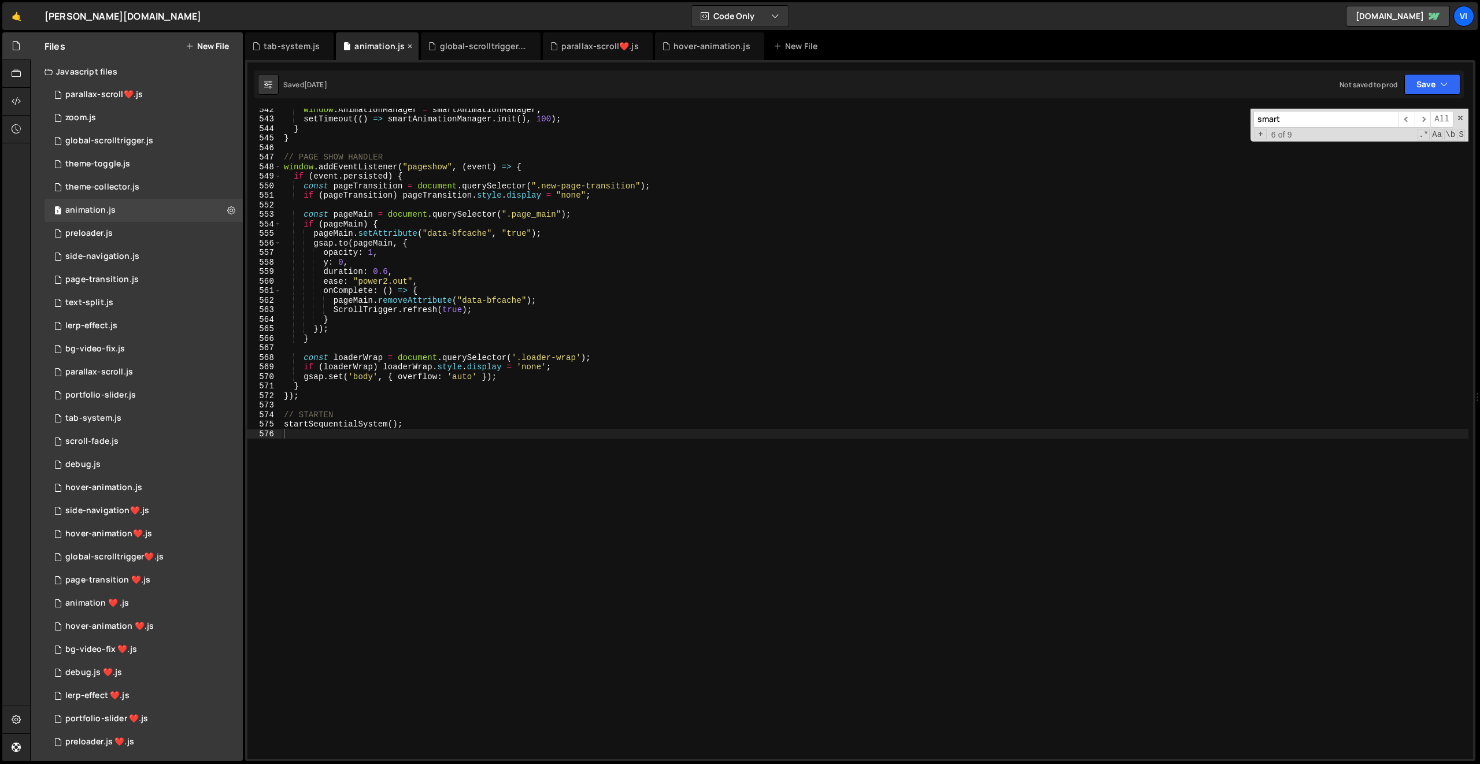
click at [406, 46] on icon at bounding box center [410, 46] width 8 height 12
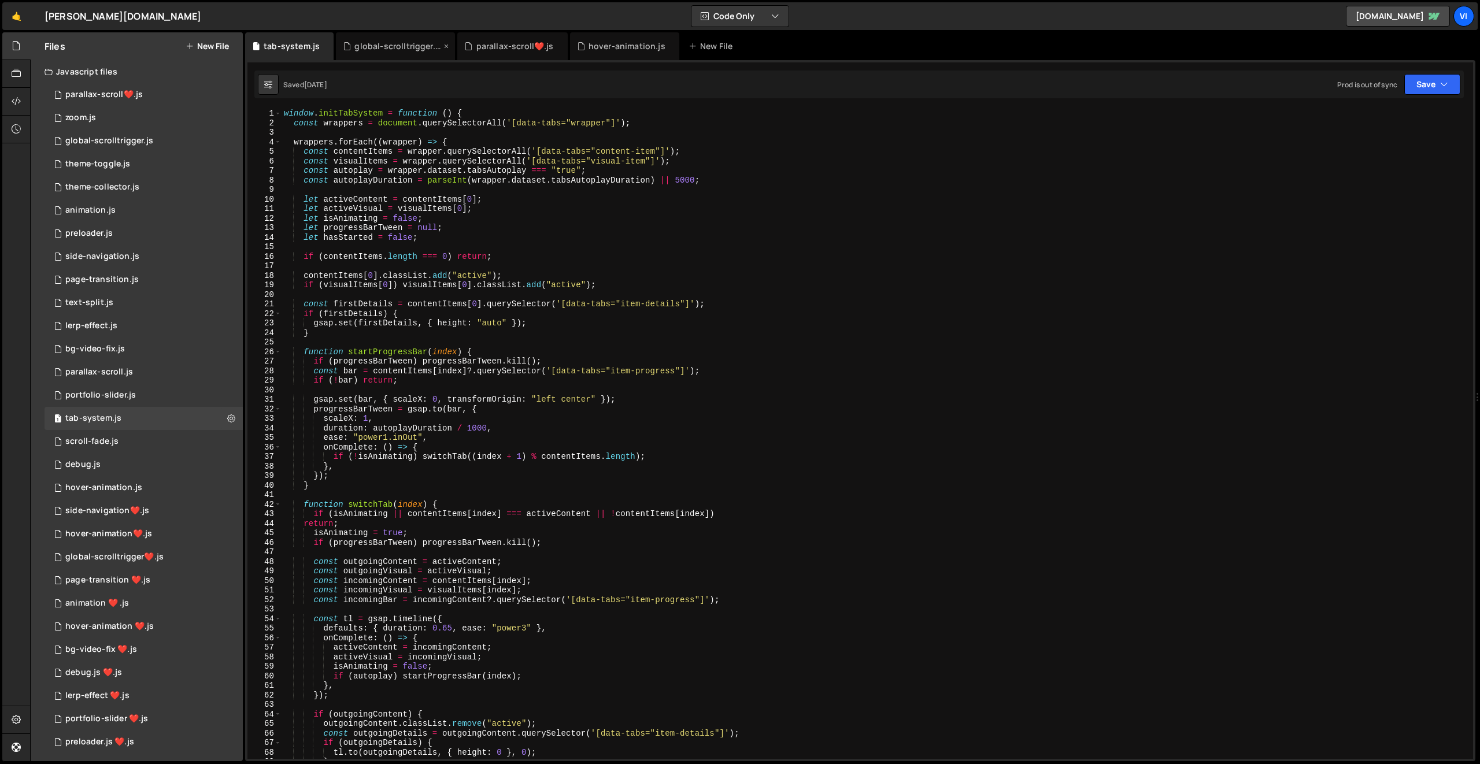
click at [442, 48] on icon at bounding box center [446, 46] width 8 height 12
click at [433, 47] on icon at bounding box center [437, 46] width 8 height 12
click at [432, 47] on icon at bounding box center [436, 46] width 8 height 12
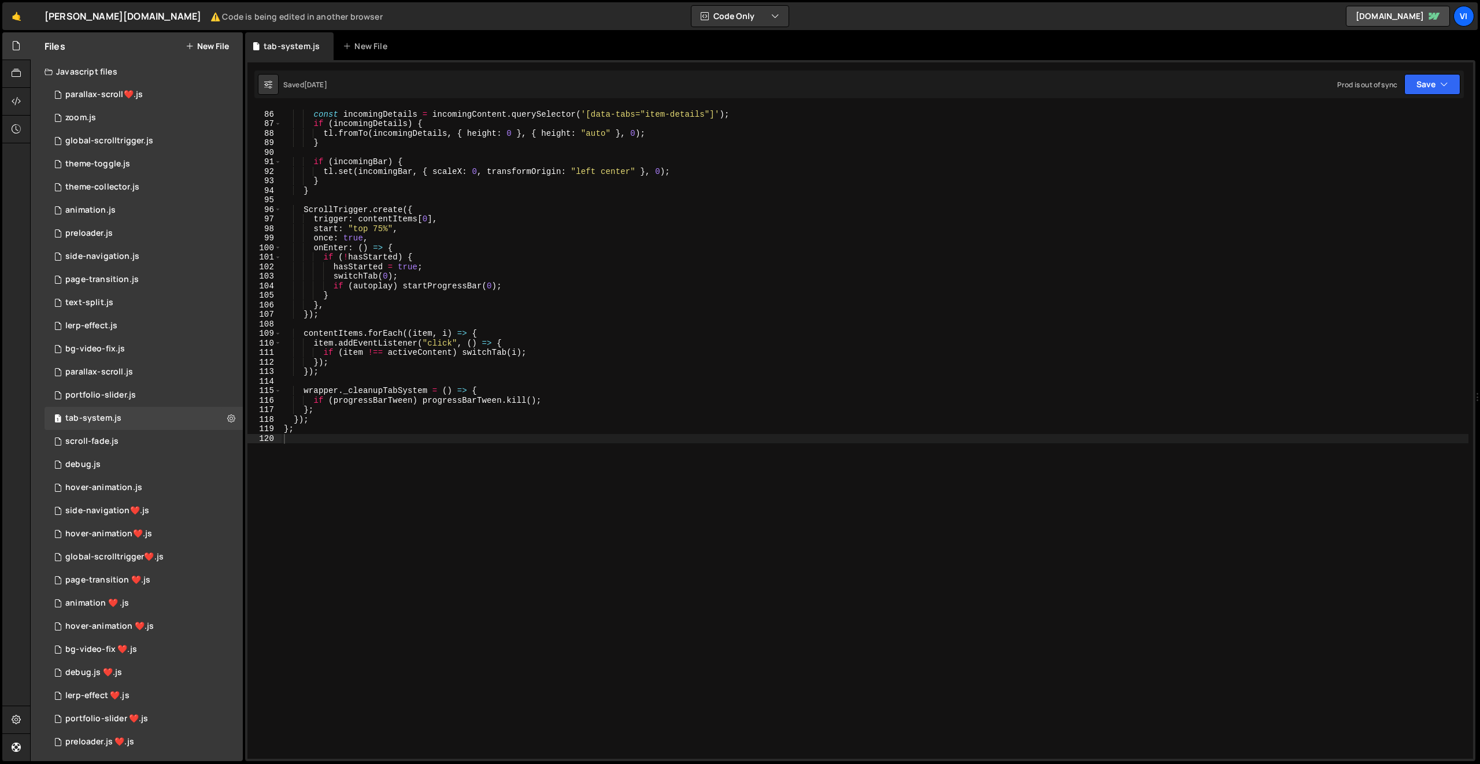
scroll to position [810, 0]
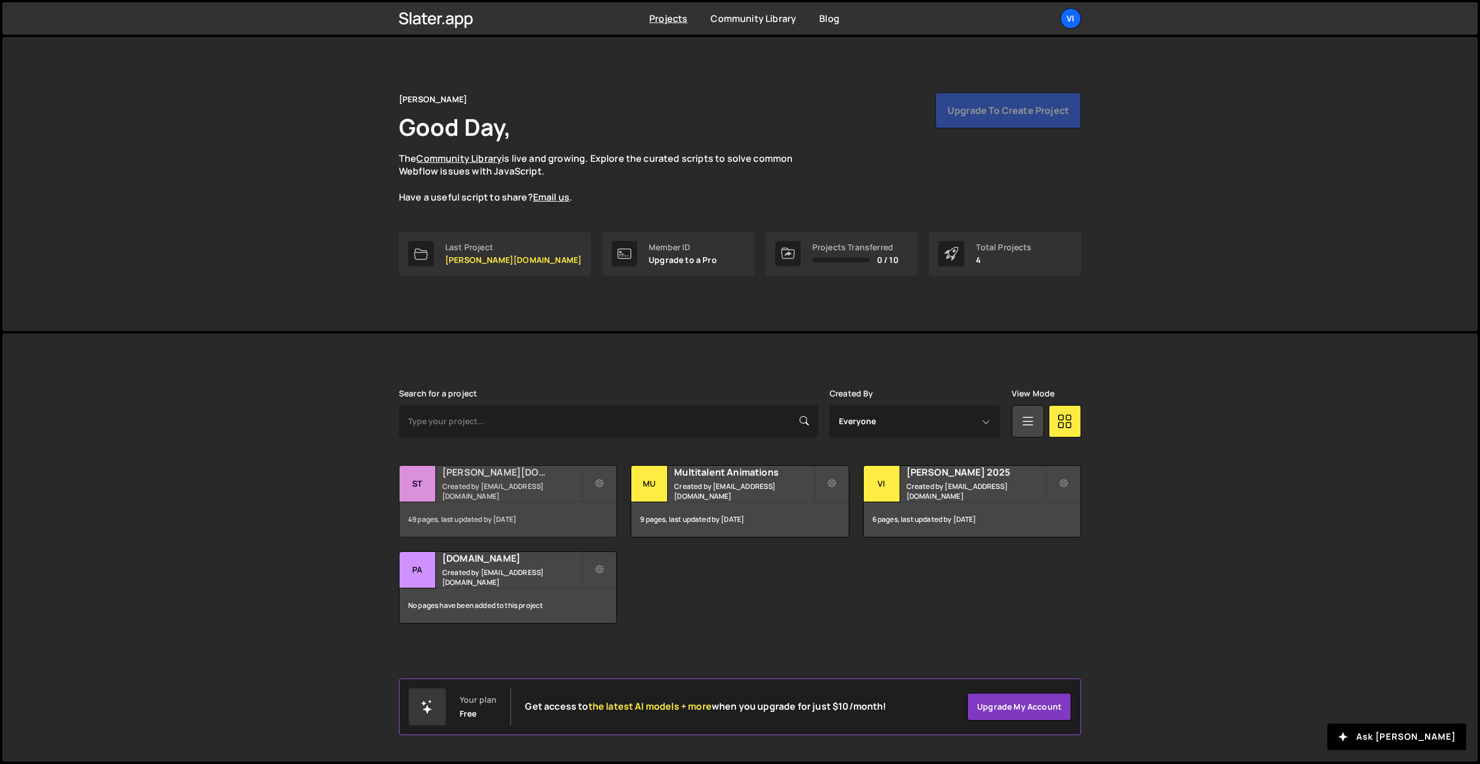
click at [475, 493] on small "Created by [EMAIL_ADDRESS][DOMAIN_NAME]" at bounding box center [511, 492] width 139 height 20
click at [1071, 21] on div "Vi" at bounding box center [1070, 18] width 21 height 21
click at [496, 491] on small "Created by info@viktorstark.de" at bounding box center [511, 492] width 139 height 20
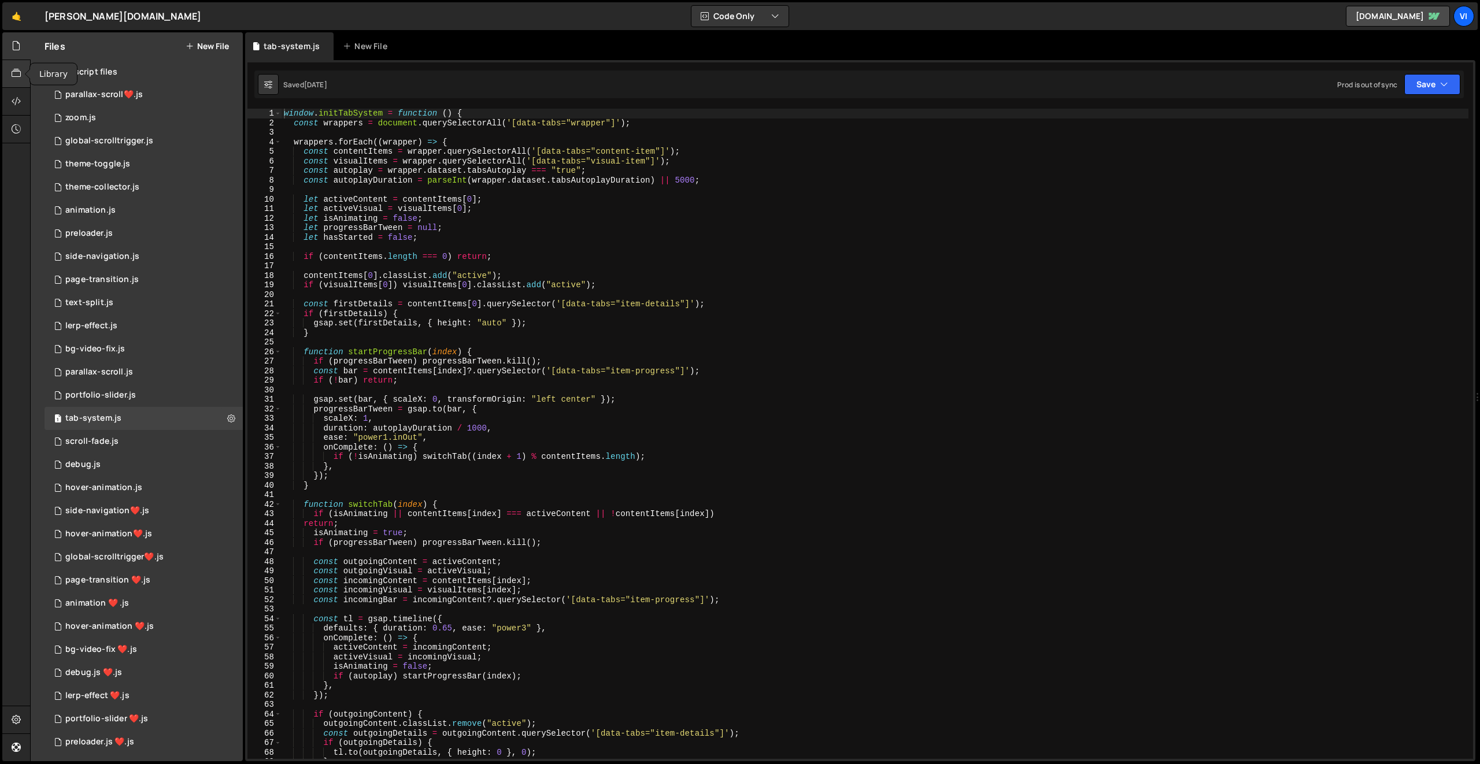
click at [22, 71] on div at bounding box center [16, 74] width 28 height 28
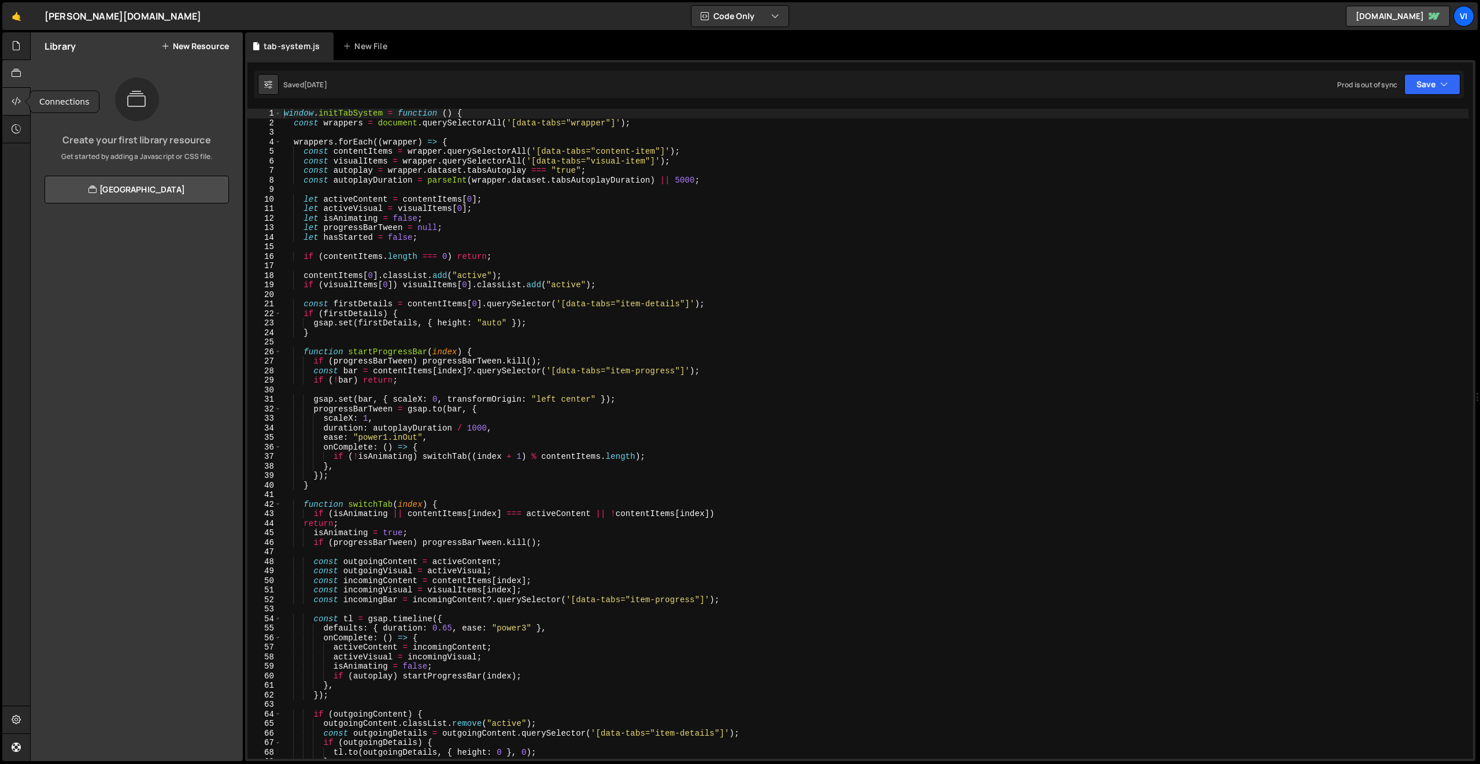
click at [20, 108] on div at bounding box center [16, 102] width 28 height 28
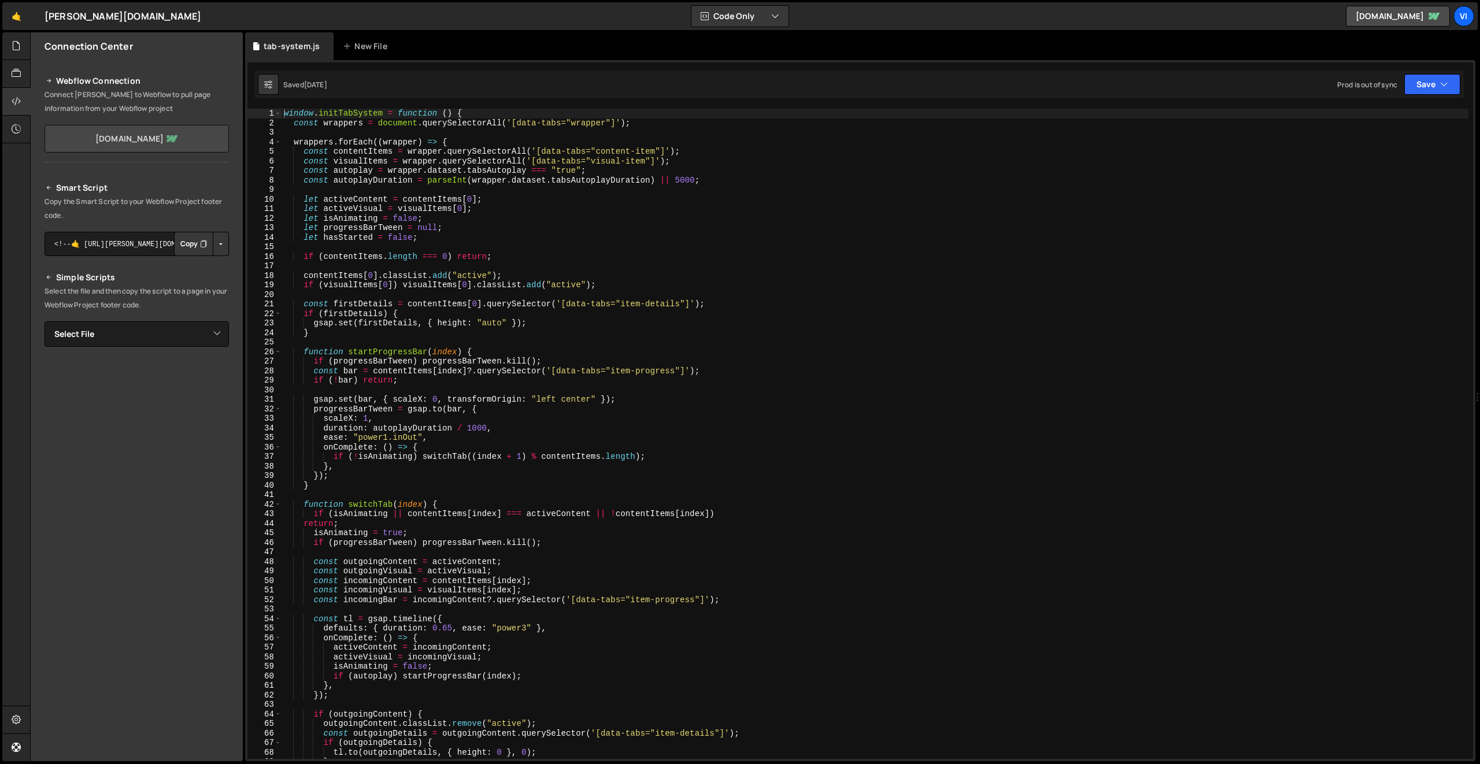
click at [159, 136] on link "starksdesign-backup.webflow.io" at bounding box center [137, 139] width 184 height 28
click at [49, 80] on icon at bounding box center [49, 81] width 8 height 14
click at [79, 81] on h2 "Webflow Connection" at bounding box center [137, 81] width 184 height 14
click at [1396, 14] on link "starksdesign-backup.webflow.io" at bounding box center [1398, 16] width 104 height 21
click at [1463, 12] on div "Vi" at bounding box center [1464, 16] width 21 height 21
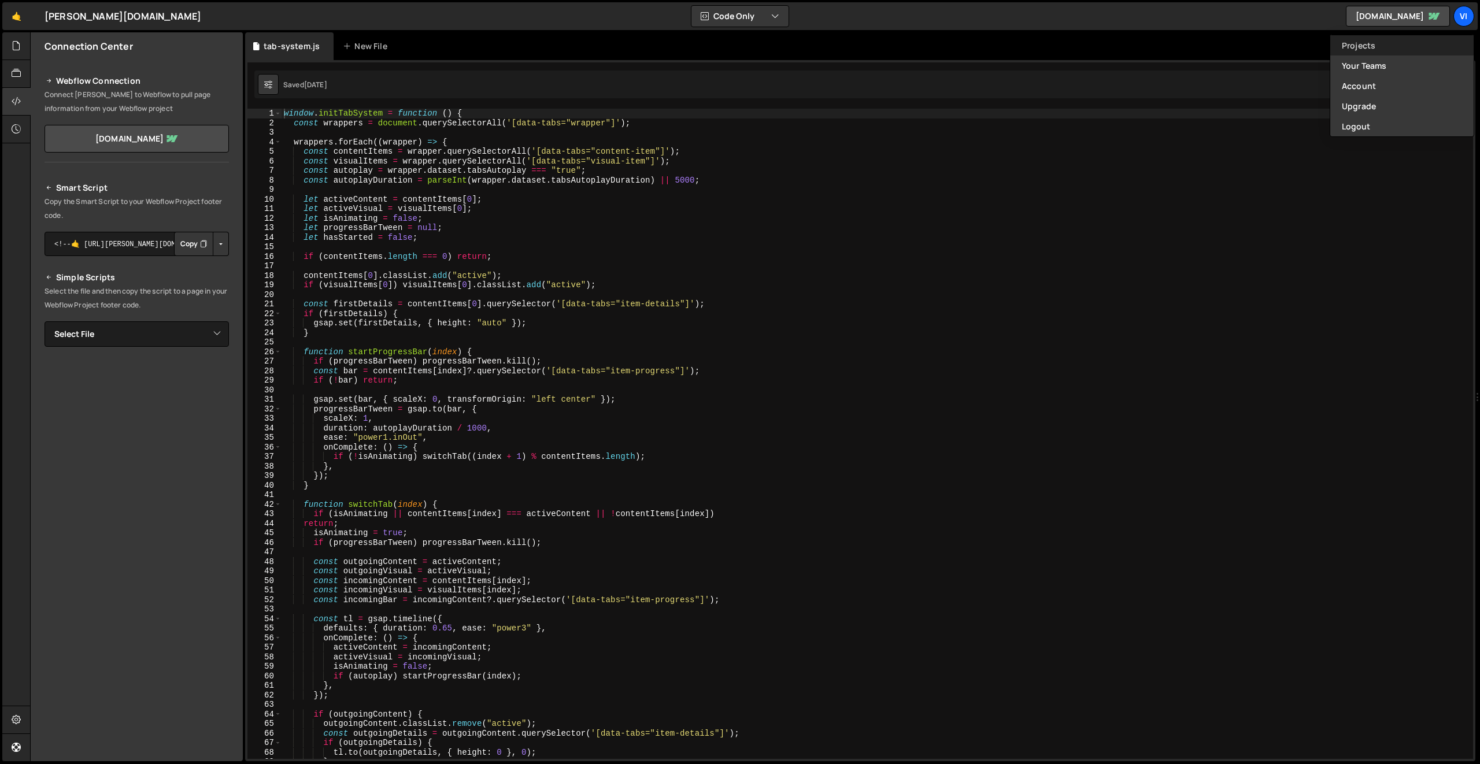
click at [1383, 48] on link "Projects" at bounding box center [1401, 45] width 143 height 20
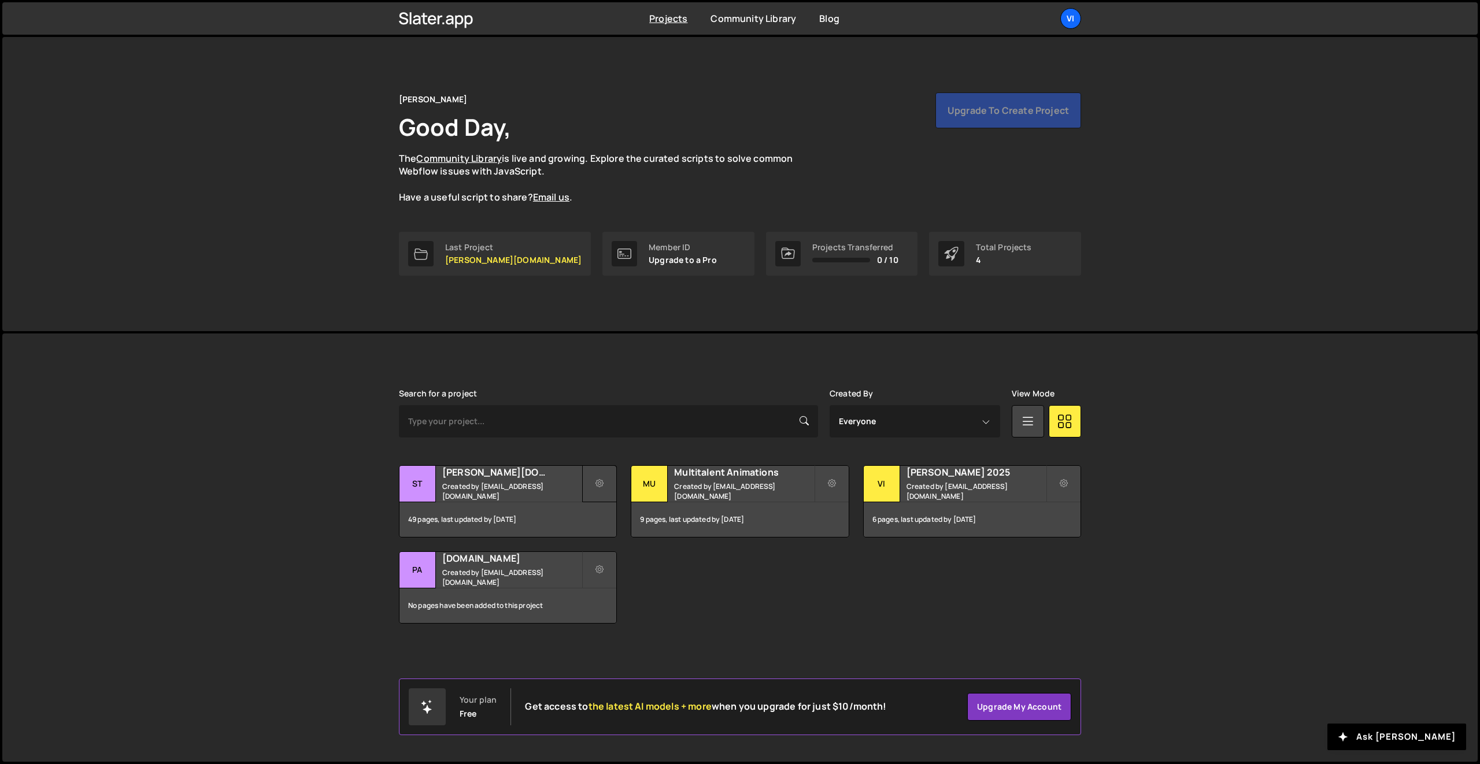
click at [602, 485] on icon at bounding box center [600, 484] width 8 height 12
click at [628, 512] on link "Transfer Project" at bounding box center [652, 511] width 138 height 19
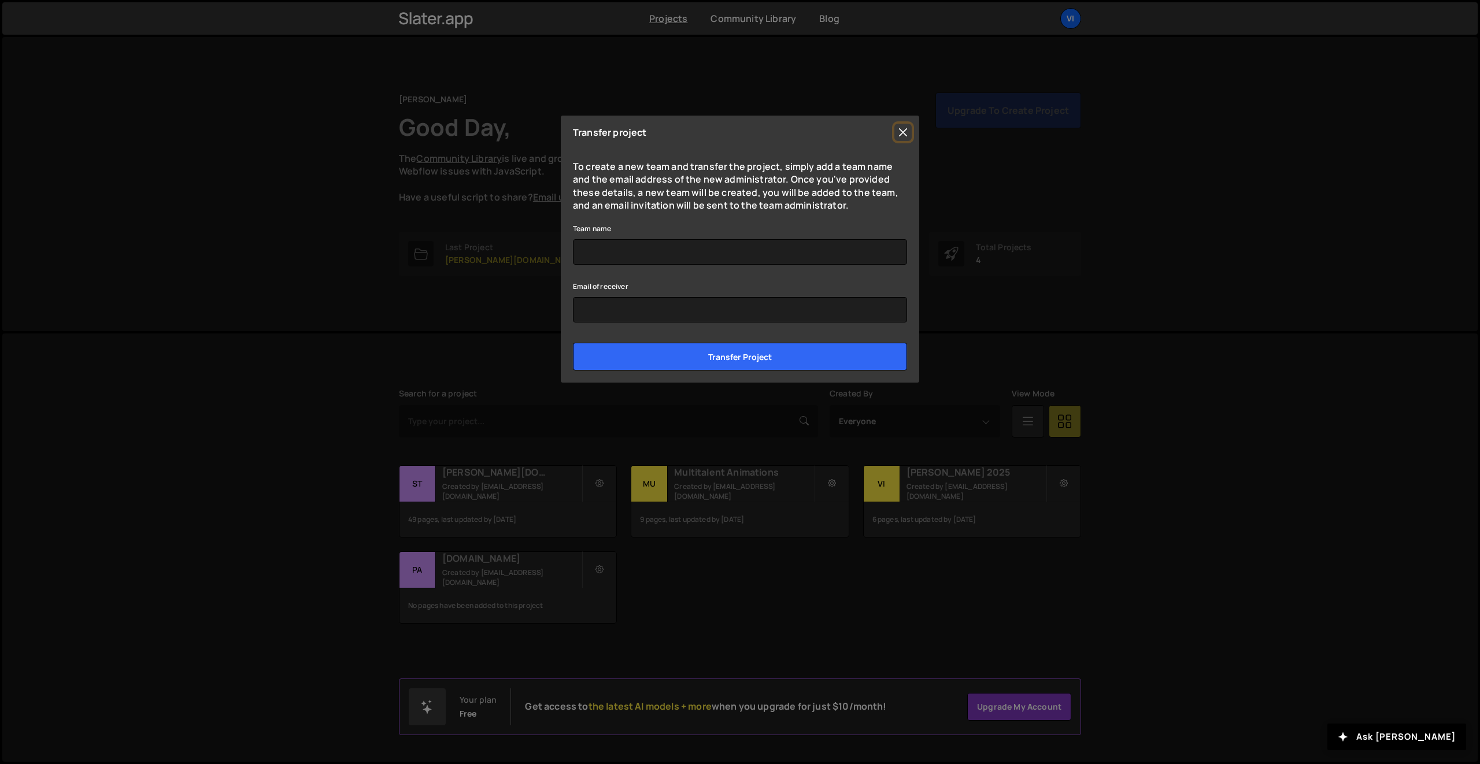
click at [901, 135] on button "Close" at bounding box center [902, 132] width 17 height 17
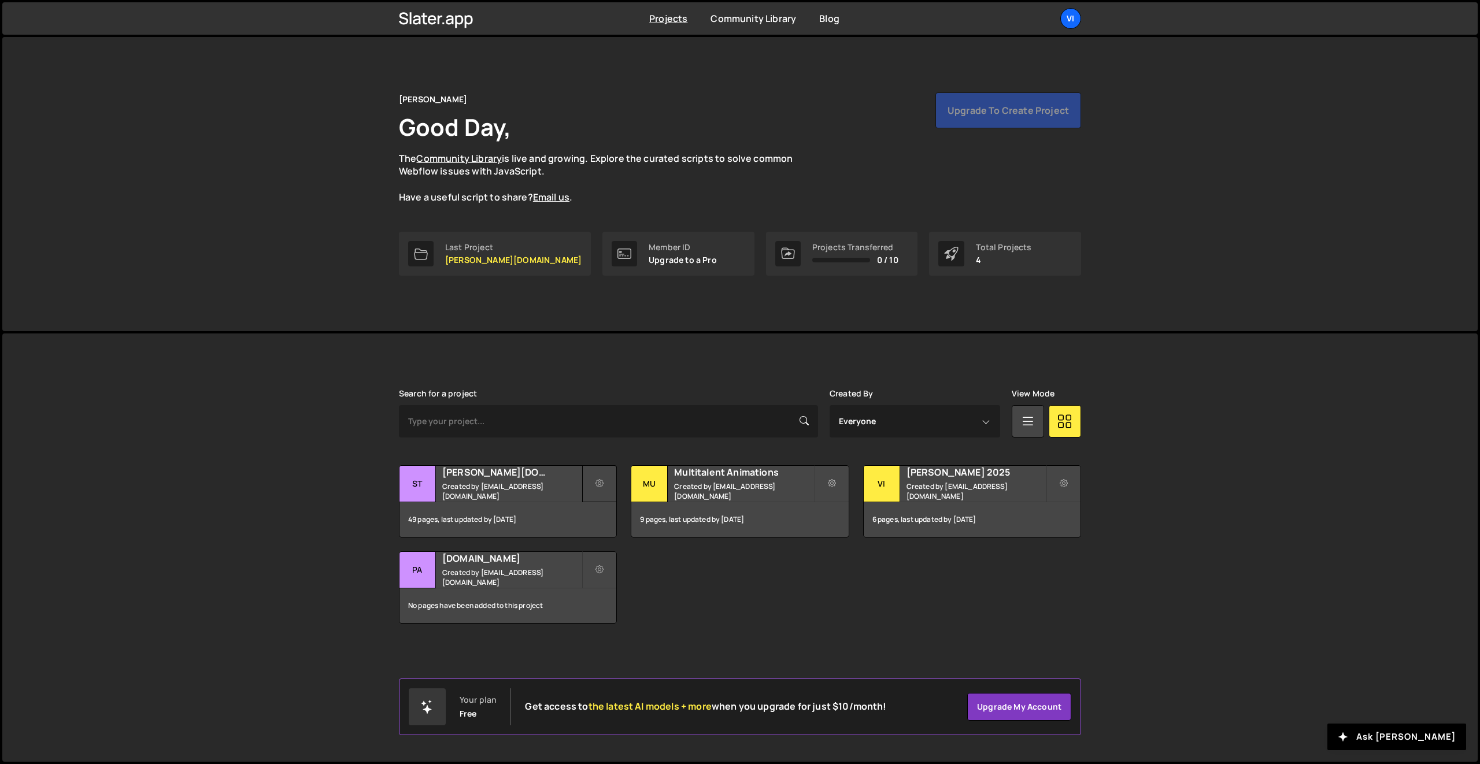
click at [604, 485] on icon at bounding box center [600, 484] width 8 height 12
click at [618, 530] on link "Edit Project" at bounding box center [652, 531] width 138 height 19
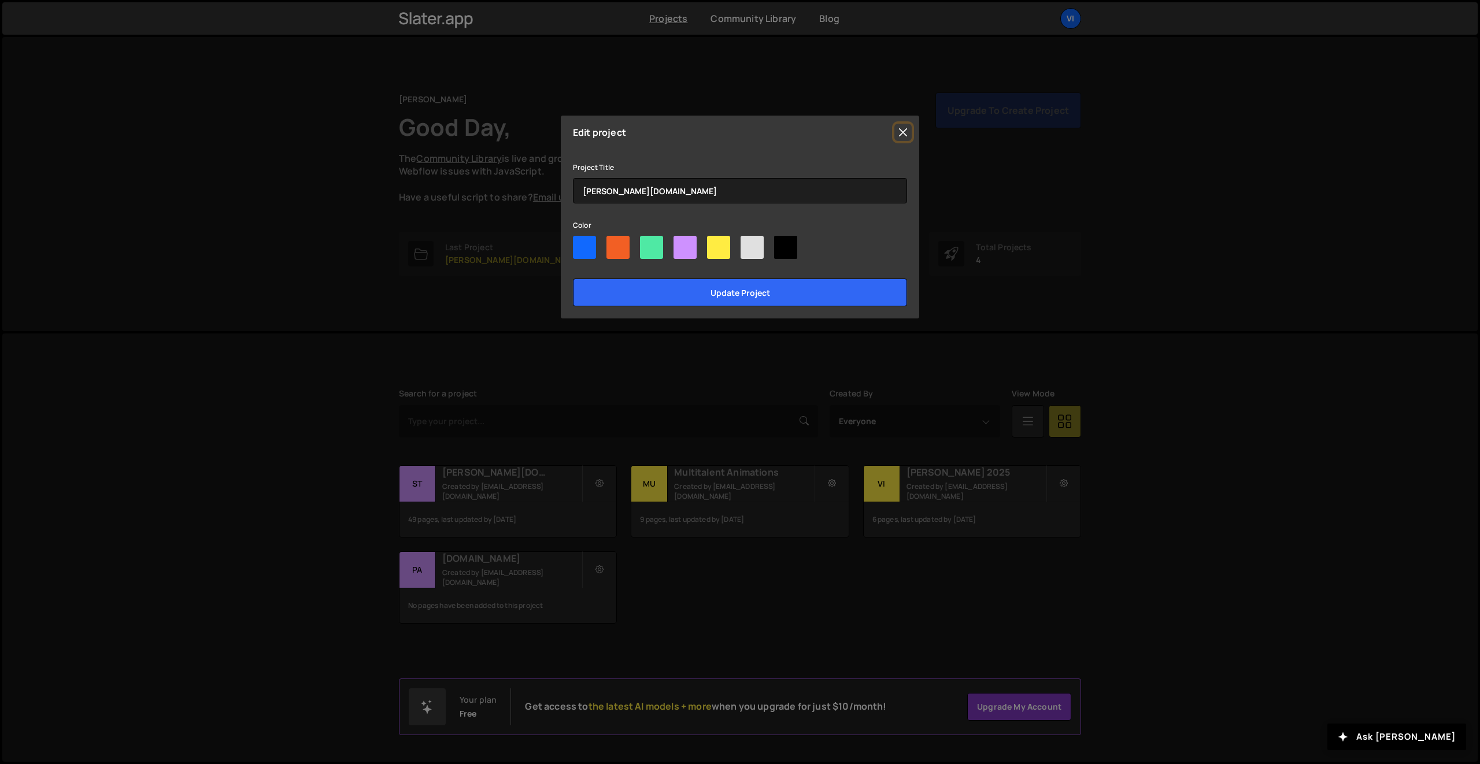
drag, startPoint x: 900, startPoint y: 136, endPoint x: 885, endPoint y: 143, distance: 16.8
click at [899, 136] on button "Close" at bounding box center [902, 132] width 17 height 17
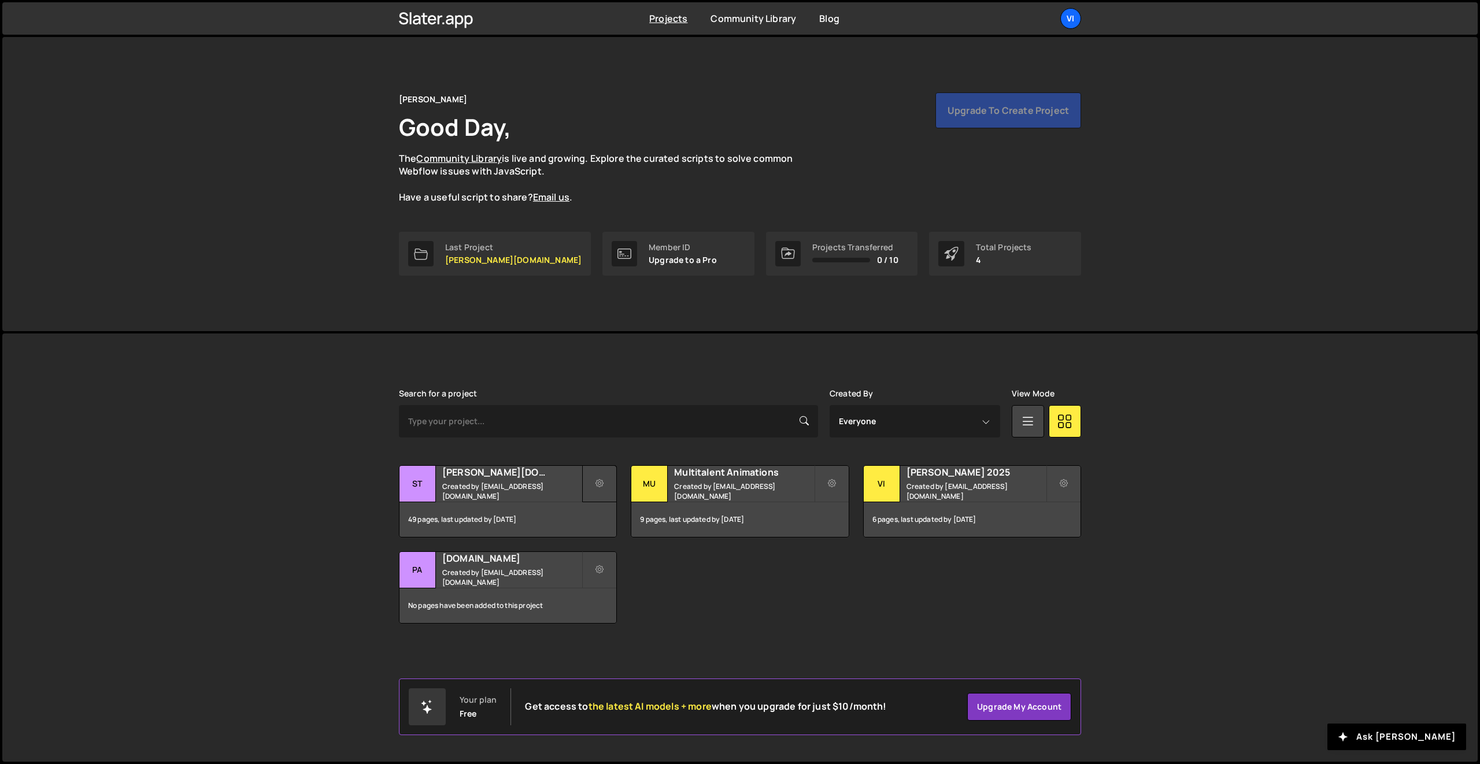
click at [600, 484] on icon at bounding box center [600, 484] width 8 height 12
click at [501, 490] on small "Created by info@viktorstark.de" at bounding box center [511, 492] width 139 height 20
click at [449, 479] on h2 "[PERSON_NAME][DOMAIN_NAME]" at bounding box center [511, 472] width 139 height 13
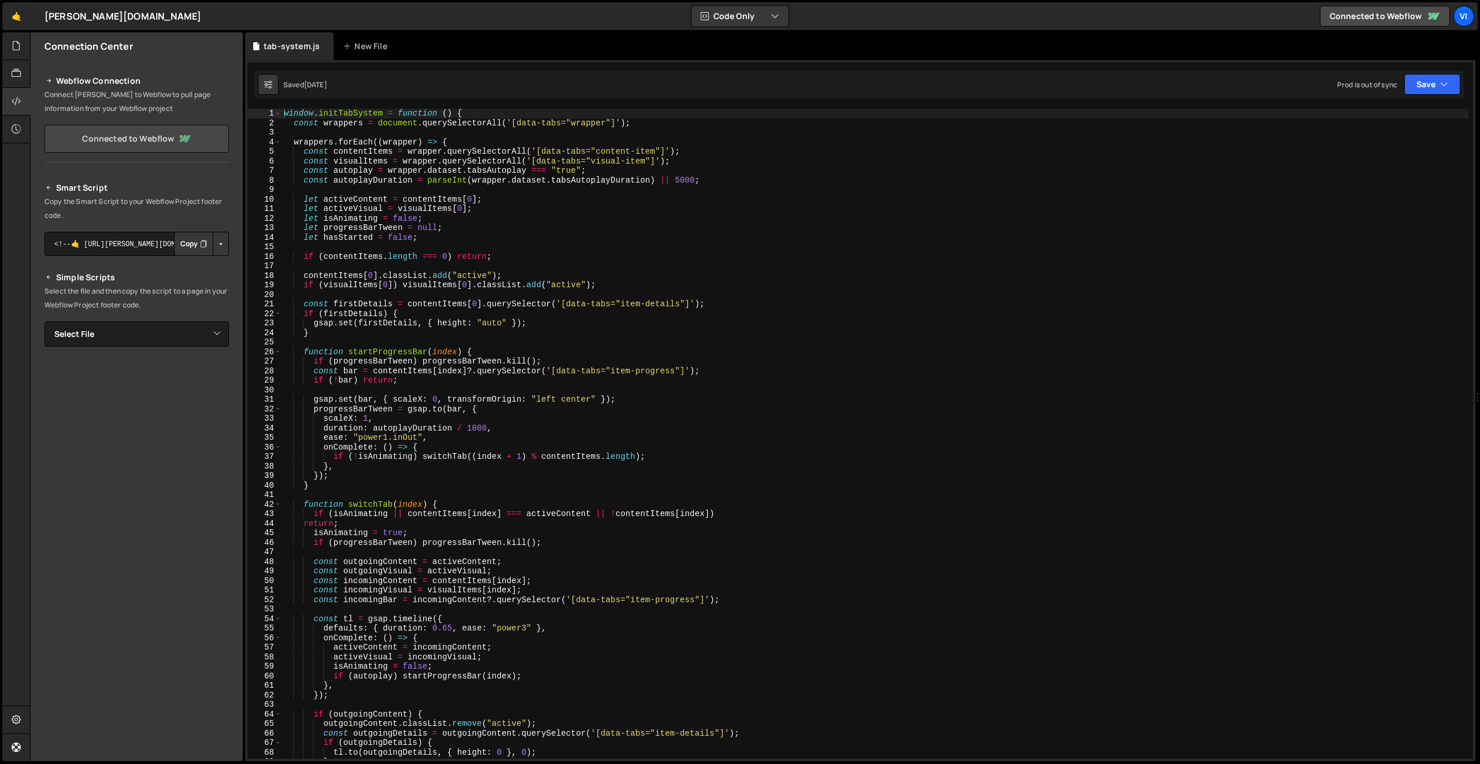
click at [136, 142] on link "Connected to Webflow" at bounding box center [137, 139] width 184 height 28
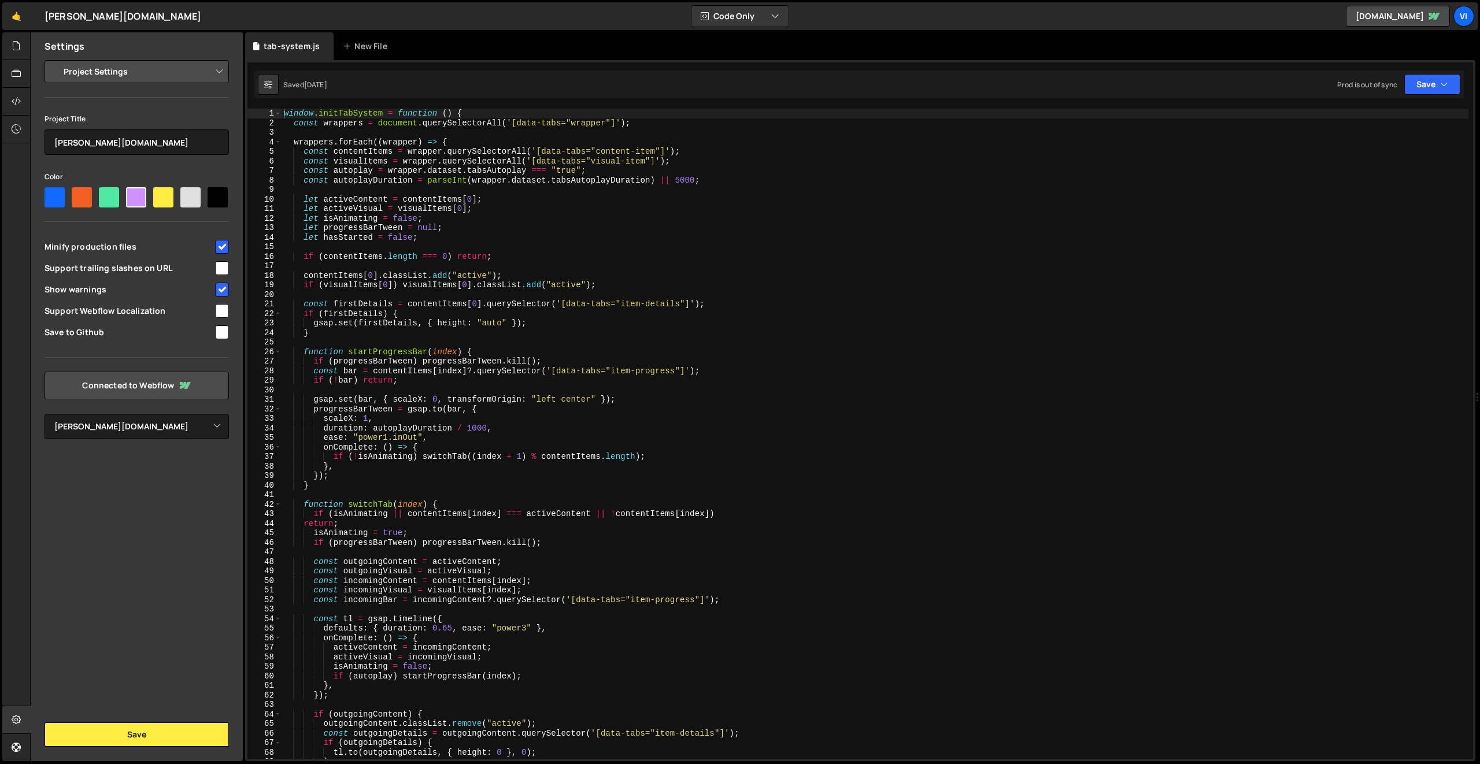
select select "6818755a8fecdc00a515f0e6"
click at [1385, 20] on link "[DOMAIN_NAME]" at bounding box center [1398, 16] width 104 height 21
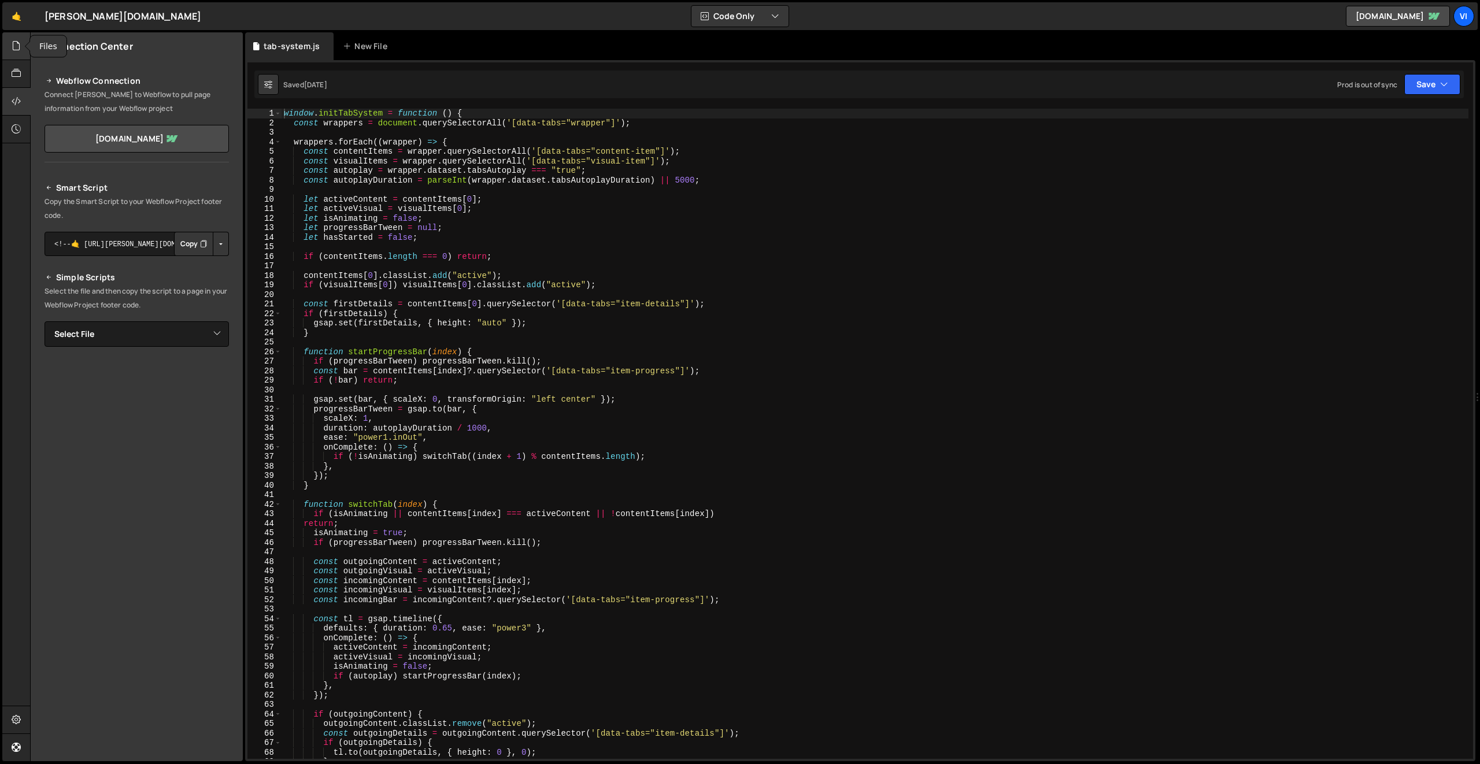
click at [18, 47] on icon at bounding box center [16, 45] width 9 height 13
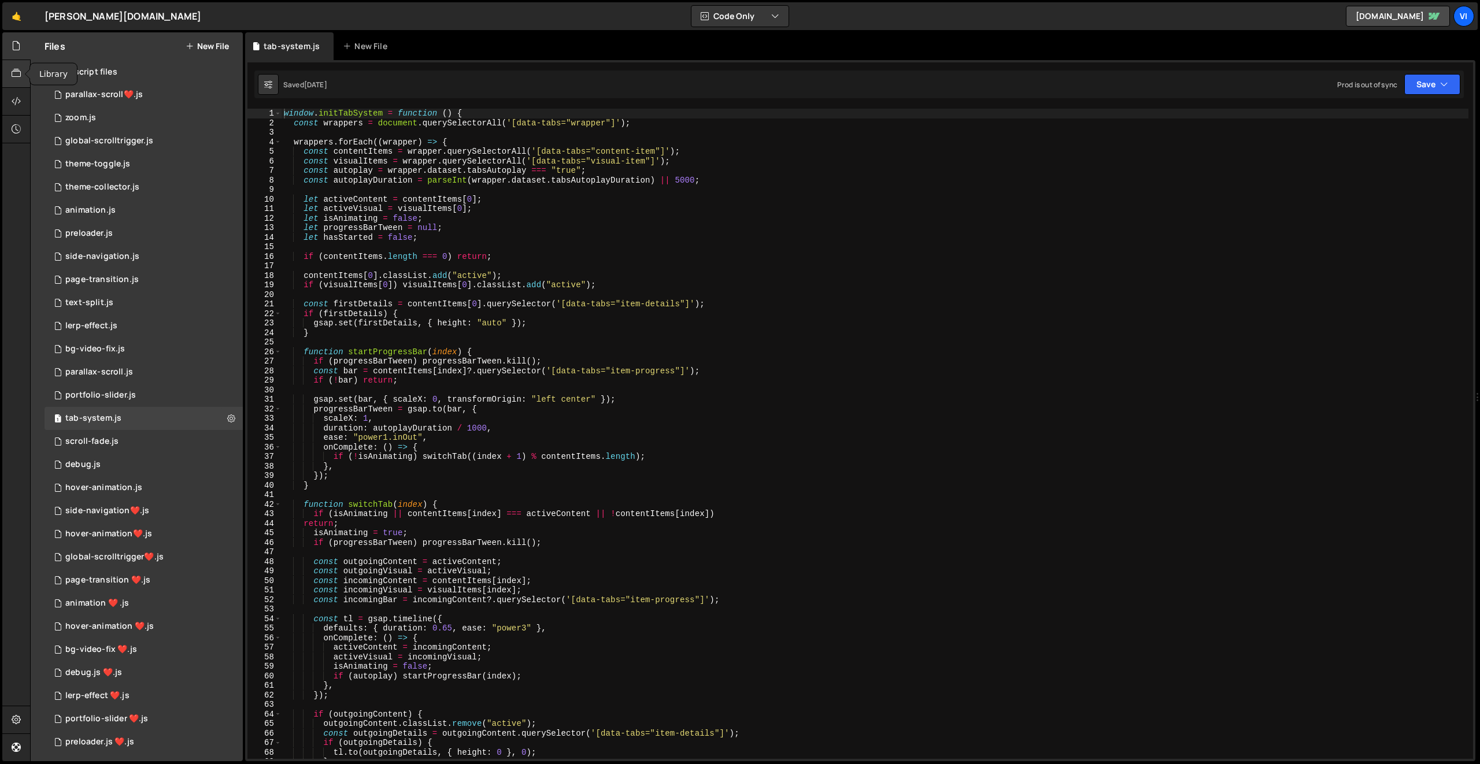
click at [16, 76] on icon at bounding box center [16, 73] width 9 height 13
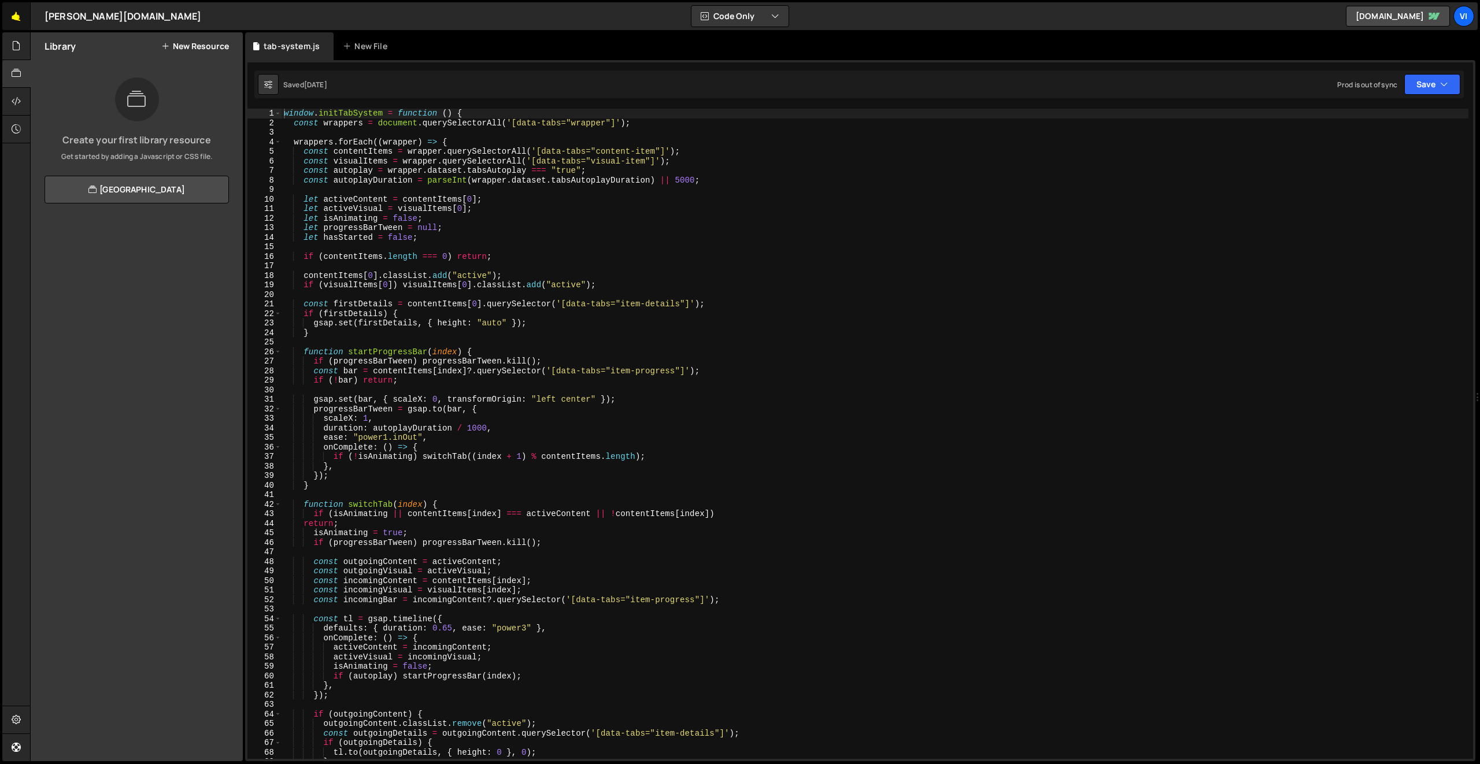
click at [17, 18] on link "🤙" at bounding box center [16, 16] width 28 height 28
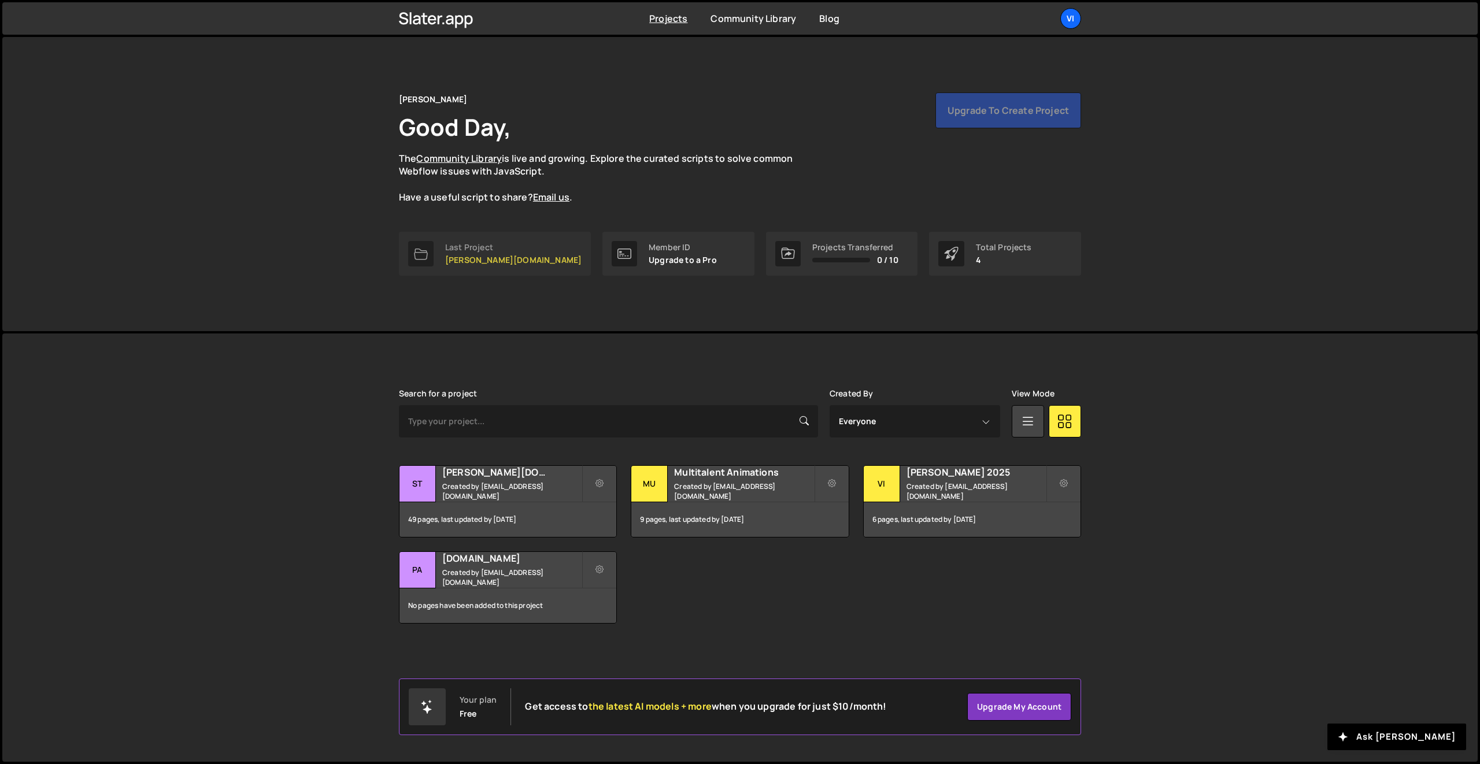
click at [467, 243] on div "Last Project" at bounding box center [513, 247] width 136 height 9
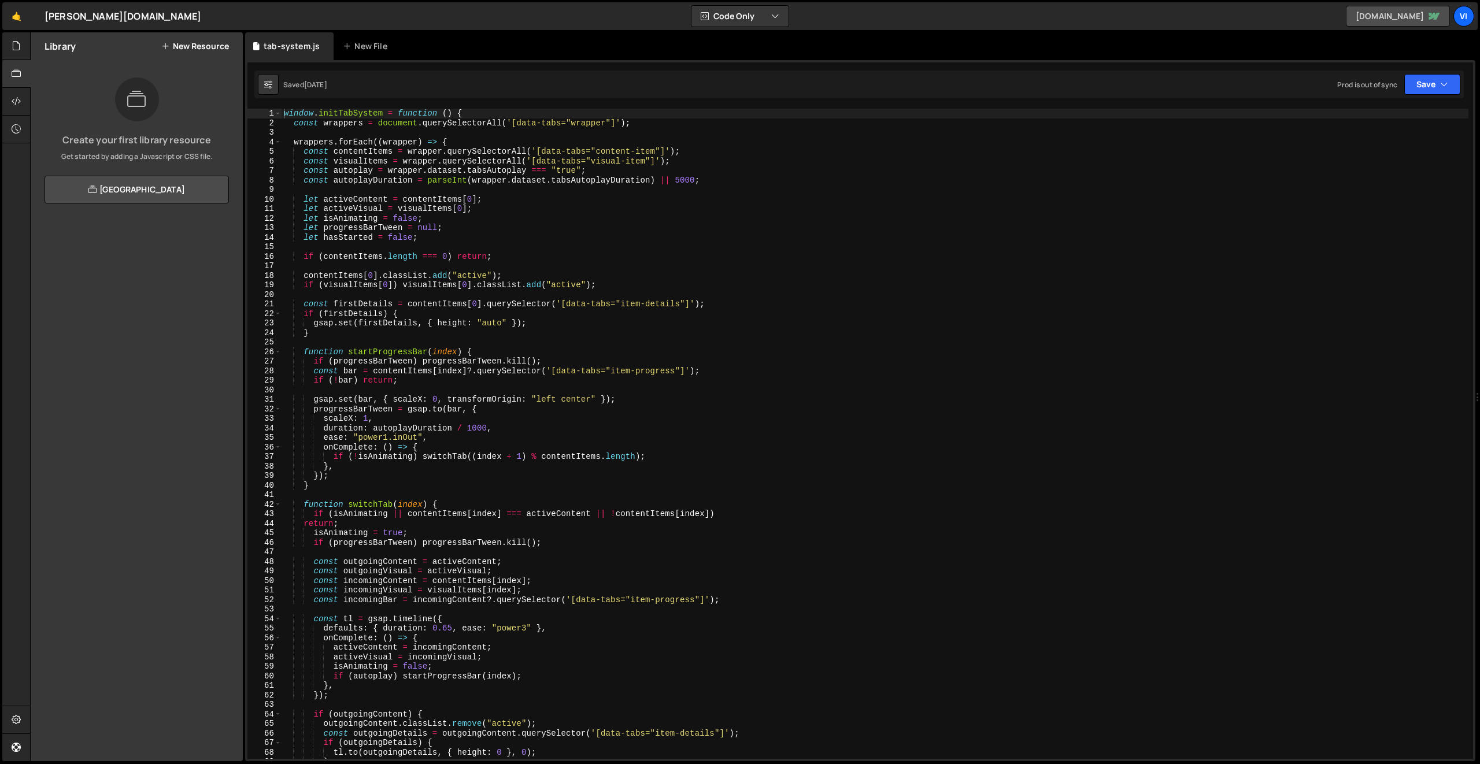
click at [1432, 18] on icon at bounding box center [1434, 16] width 11 height 7
click at [24, 102] on div at bounding box center [16, 102] width 28 height 28
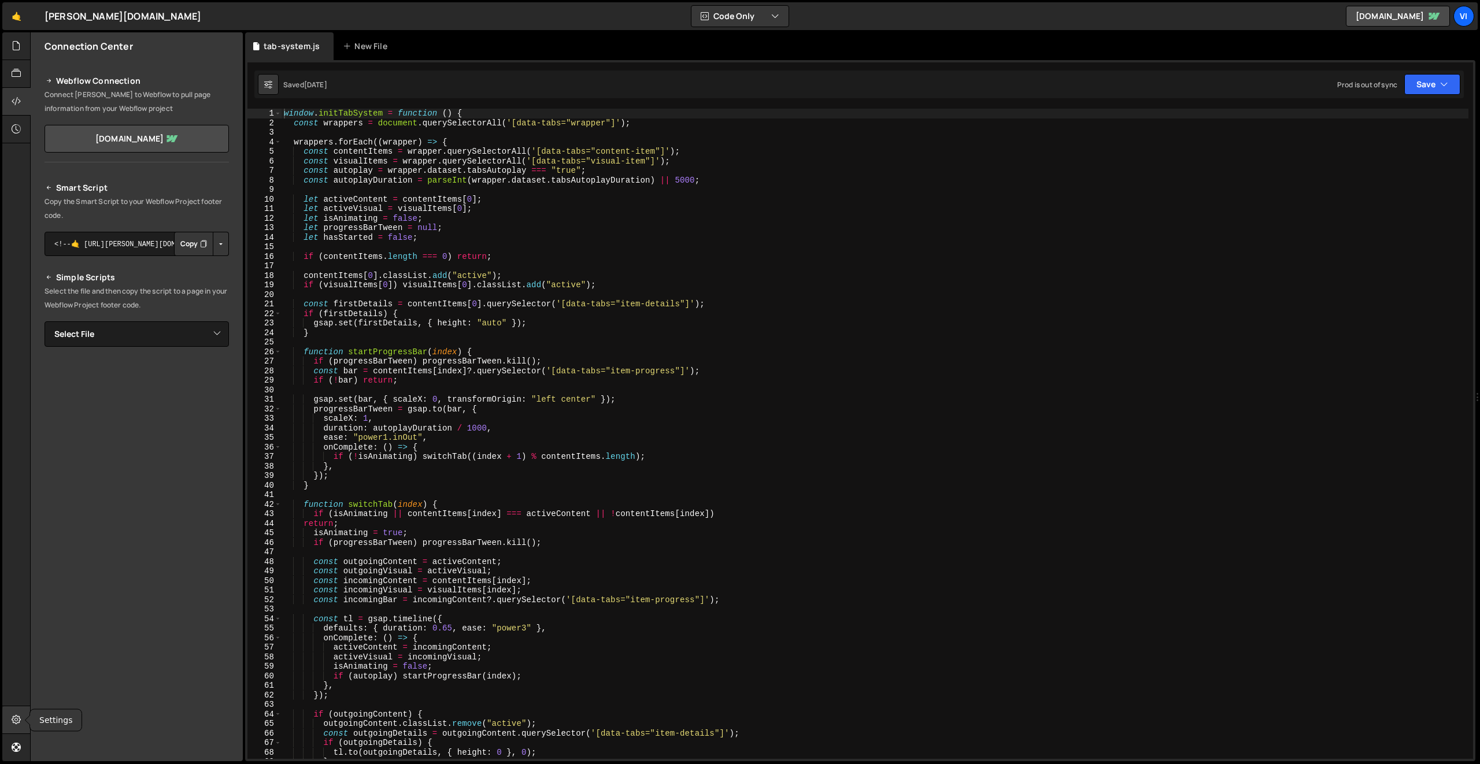
click at [16, 711] on div at bounding box center [16, 721] width 28 height 28
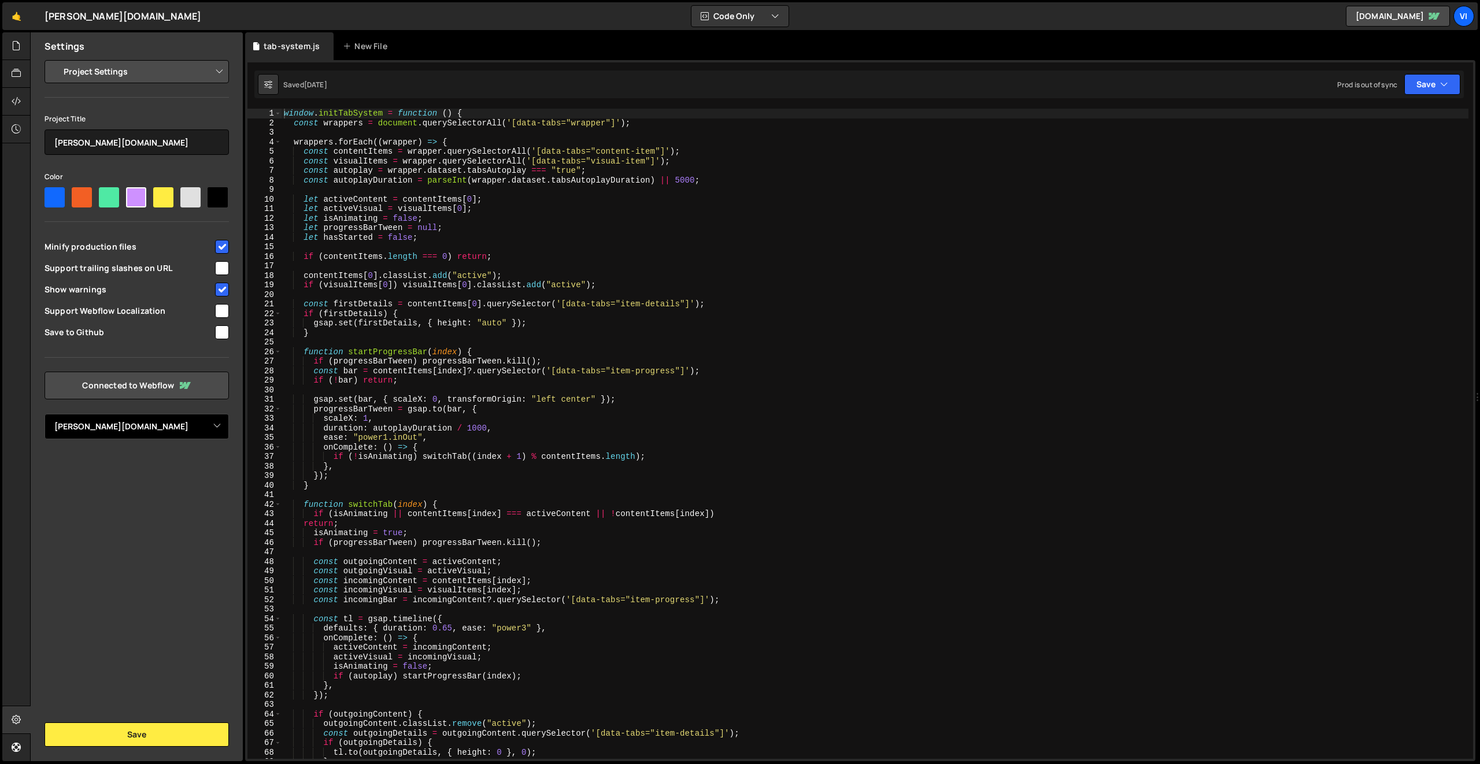
click at [165, 424] on select "Select Project Starks.Design" at bounding box center [137, 426] width 184 height 25
click at [45, 414] on select "Select Project Starks.Design" at bounding box center [137, 426] width 184 height 25
click at [151, 384] on link "Connected to Webflow" at bounding box center [137, 386] width 184 height 28
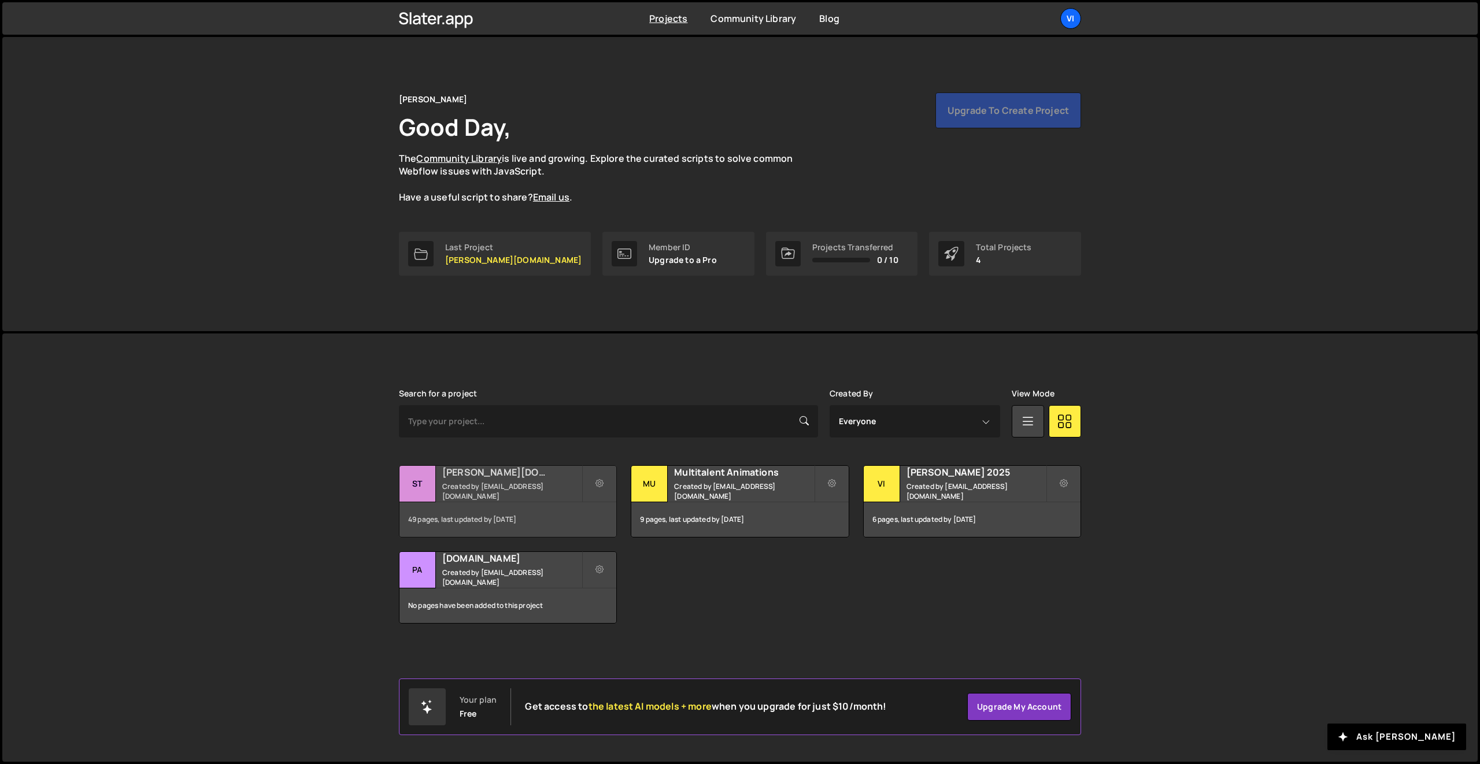
click at [439, 475] on div "[PERSON_NAME][DOMAIN_NAME] Created by [EMAIL_ADDRESS][DOMAIN_NAME]" at bounding box center [508, 484] width 217 height 36
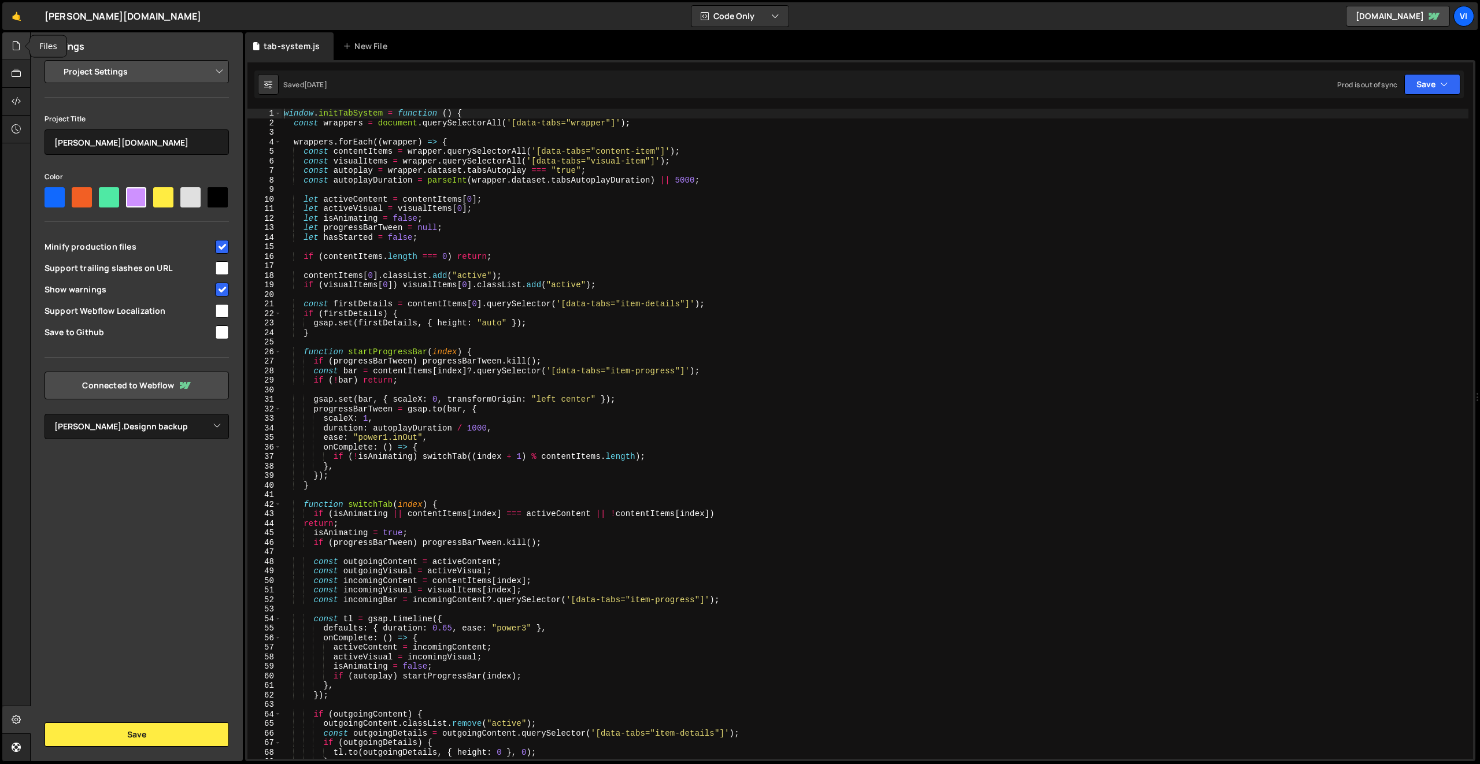
click at [19, 50] on icon at bounding box center [16, 45] width 9 height 13
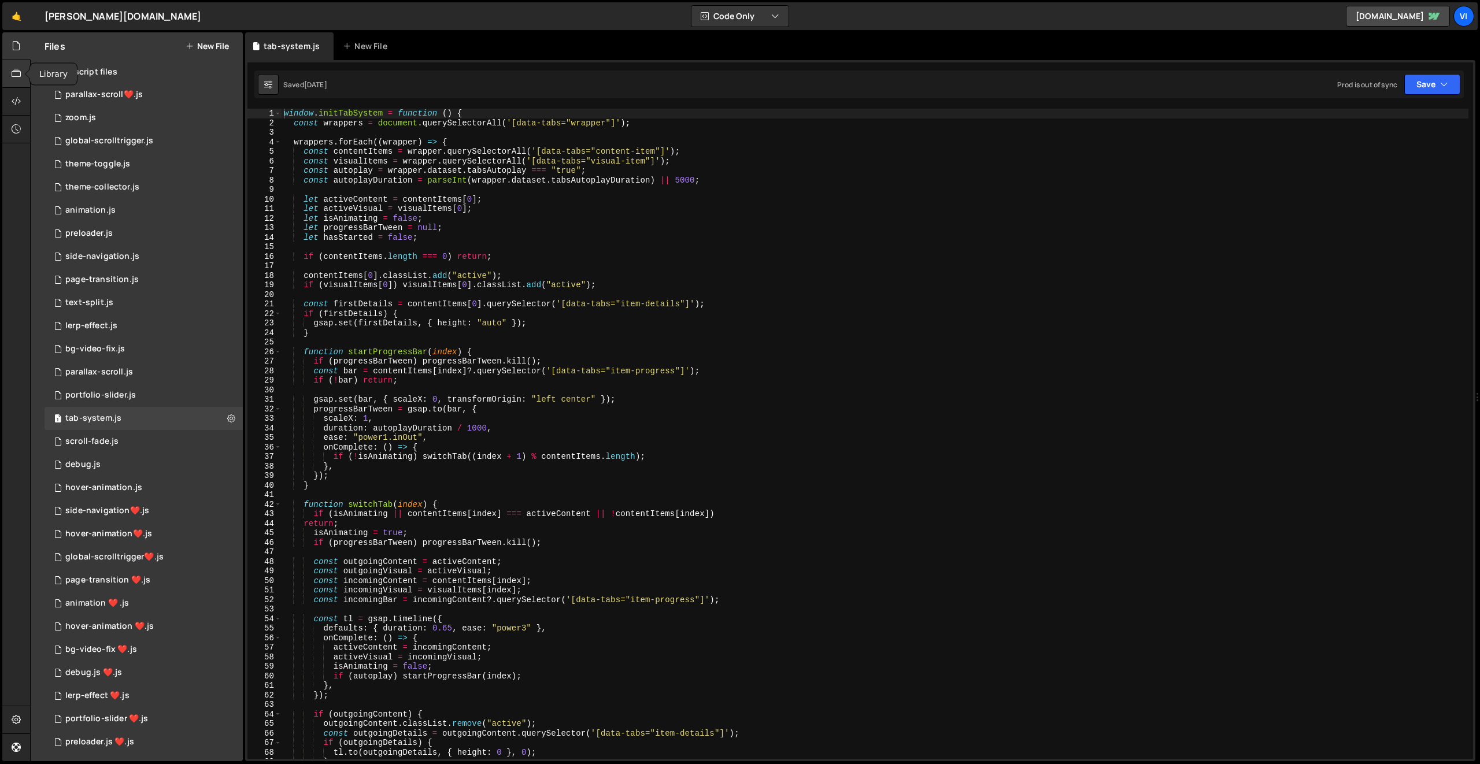
click at [19, 71] on icon at bounding box center [16, 73] width 9 height 13
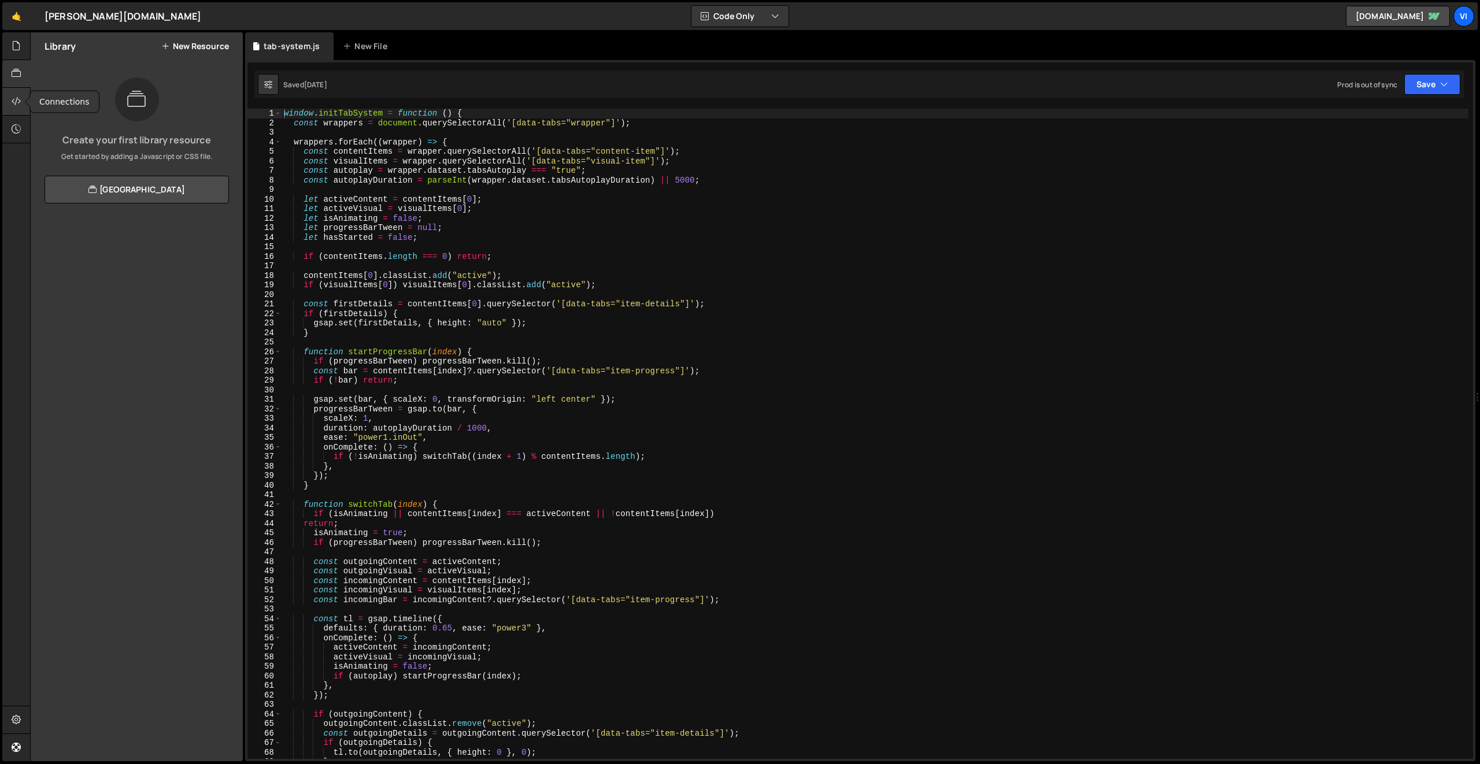
click at [17, 98] on icon at bounding box center [16, 101] width 9 height 13
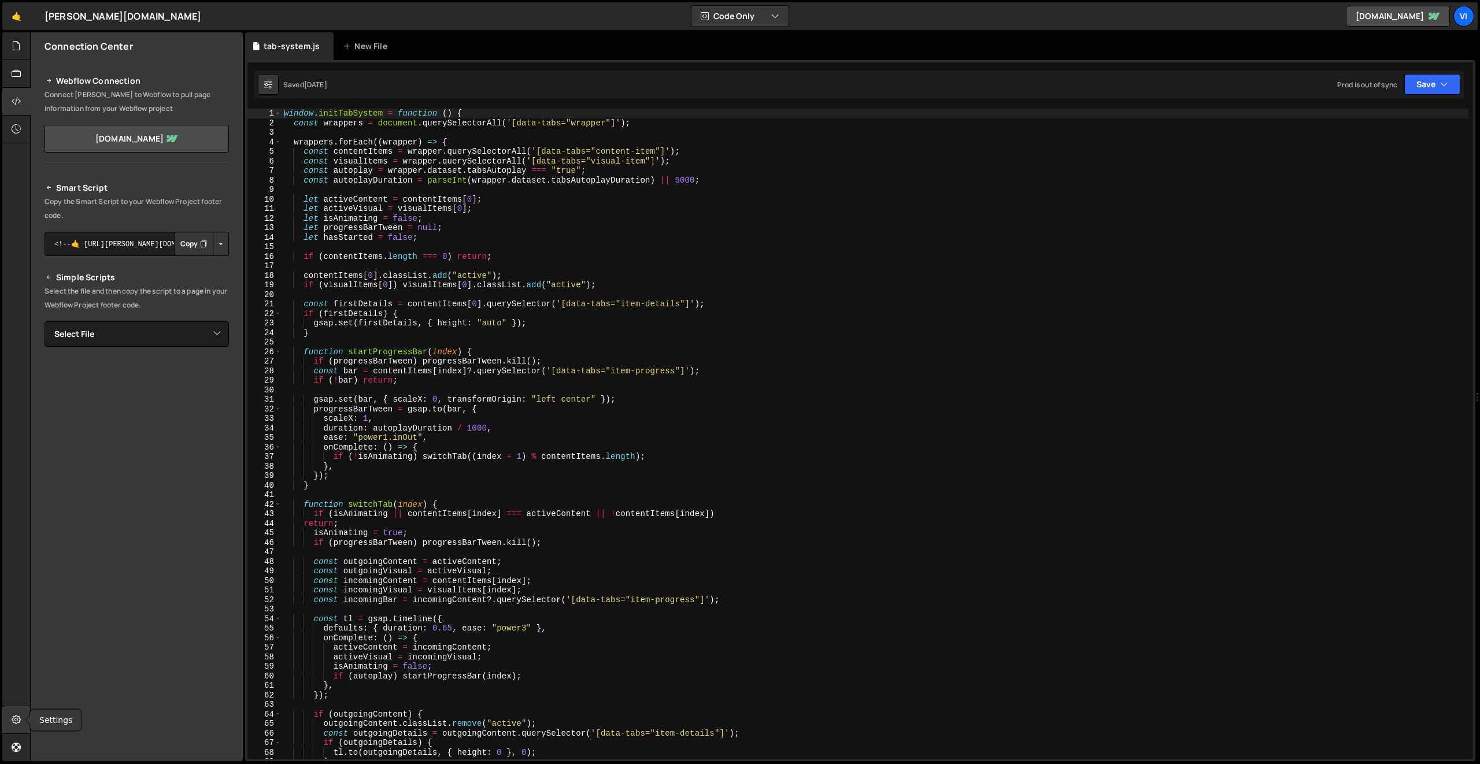
drag, startPoint x: 21, startPoint y: 722, endPoint x: 23, endPoint y: 708, distance: 14.0
click at [21, 722] on div at bounding box center [16, 721] width 28 height 28
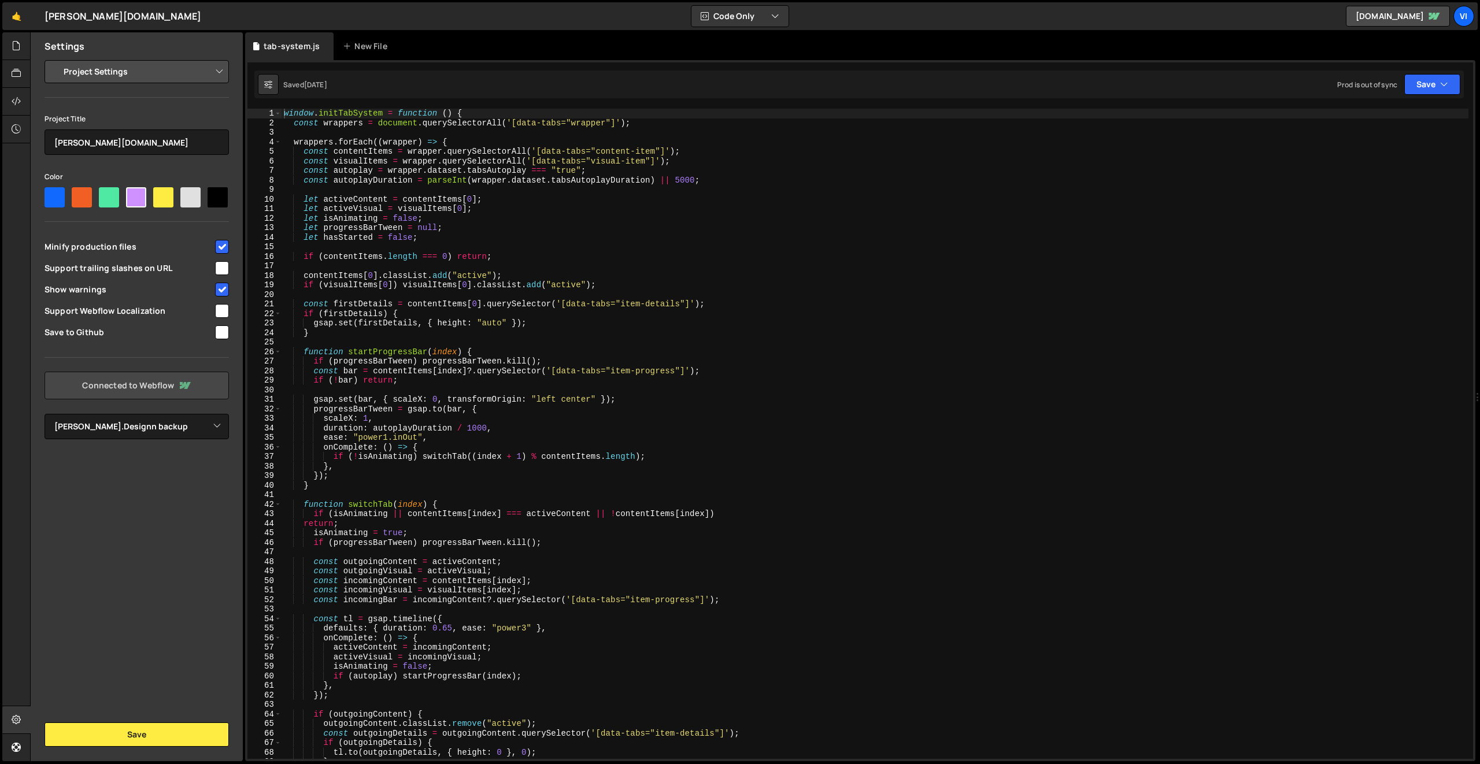
click at [137, 372] on link "Connected to Webflow" at bounding box center [137, 386] width 184 height 28
select select "6818755a8fecdc00a515f0e6"
click at [168, 432] on select "Select Project [PERSON_NAME].Designn backup" at bounding box center [137, 426] width 184 height 25
select select
click at [45, 414] on select "Select Project [PERSON_NAME].Designn backup" at bounding box center [137, 426] width 184 height 25
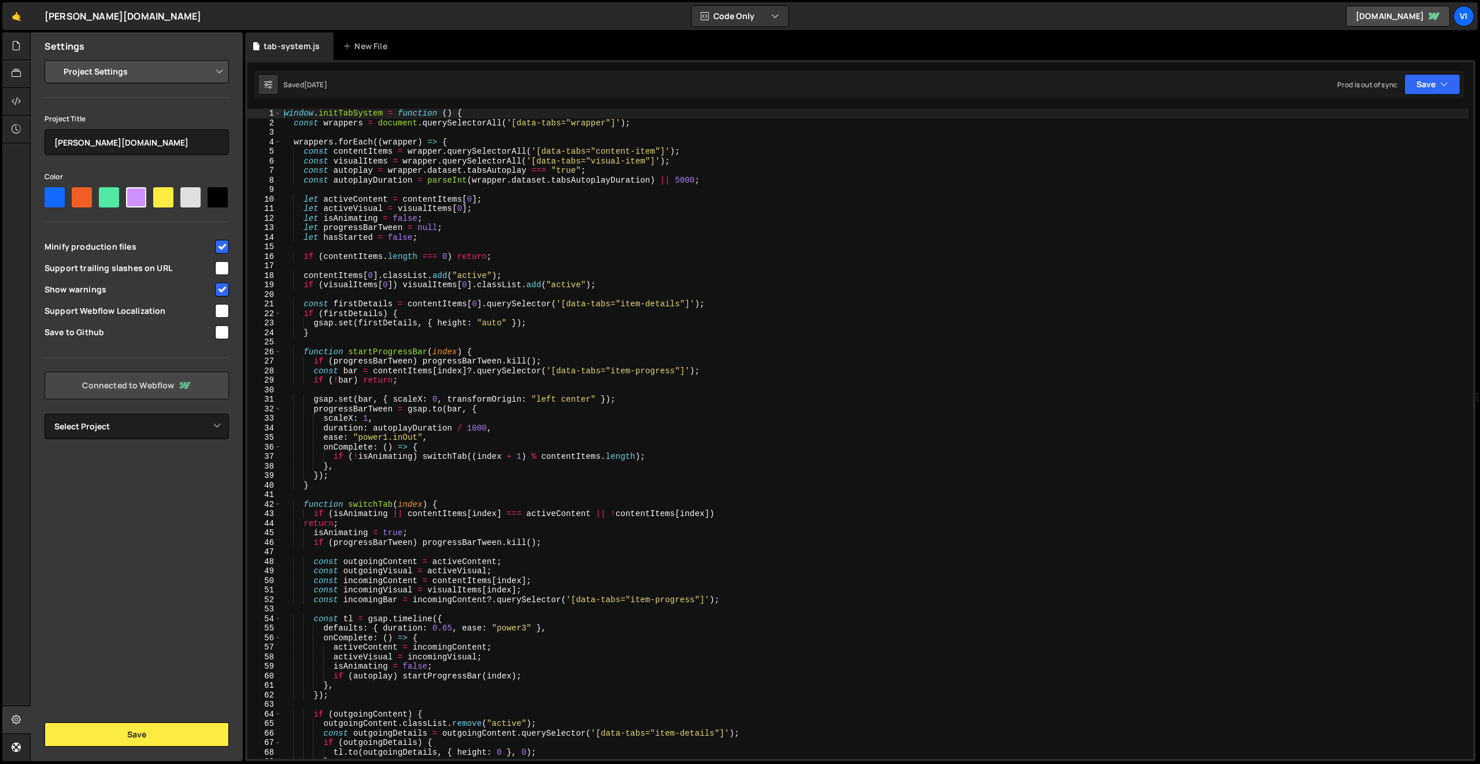
click at [156, 389] on link "Connected to Webflow" at bounding box center [137, 386] width 184 height 28
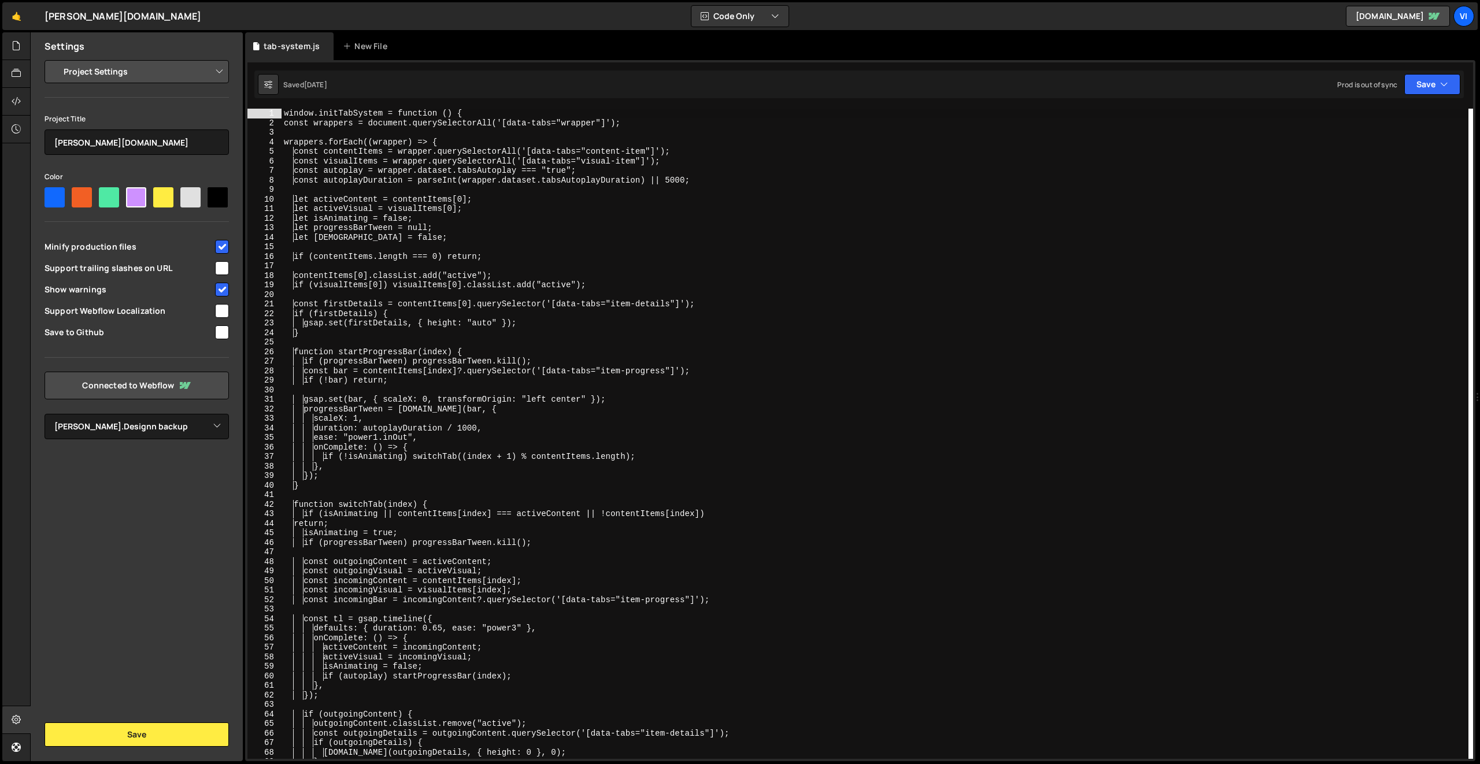
select select "6818755a8fecdc00a515f0e6"
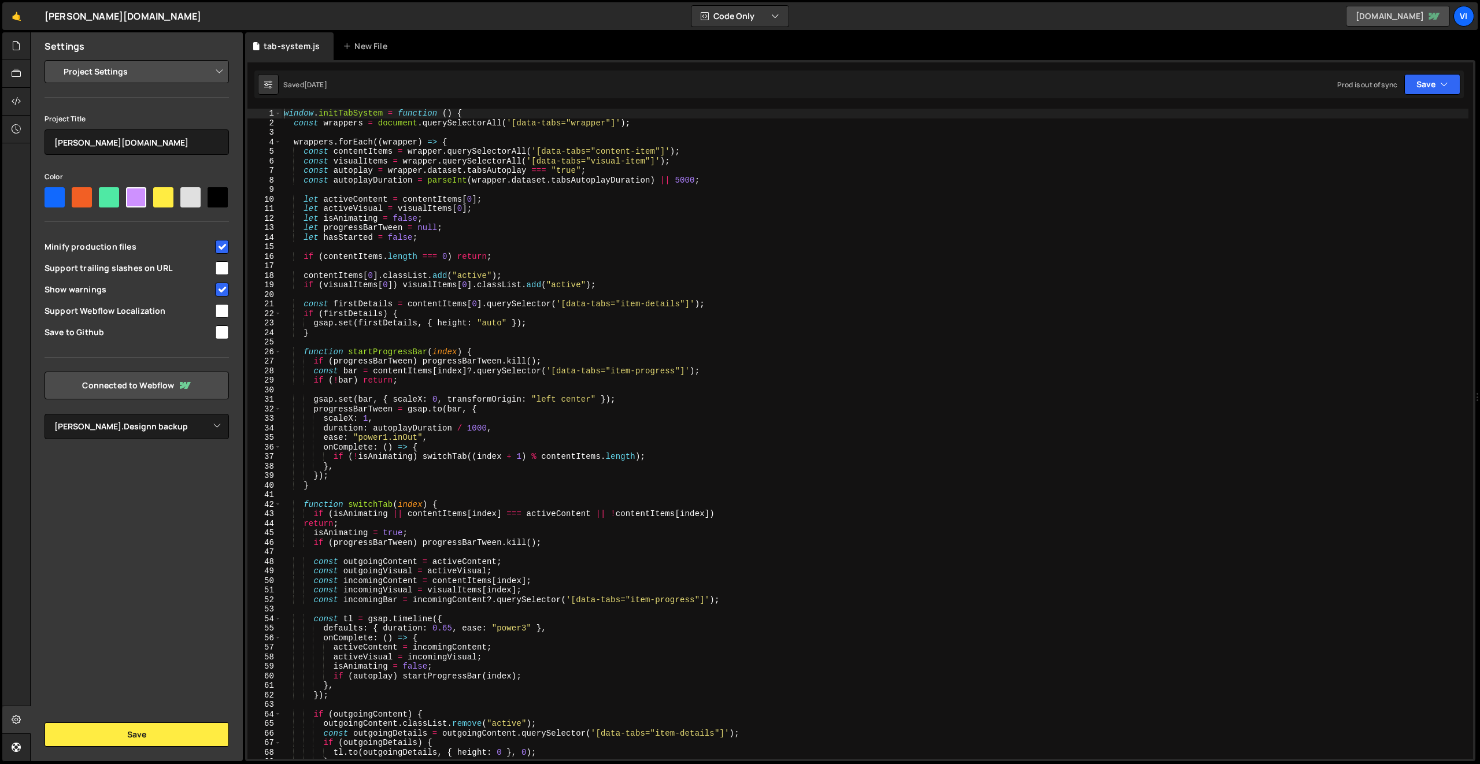
click at [1410, 20] on link "[DOMAIN_NAME]" at bounding box center [1398, 16] width 104 height 21
click at [1459, 12] on div "Vi" at bounding box center [1464, 16] width 21 height 21
click at [1372, 80] on link "Account" at bounding box center [1401, 86] width 143 height 20
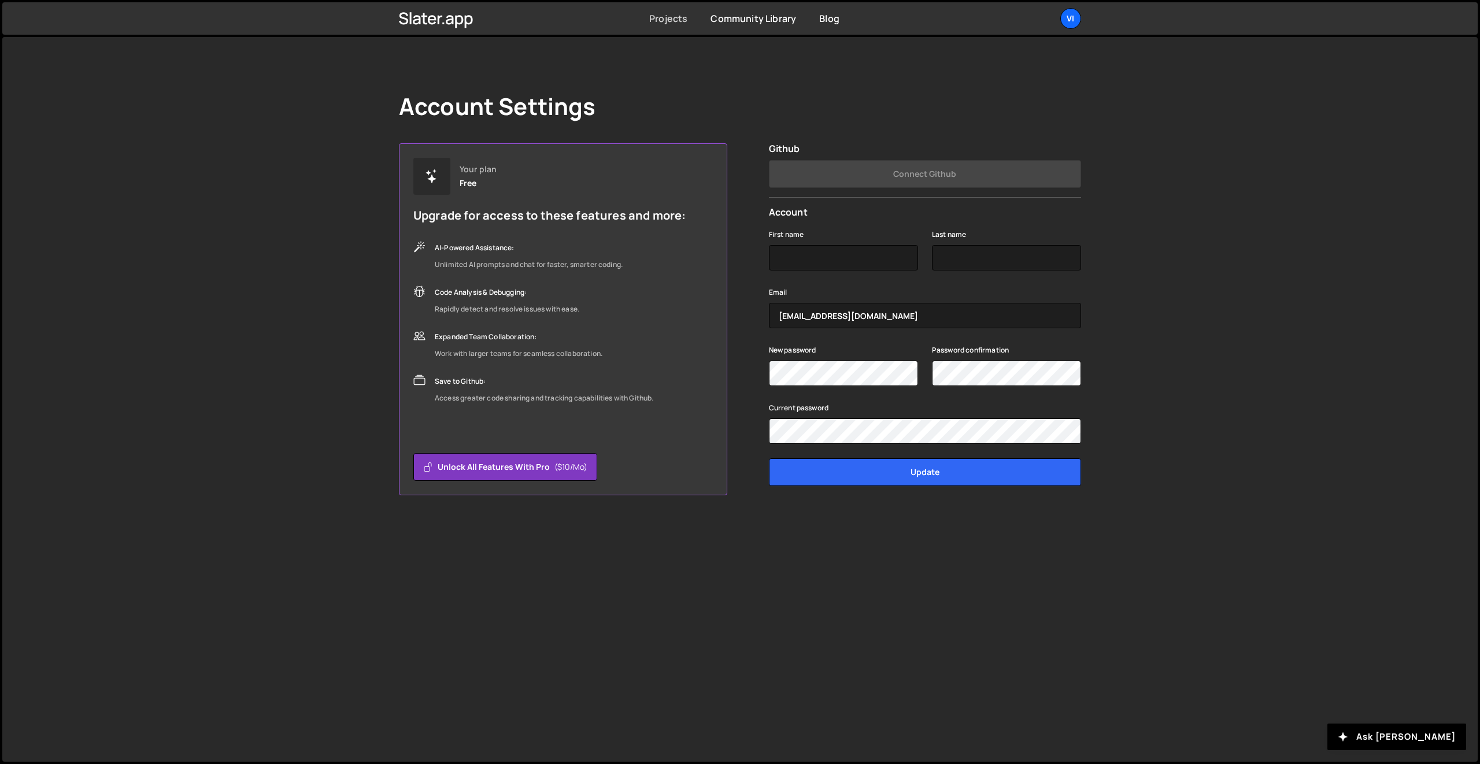
click at [678, 24] on link "Projects" at bounding box center [668, 18] width 38 height 13
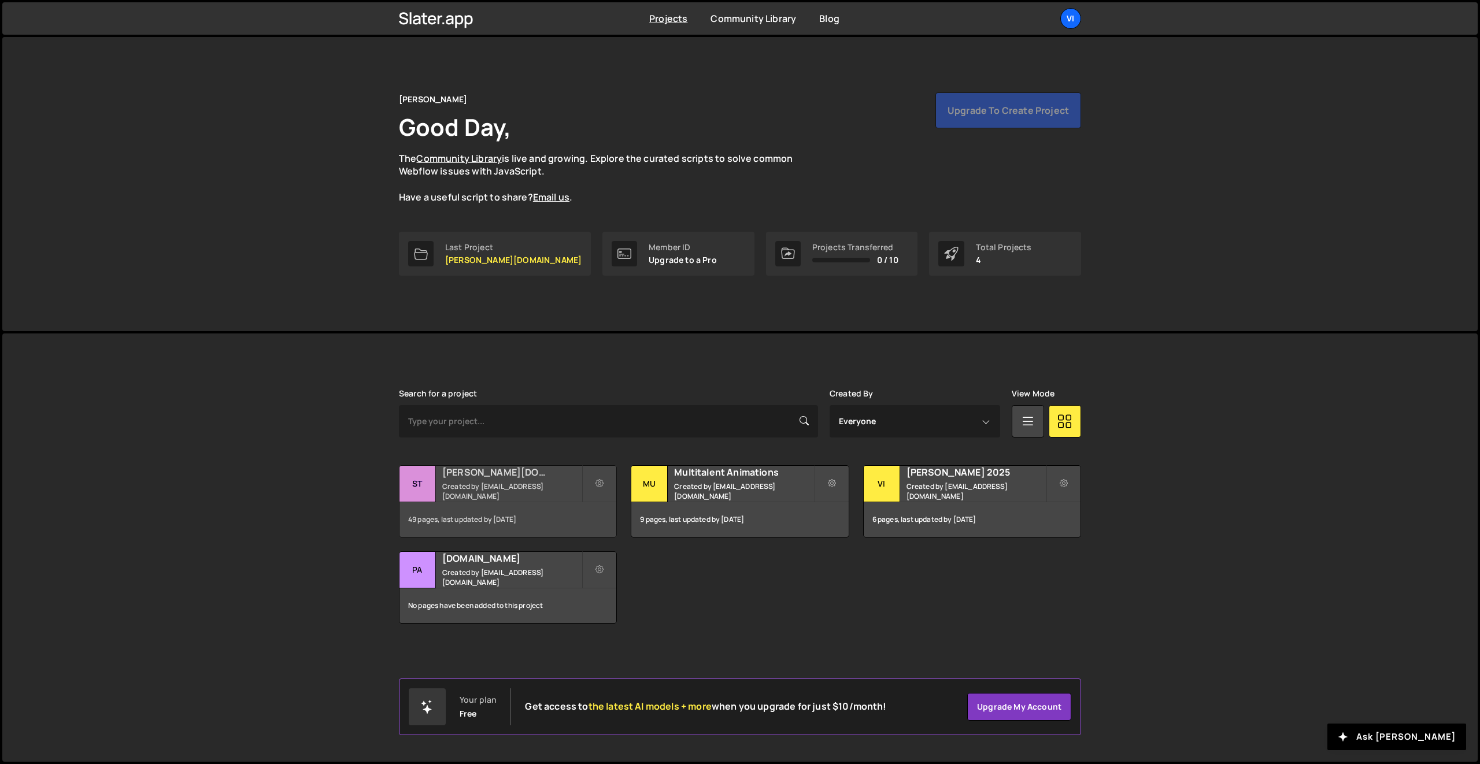
click at [495, 479] on h2 "[PERSON_NAME][DOMAIN_NAME]" at bounding box center [511, 472] width 139 height 13
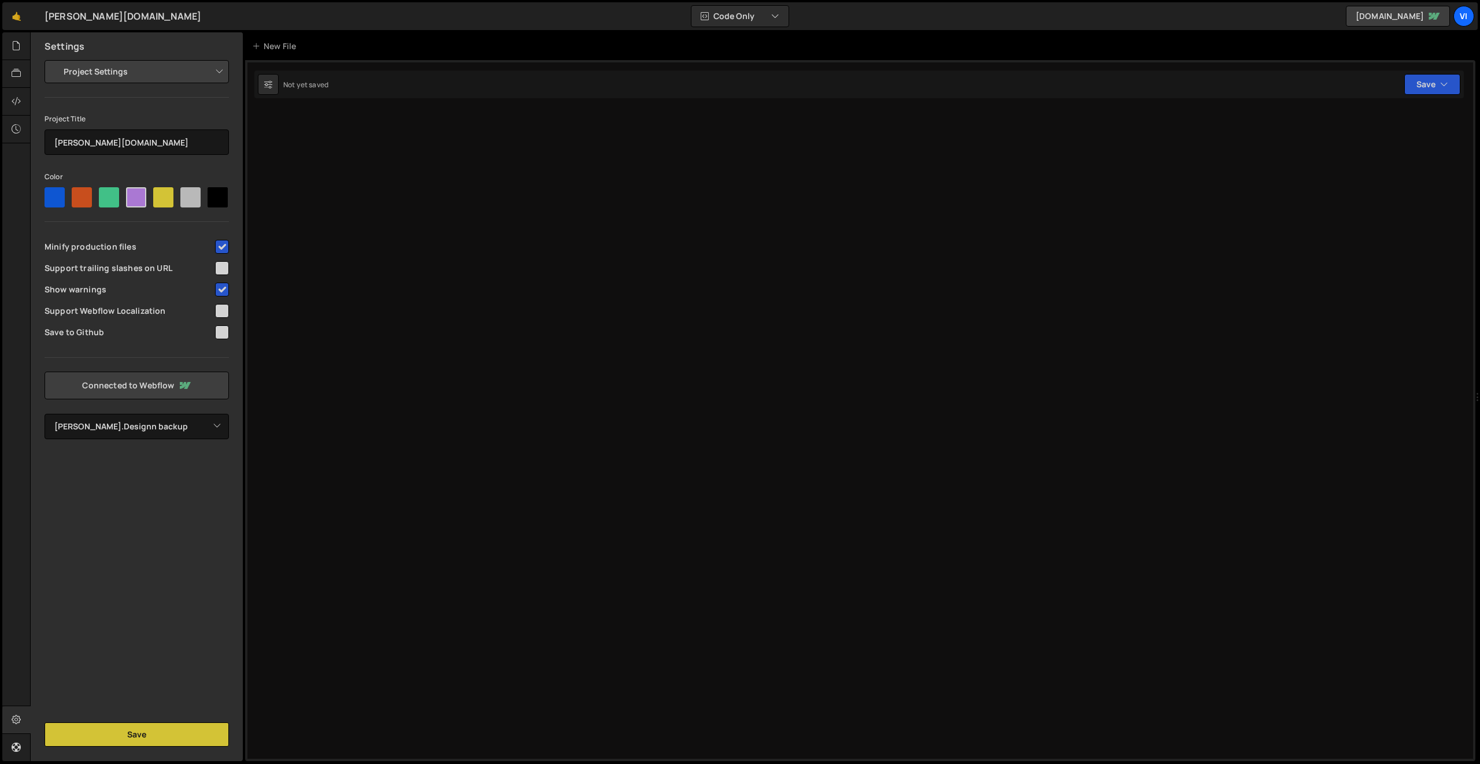
select select "6818755a8fecdc00a515f0e6"
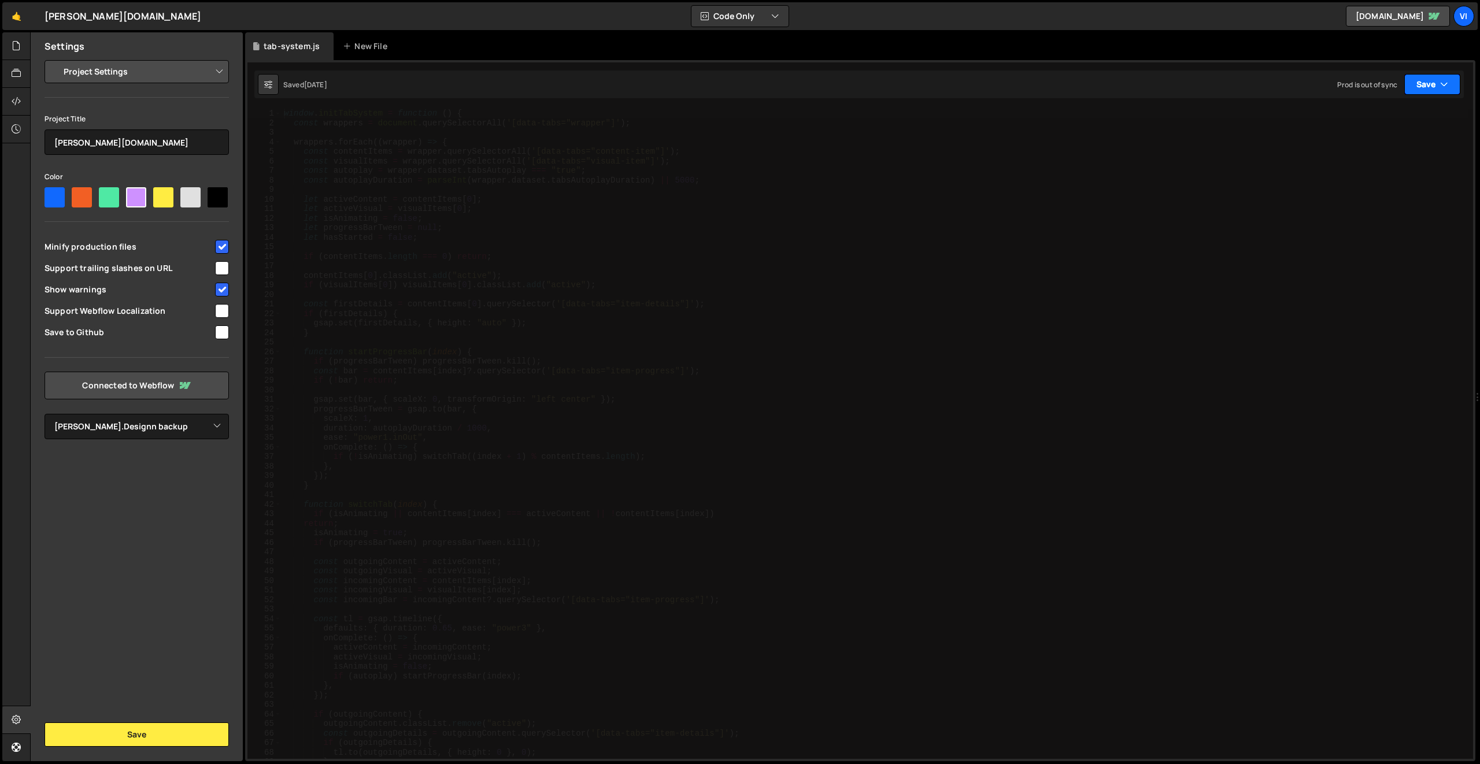
click at [1413, 86] on button "Save" at bounding box center [1432, 84] width 56 height 21
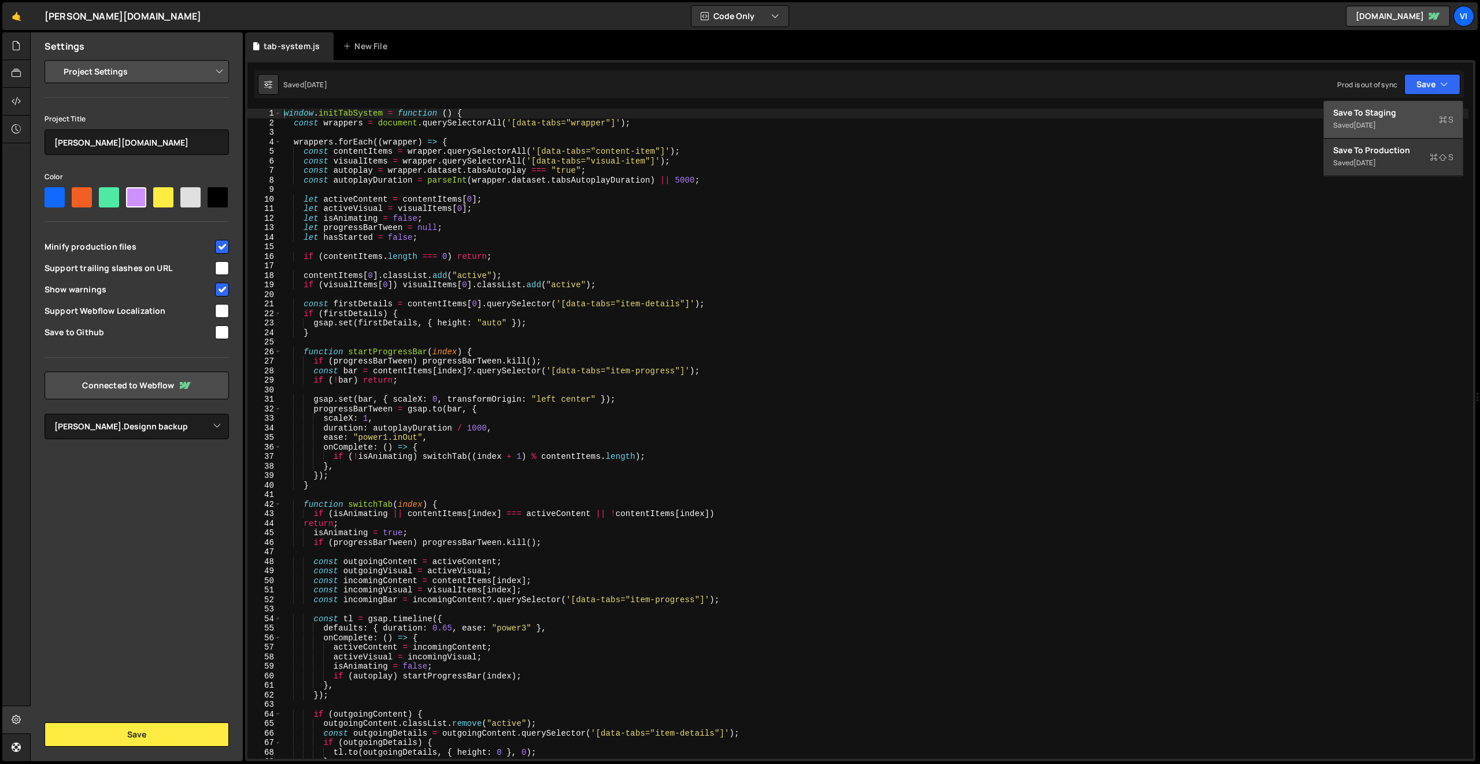
click at [1404, 117] on div "Save to Staging S" at bounding box center [1393, 113] width 120 height 12
click at [21, 49] on div at bounding box center [16, 46] width 28 height 28
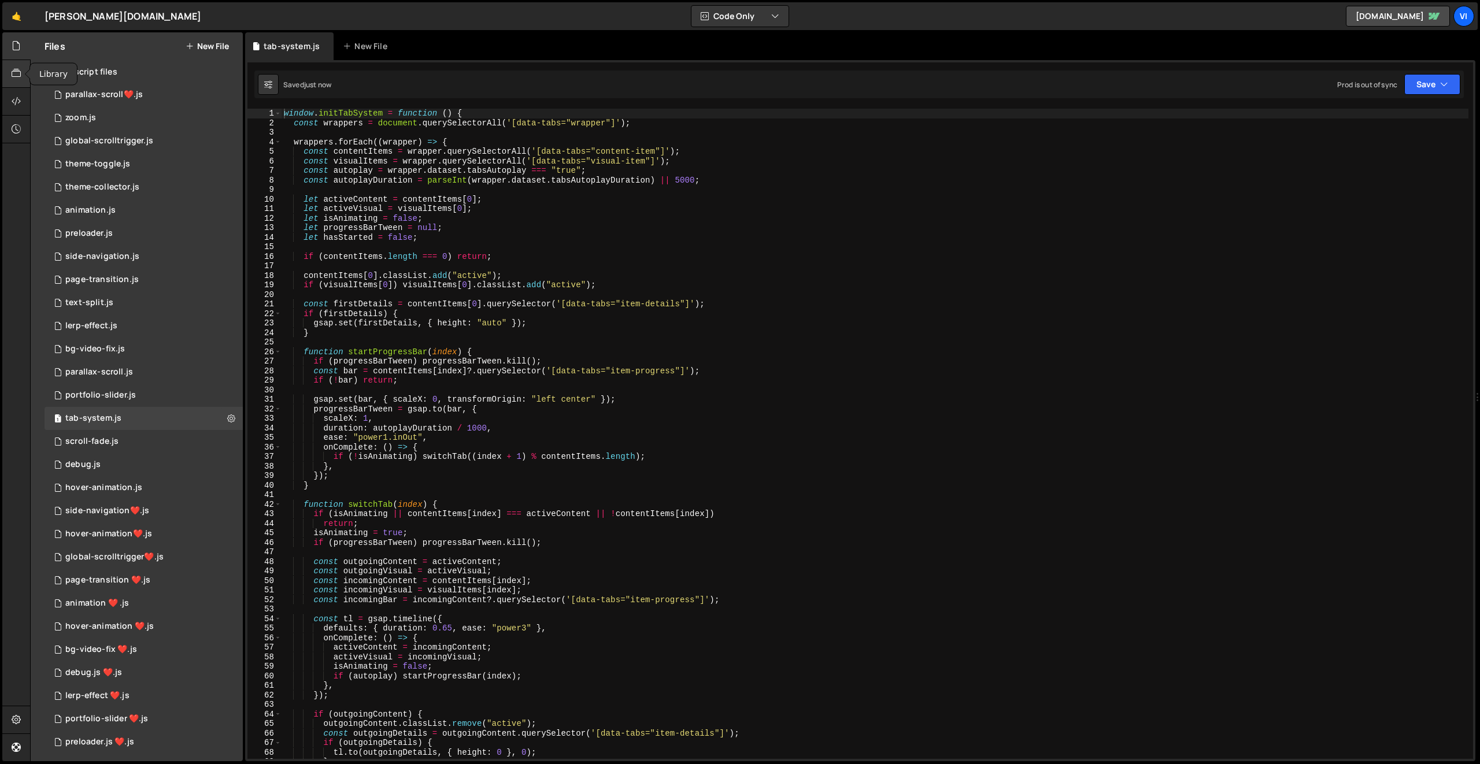
click at [16, 86] on div at bounding box center [16, 74] width 28 height 28
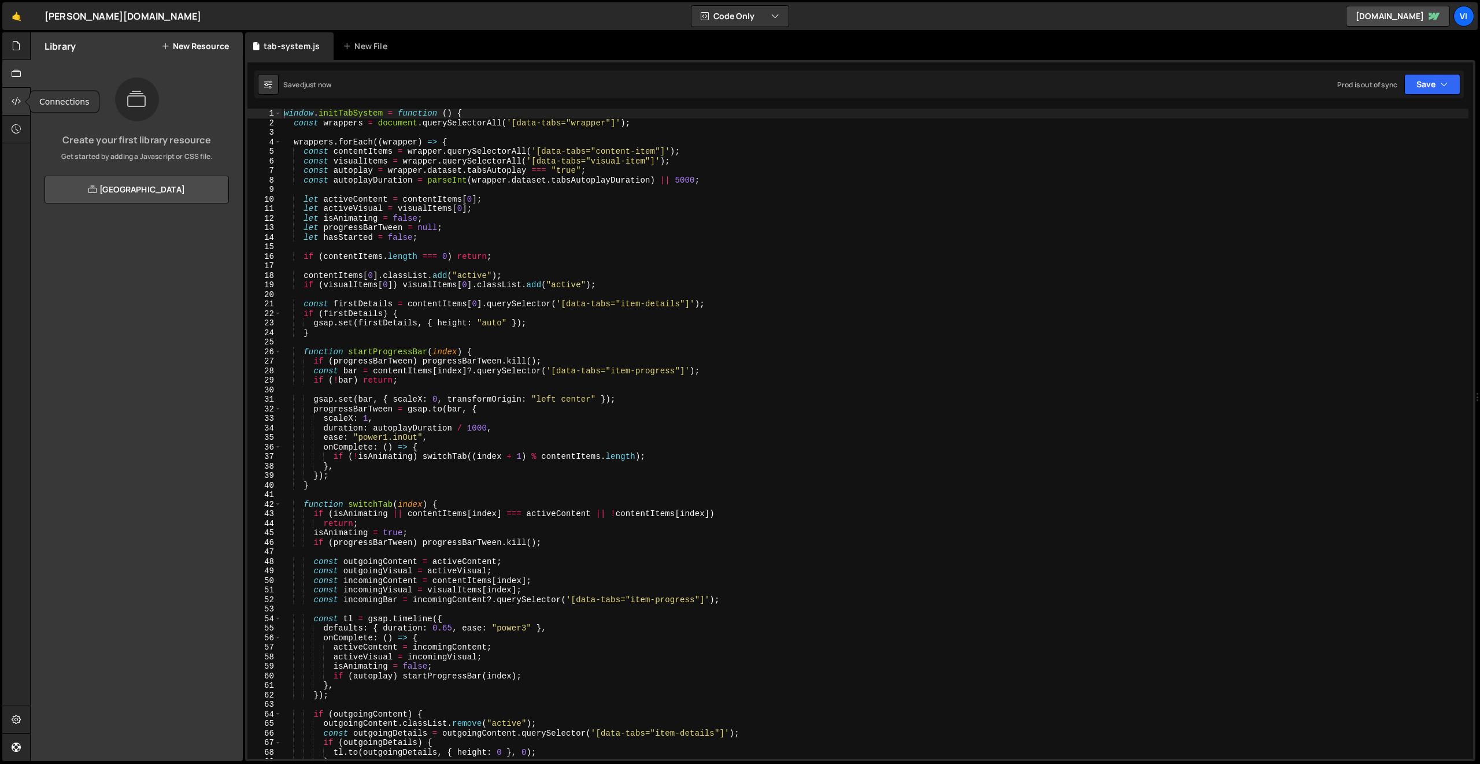
click at [17, 110] on div at bounding box center [16, 102] width 28 height 28
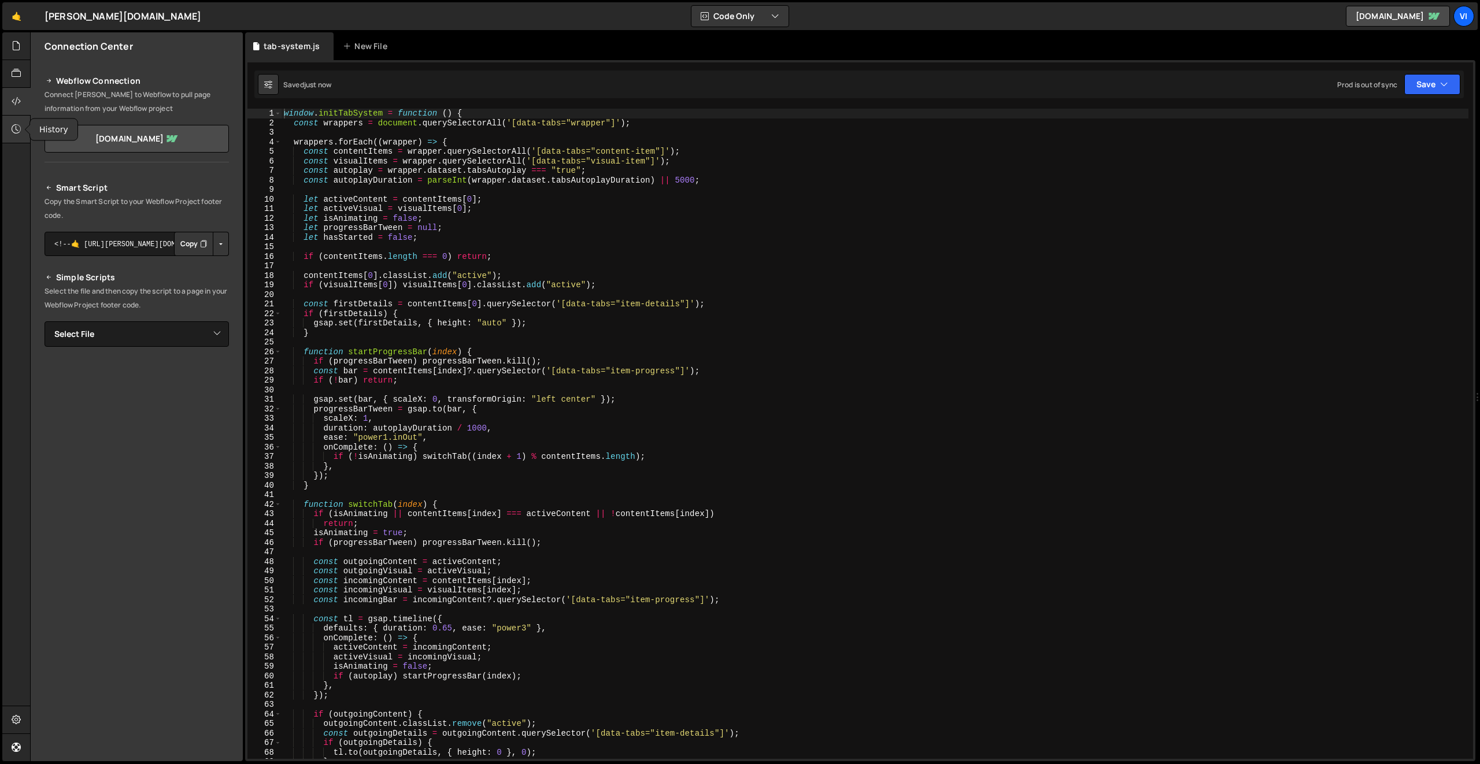
click at [12, 139] on div at bounding box center [16, 130] width 28 height 28
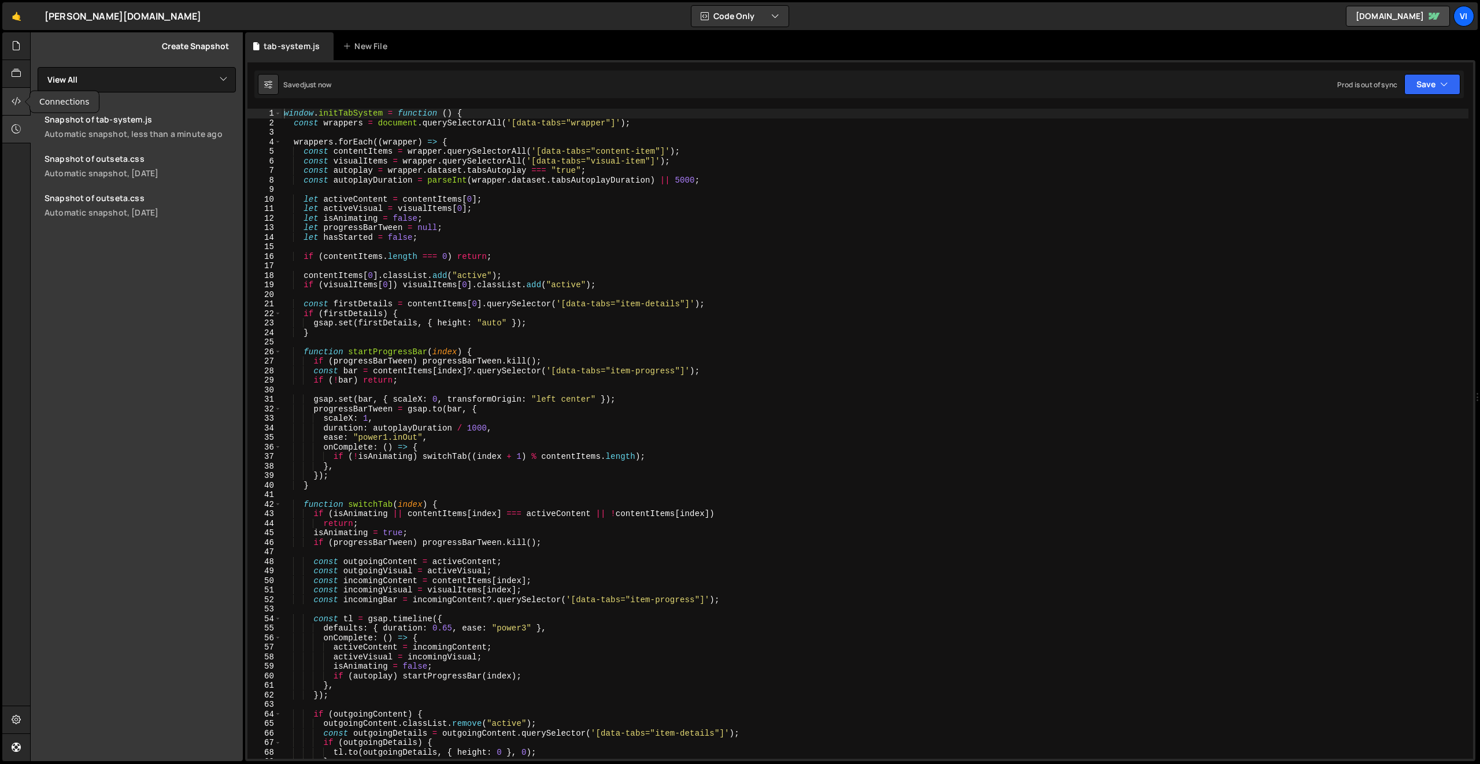
click at [17, 102] on icon at bounding box center [16, 101] width 9 height 13
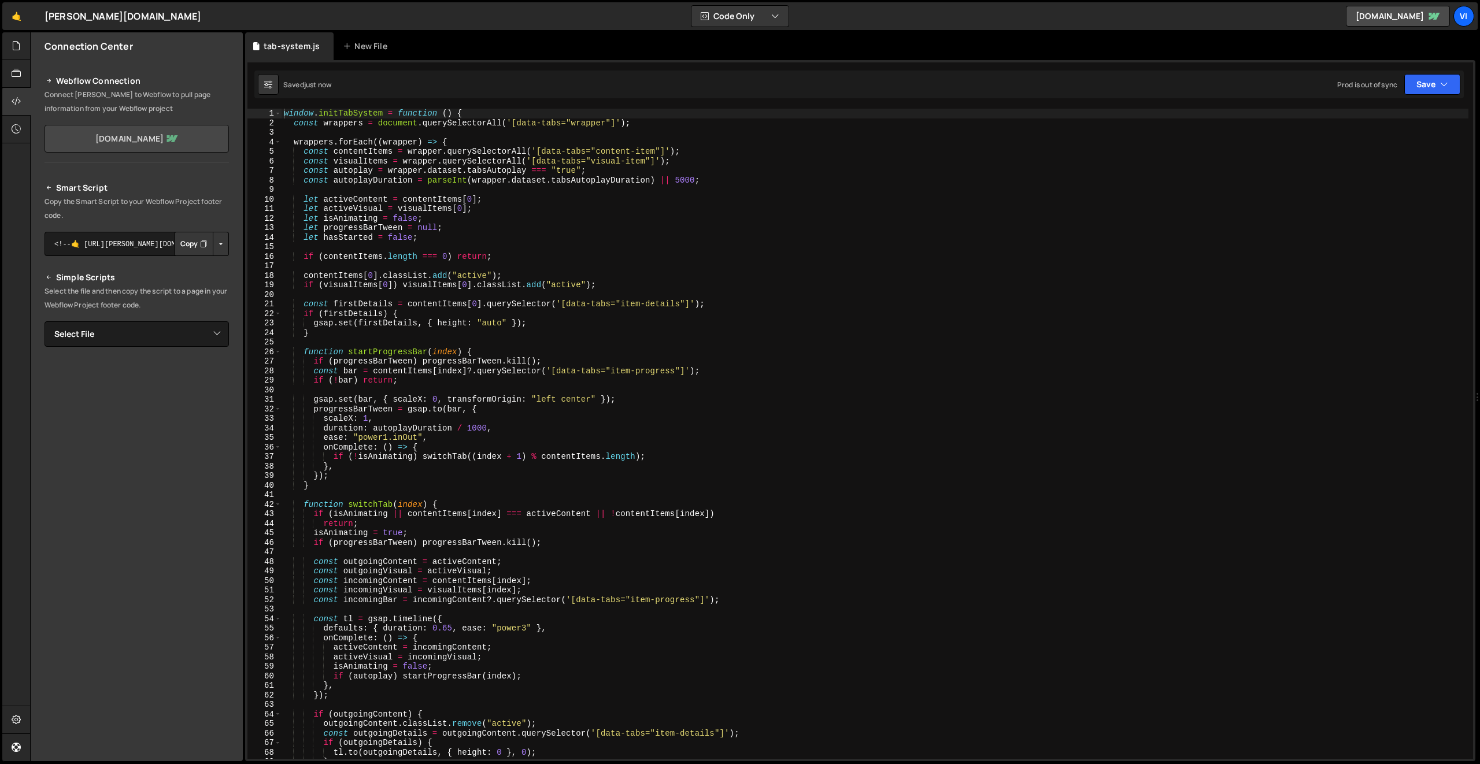
click at [171, 138] on link "[DOMAIN_NAME]" at bounding box center [137, 139] width 184 height 28
click at [1358, 13] on link "Connected to Webflow" at bounding box center [1385, 16] width 130 height 21
click at [1376, 14] on link "Connected to Webflow" at bounding box center [1385, 16] width 130 height 21
click at [20, 716] on icon at bounding box center [16, 719] width 9 height 13
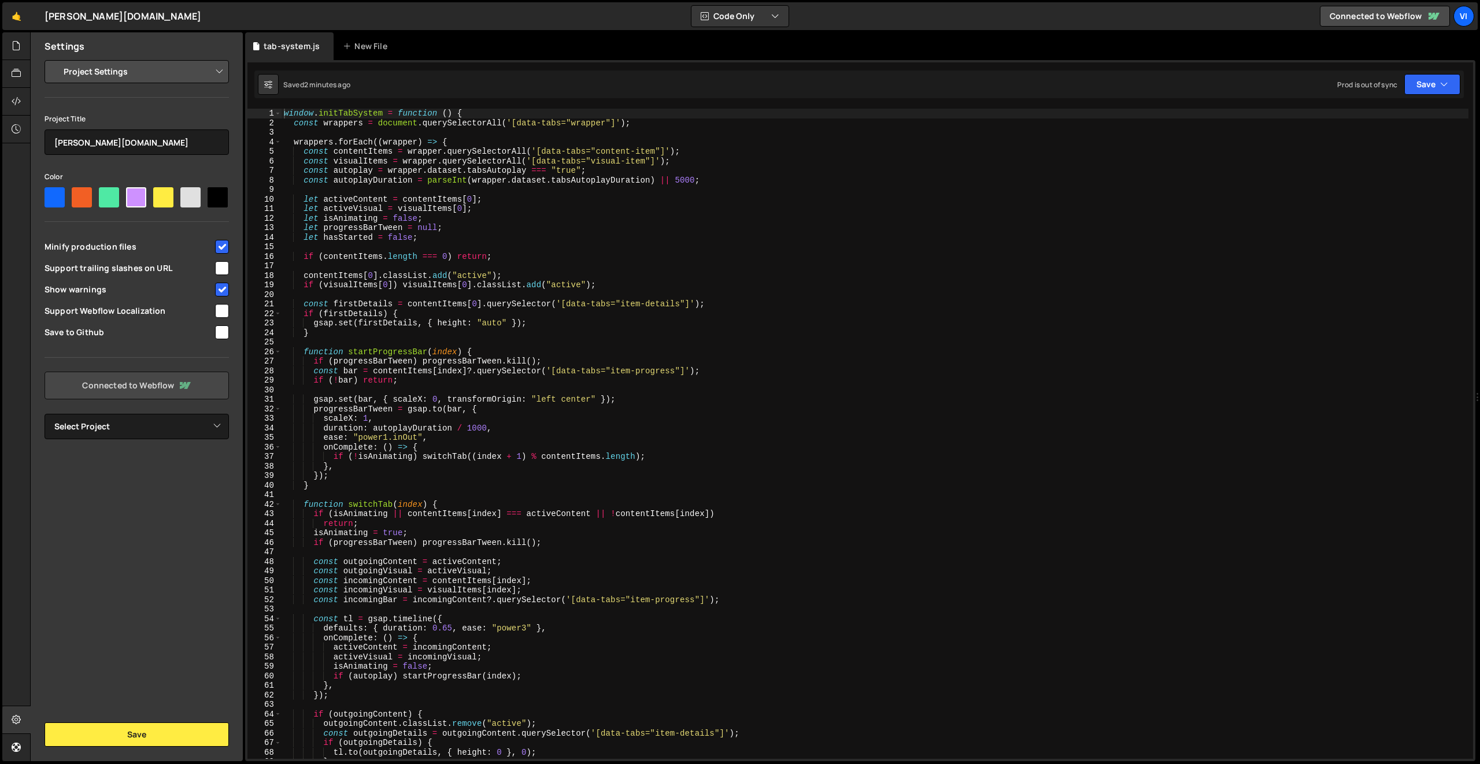
click at [130, 388] on link "Connected to Webflow" at bounding box center [137, 386] width 184 height 28
click at [149, 437] on select "Select Project" at bounding box center [137, 426] width 184 height 25
click at [45, 414] on select "Select Project" at bounding box center [137, 426] width 184 height 25
click at [139, 386] on link "Connected to Webflow" at bounding box center [137, 386] width 184 height 28
